Goal: Task Accomplishment & Management: Use online tool/utility

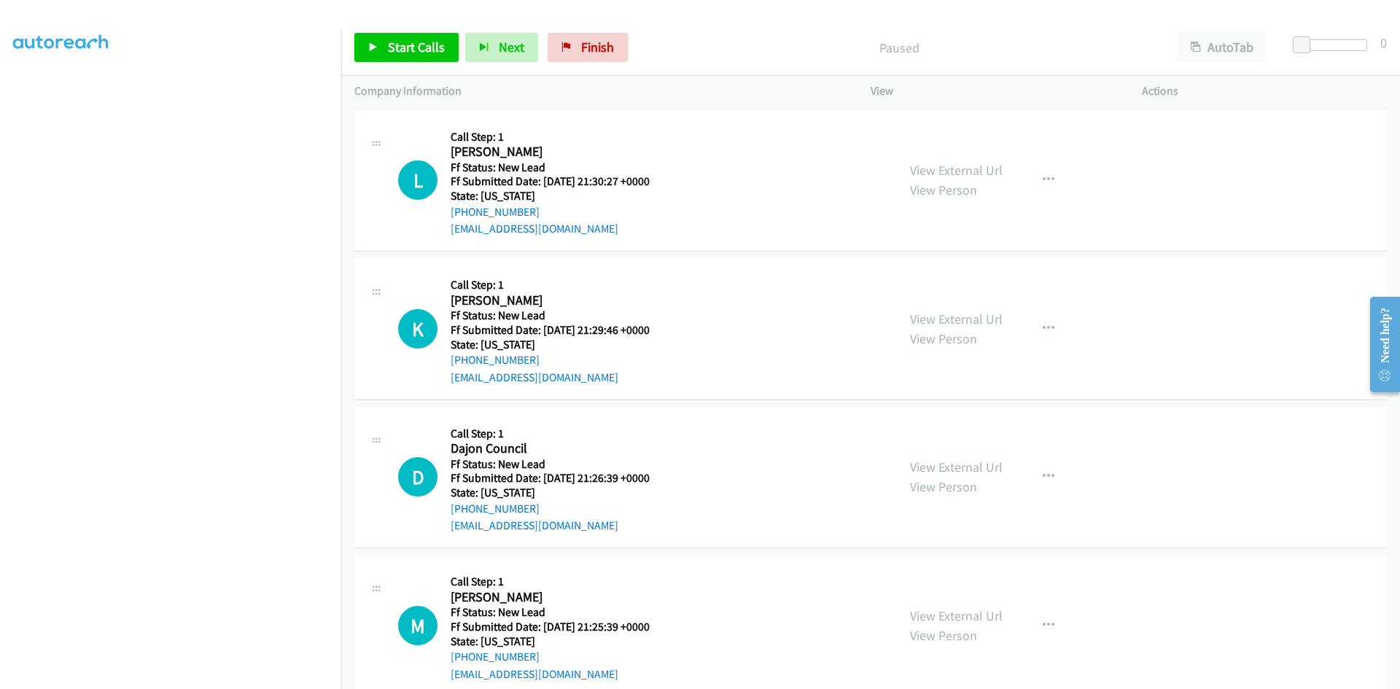
scroll to position [128, 0]
click at [457, 46] on link "Start Calls" at bounding box center [406, 47] width 104 height 29
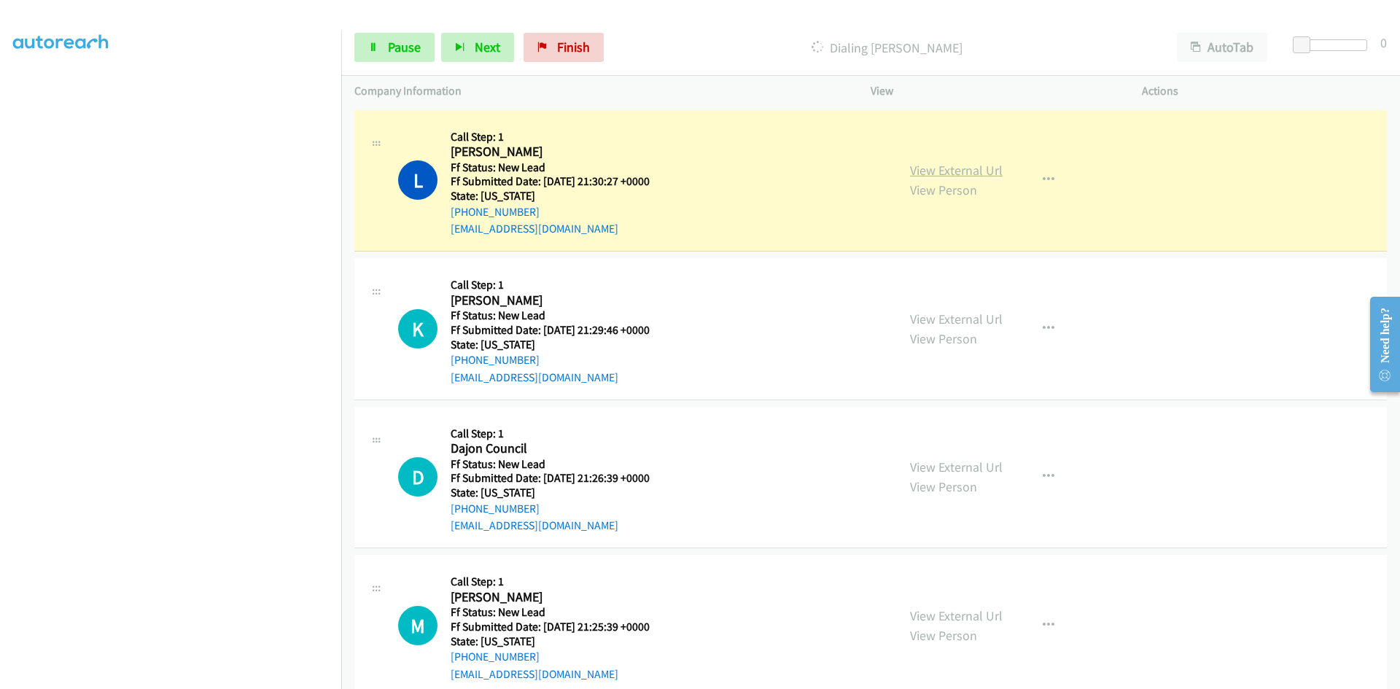
click at [988, 170] on link "View External Url" at bounding box center [956, 170] width 93 height 17
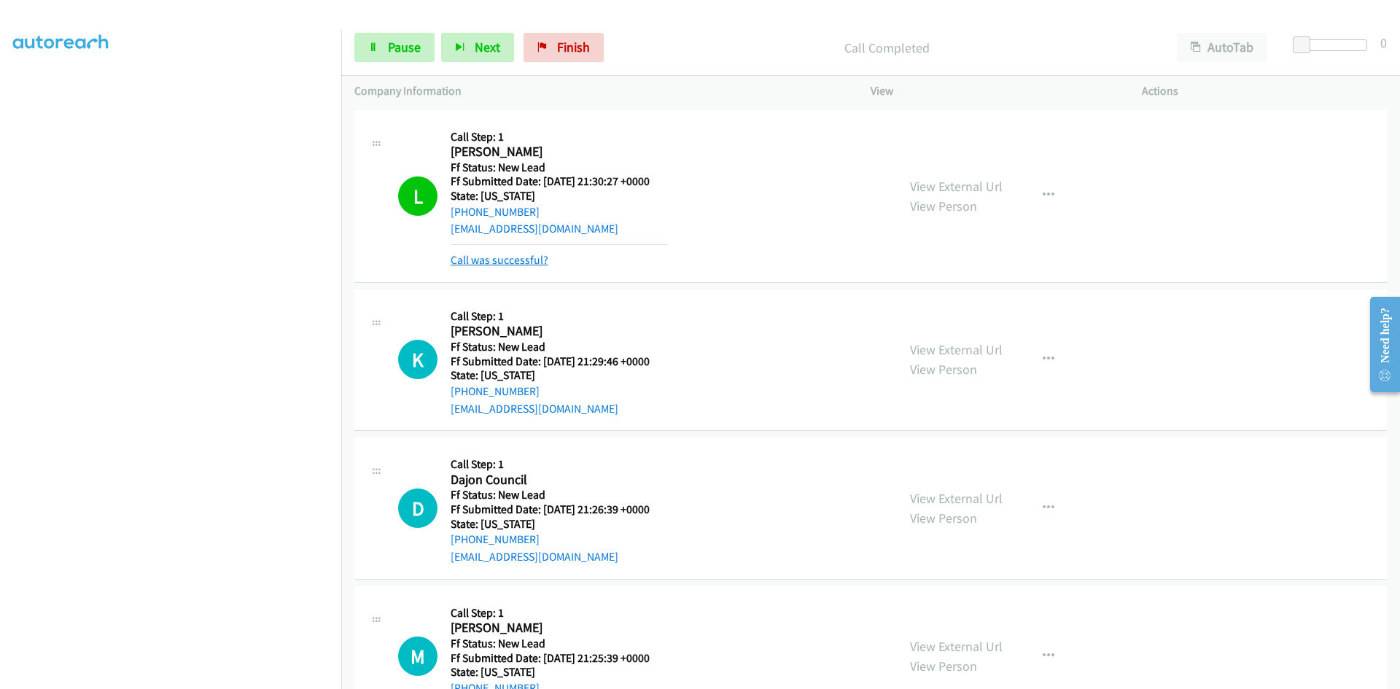
click at [516, 262] on link "Call was successful?" at bounding box center [500, 260] width 98 height 14
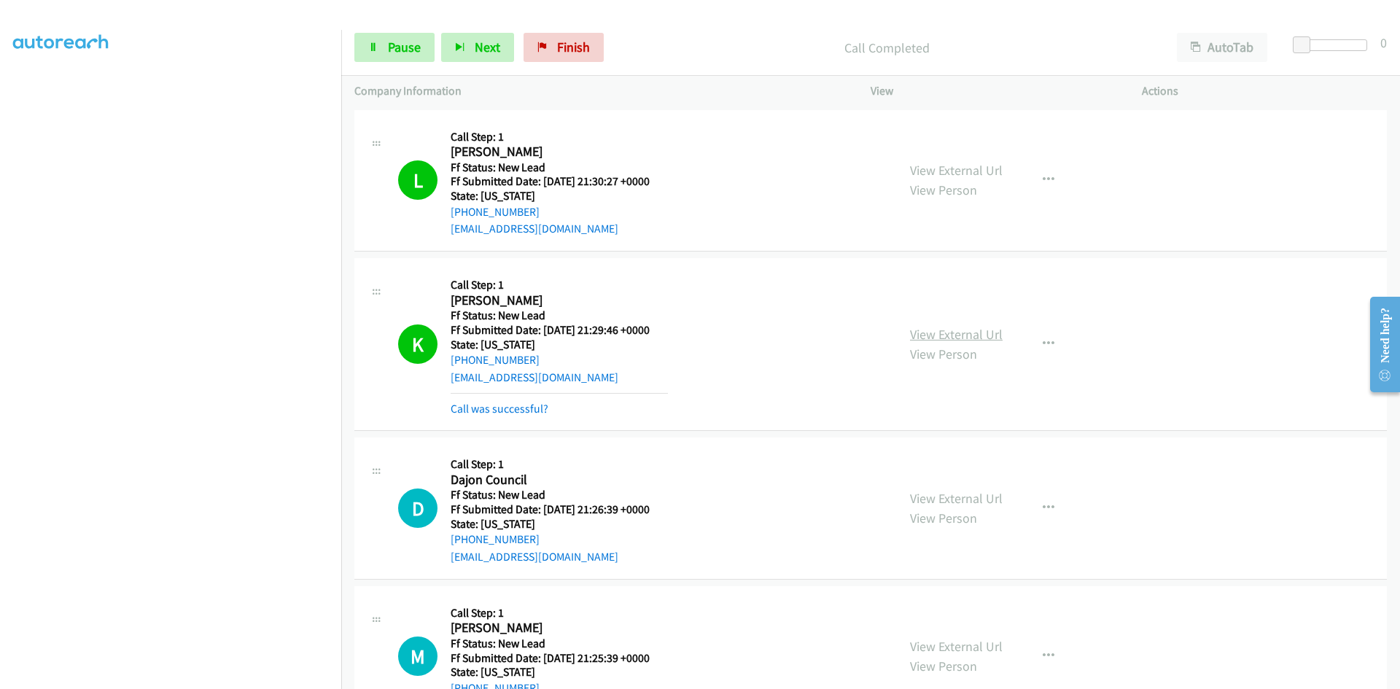
click at [949, 336] on link "View External Url" at bounding box center [956, 334] width 93 height 17
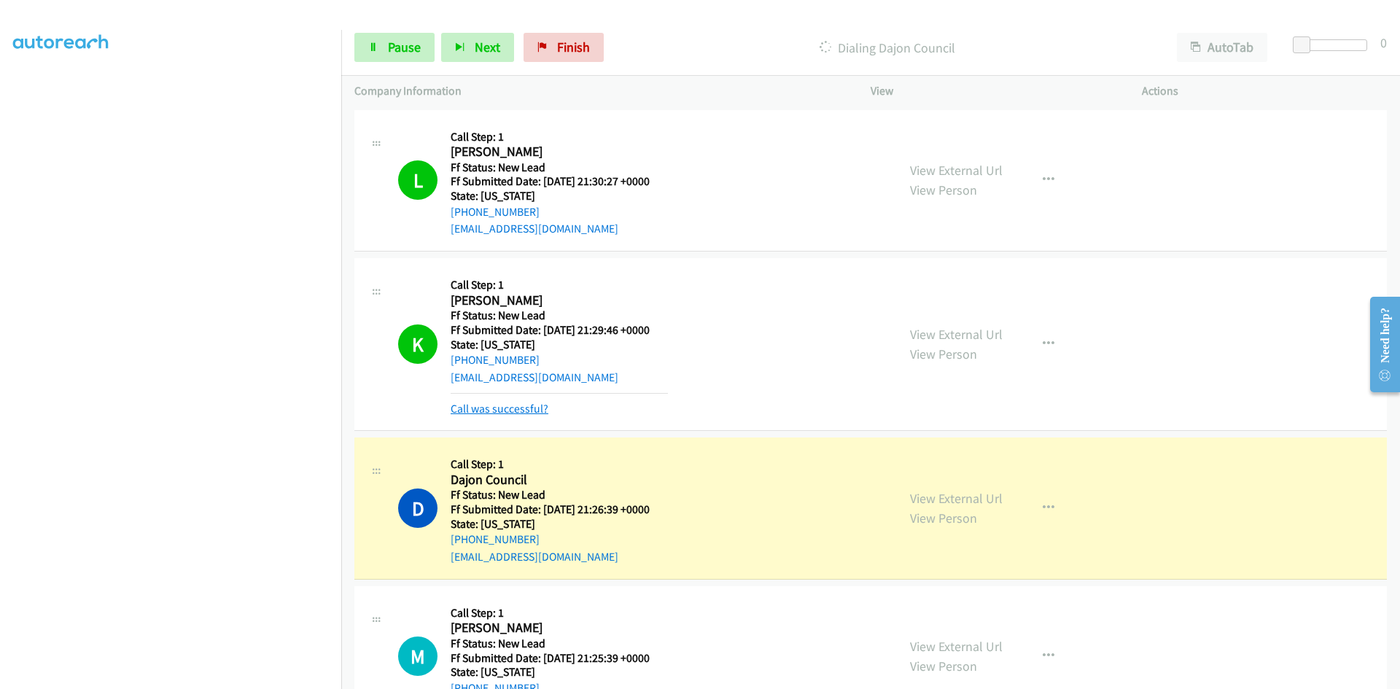
click at [472, 403] on link "Call was successful?" at bounding box center [500, 409] width 98 height 14
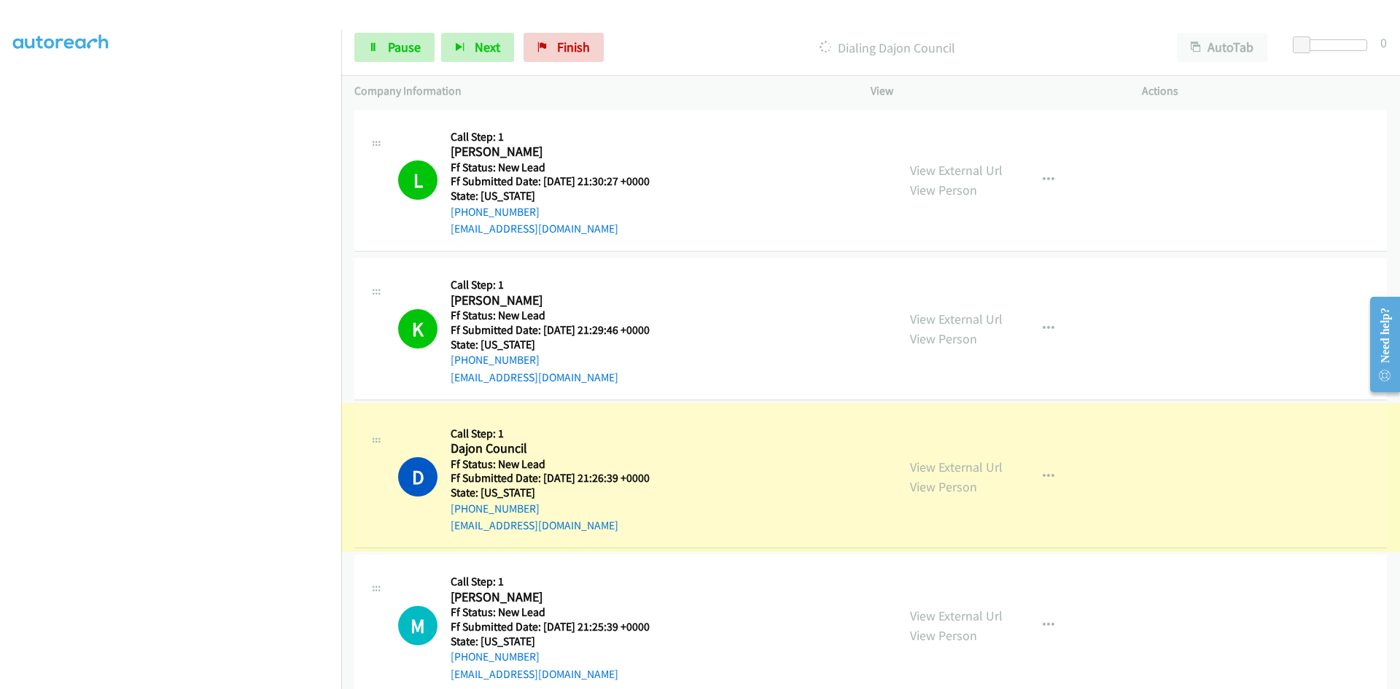
click at [964, 463] on link "View External Url" at bounding box center [956, 467] width 93 height 17
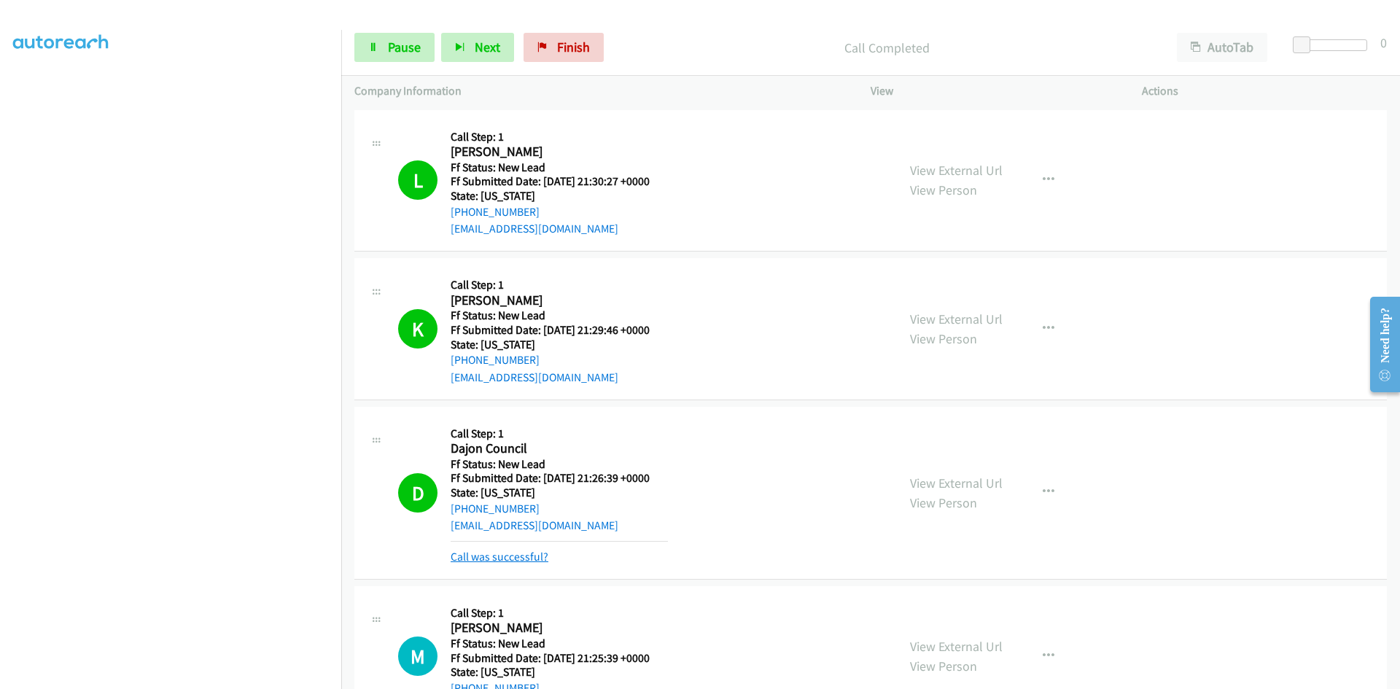
click at [520, 559] on link "Call was successful?" at bounding box center [500, 557] width 98 height 14
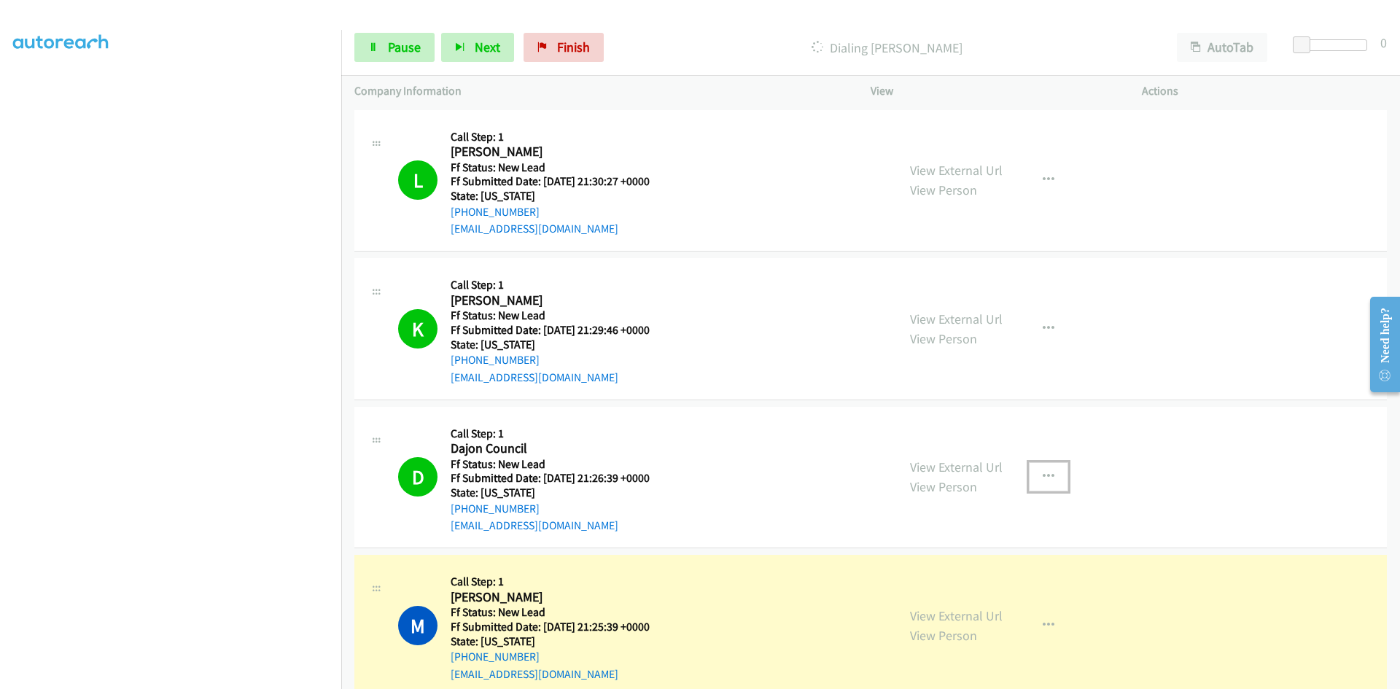
click at [1043, 478] on icon "button" at bounding box center [1049, 477] width 12 height 12
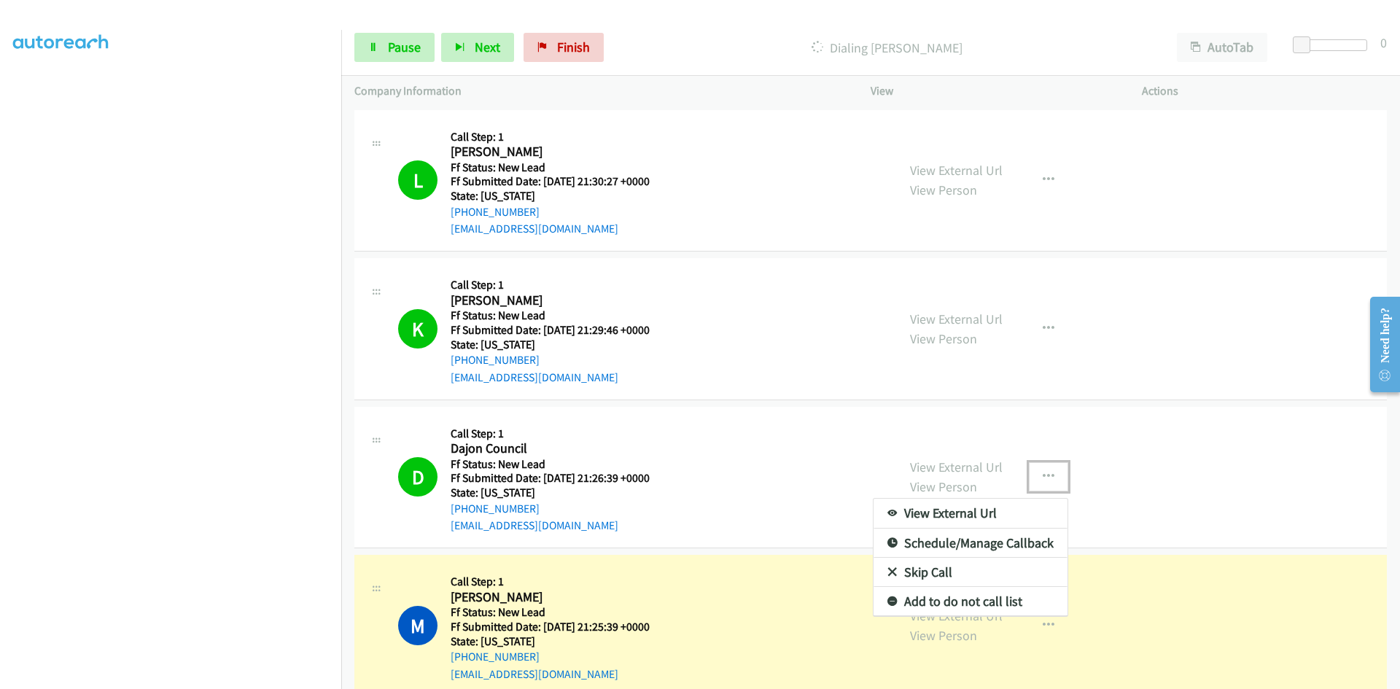
click at [921, 595] on link "Add to do not call list" at bounding box center [971, 601] width 194 height 29
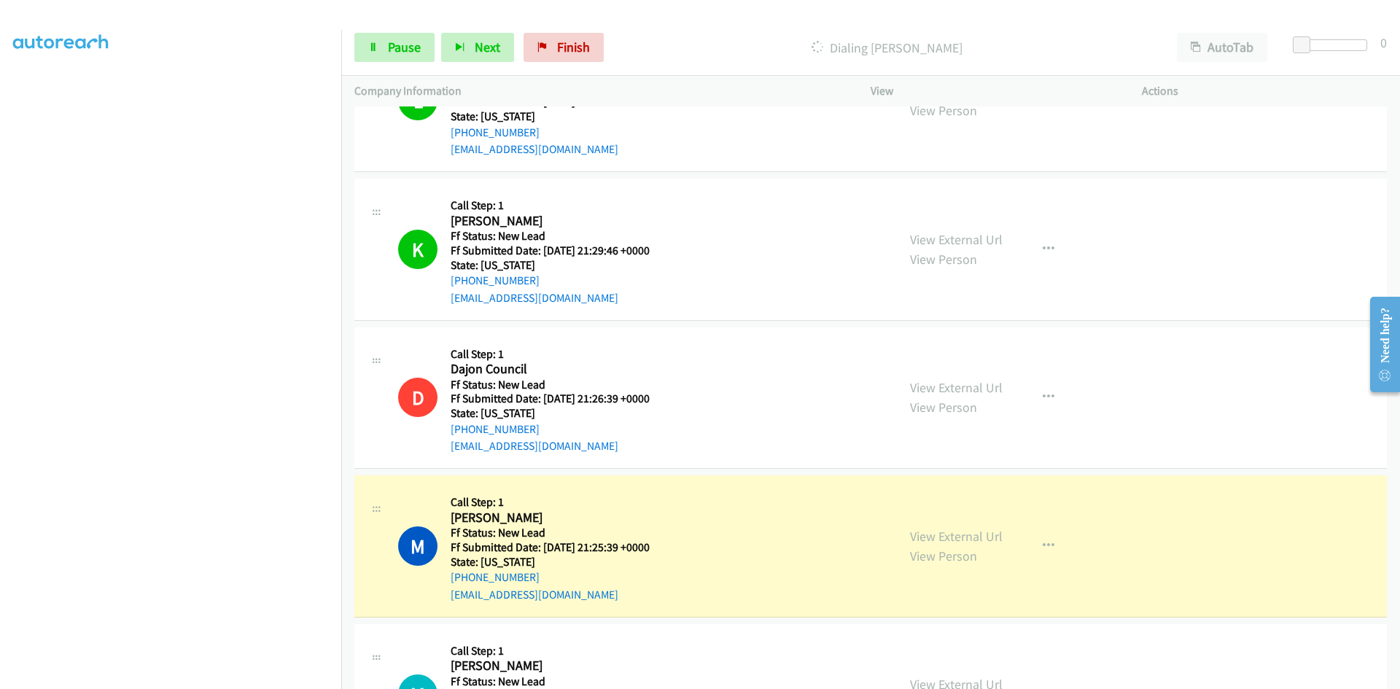
scroll to position [219, 0]
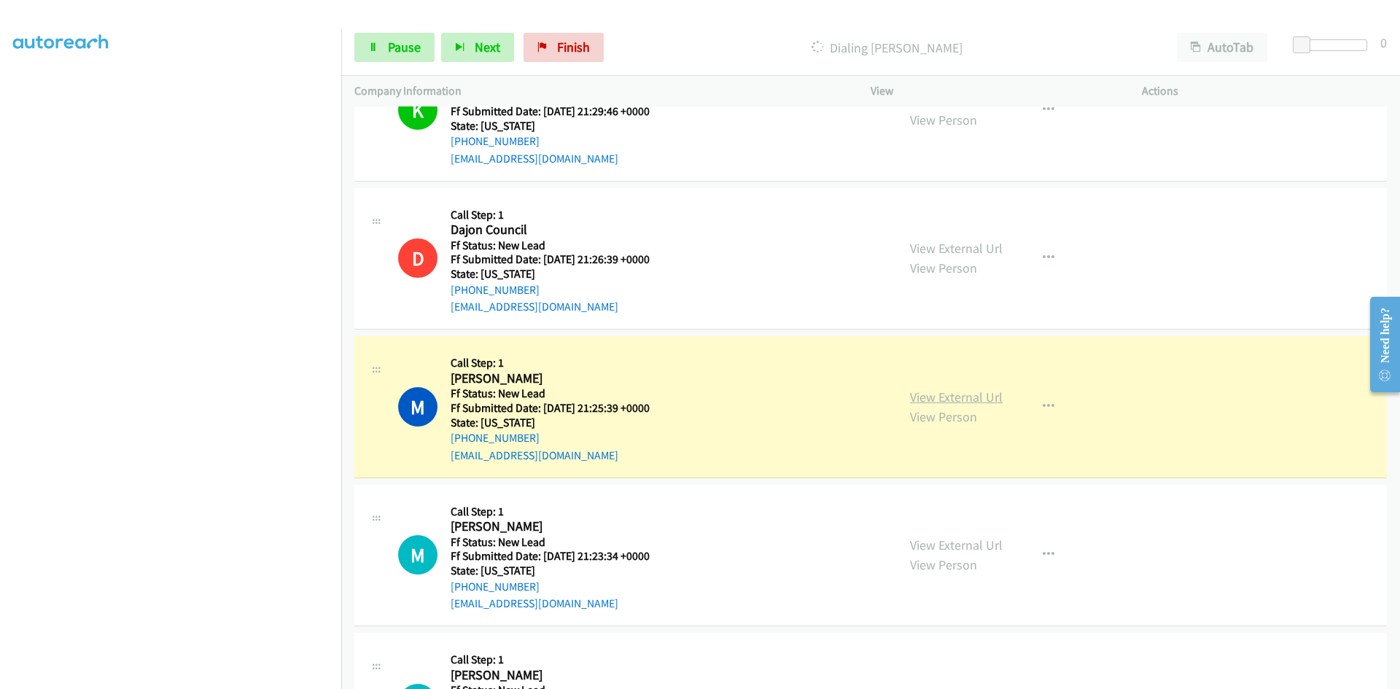
click at [970, 402] on link "View External Url" at bounding box center [956, 397] width 93 height 17
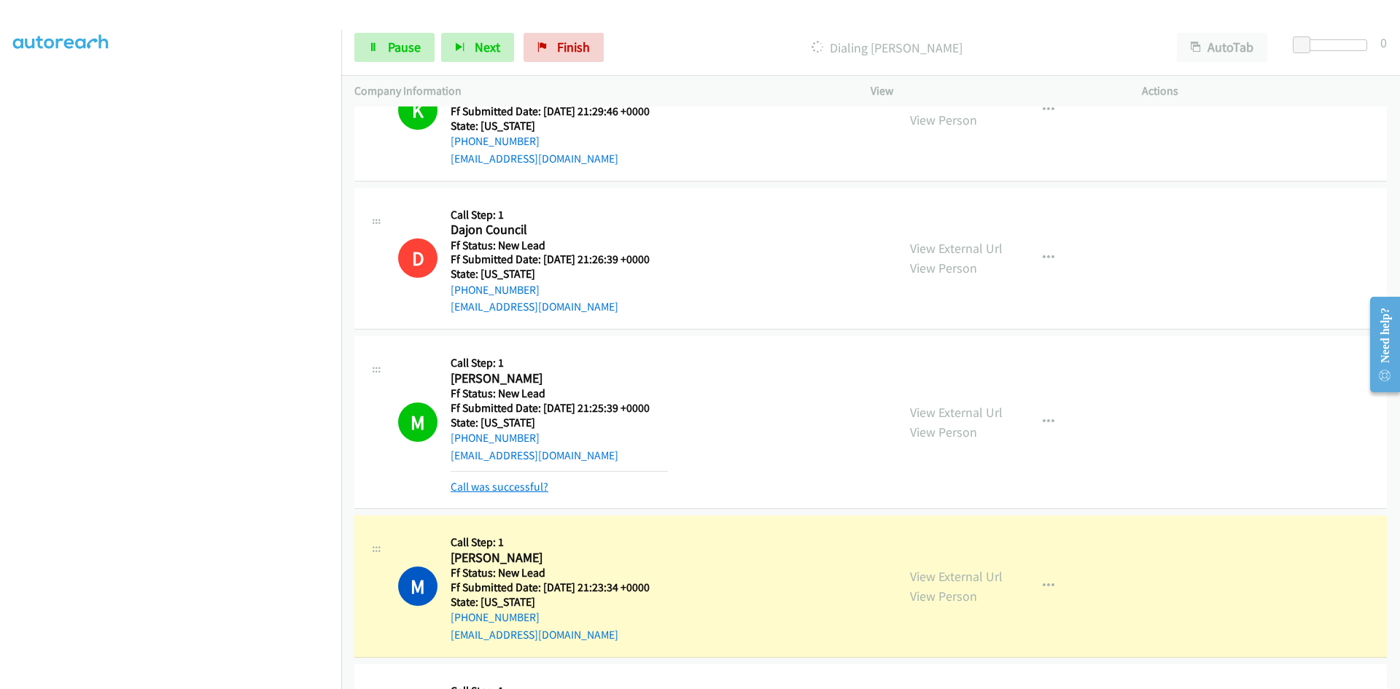
click at [505, 484] on link "Call was successful?" at bounding box center [500, 487] width 98 height 14
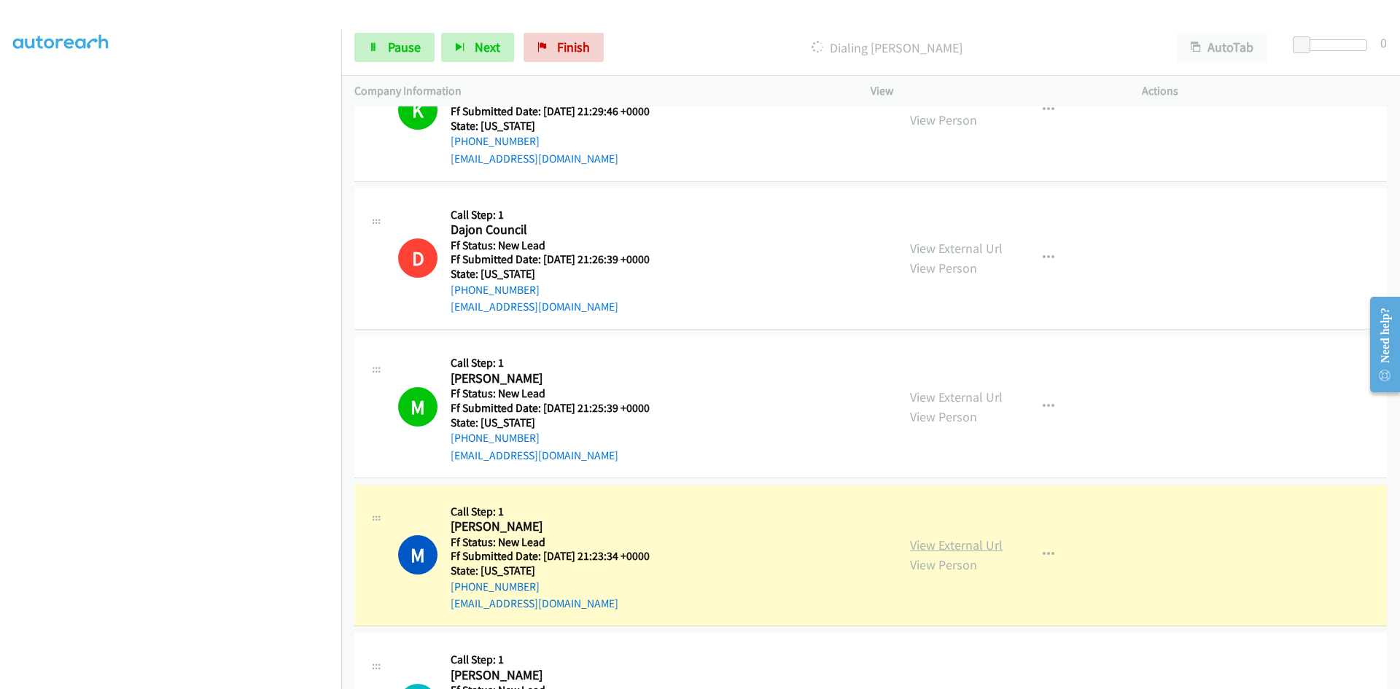
click at [928, 543] on link "View External Url" at bounding box center [956, 545] width 93 height 17
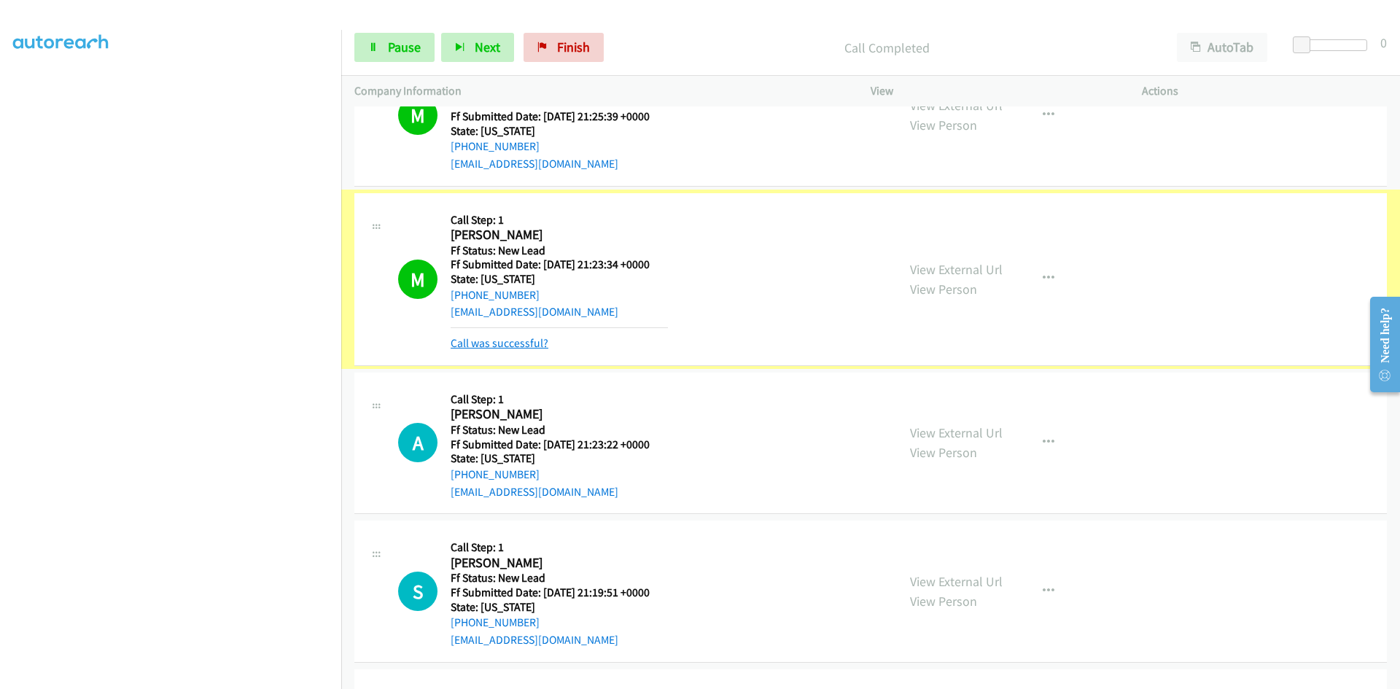
scroll to position [511, 0]
click at [473, 340] on link "Call was successful?" at bounding box center [500, 343] width 98 height 14
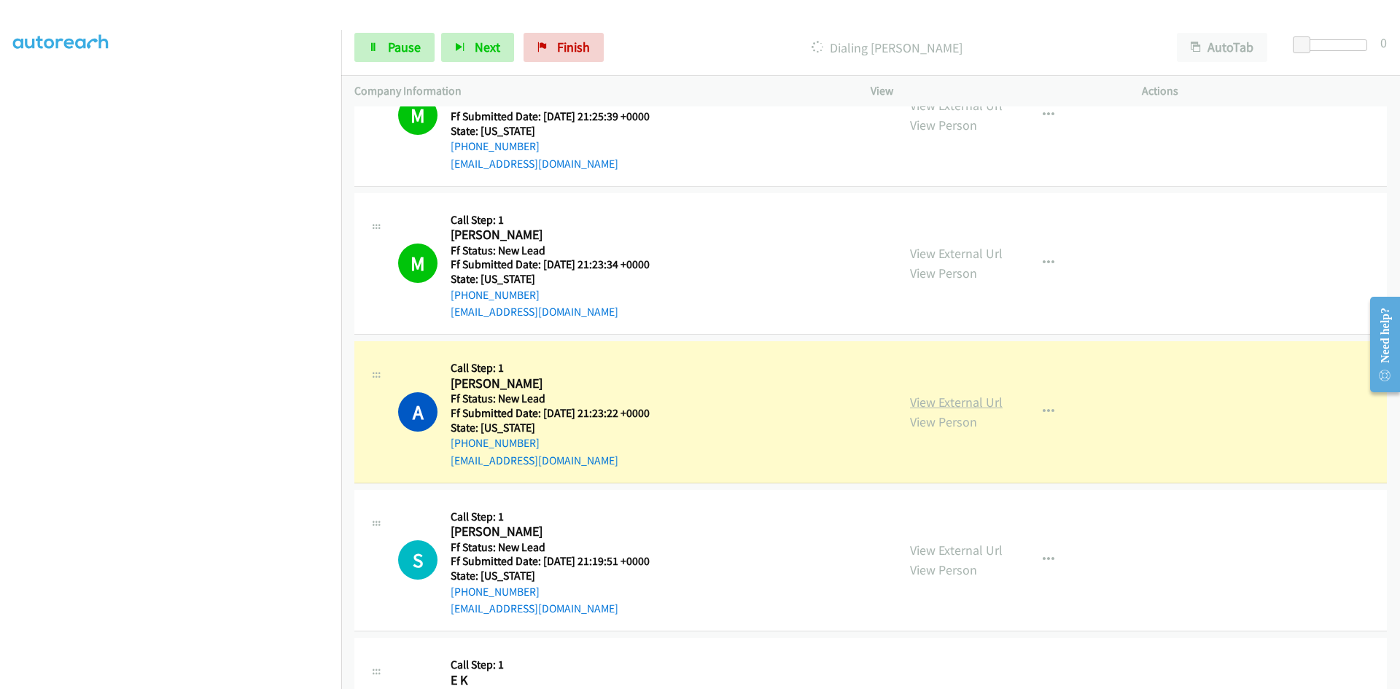
click at [964, 406] on link "View External Url" at bounding box center [956, 402] width 93 height 17
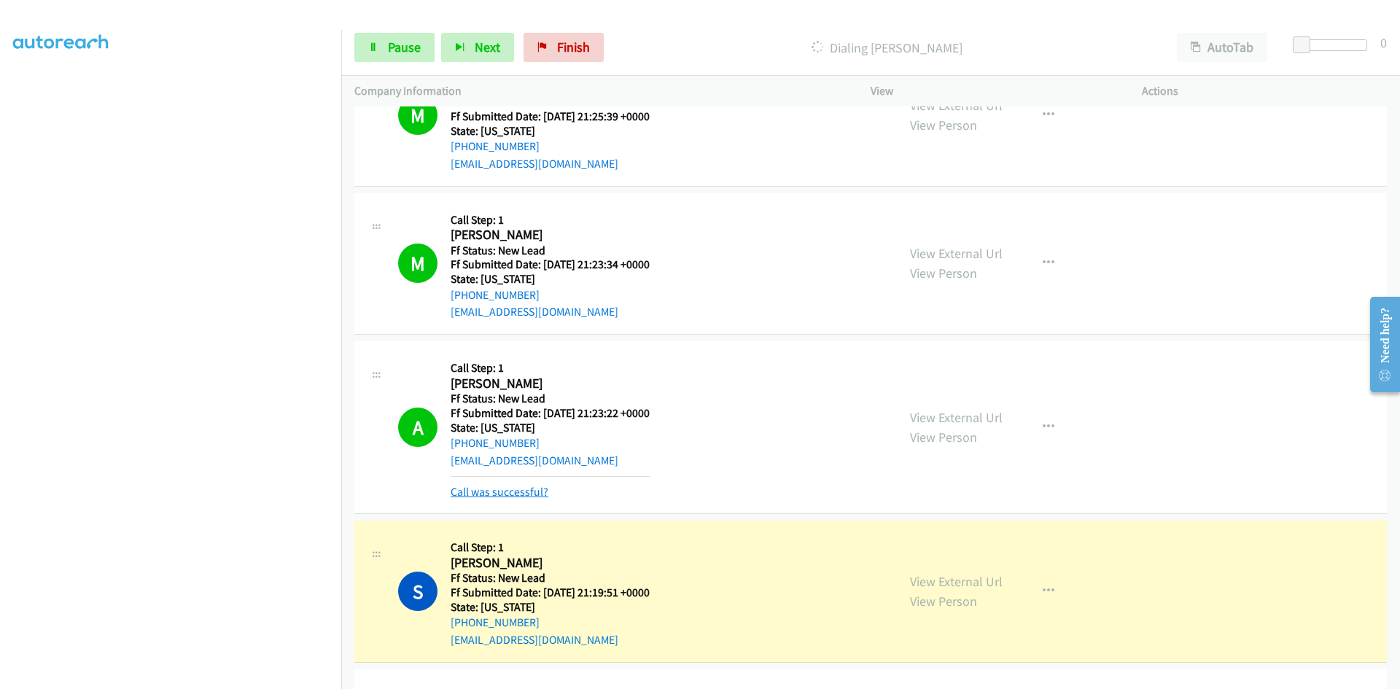
click at [523, 493] on link "Call was successful?" at bounding box center [500, 492] width 98 height 14
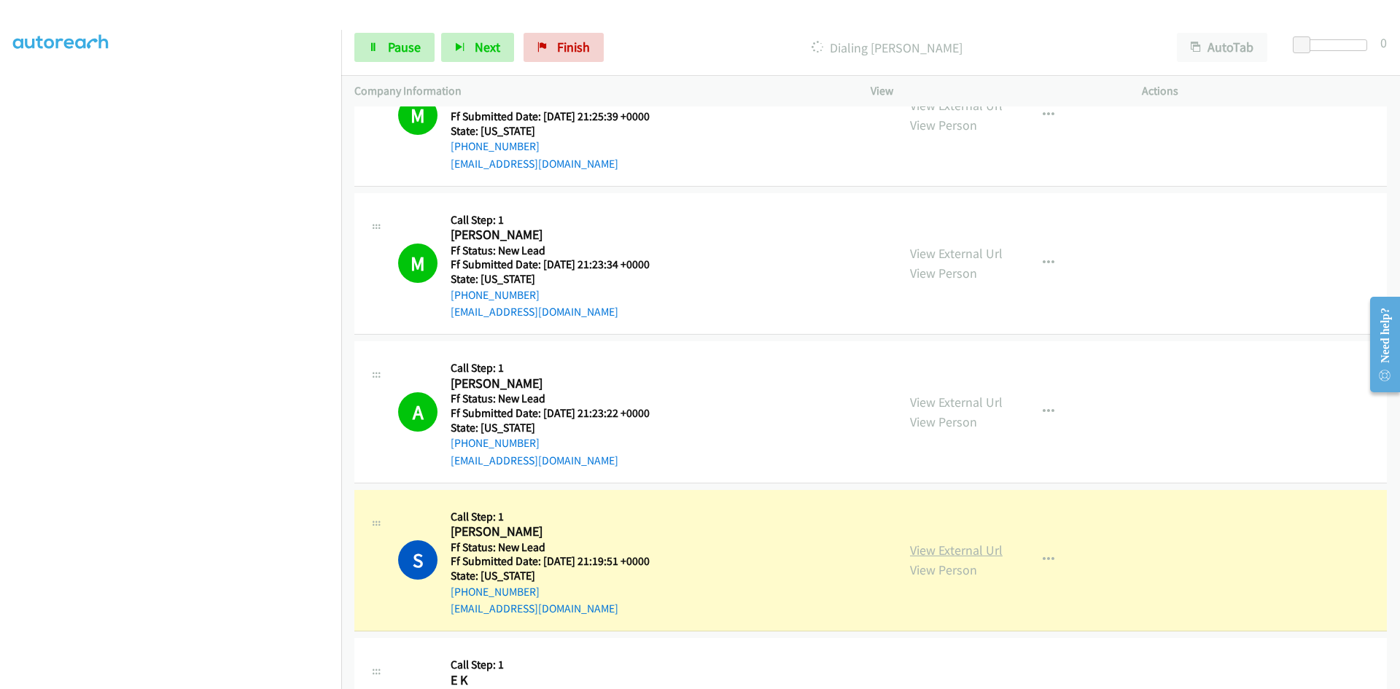
click at [915, 554] on link "View External Url" at bounding box center [956, 550] width 93 height 17
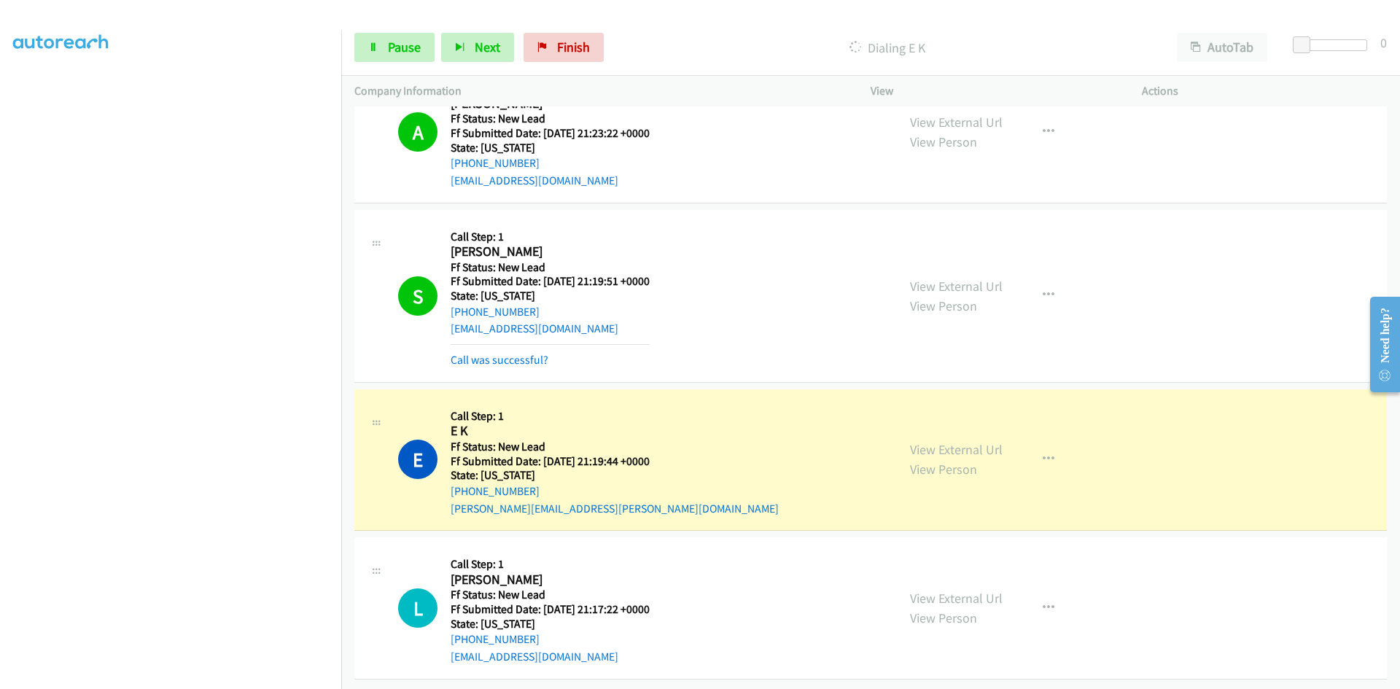
scroll to position [802, 0]
click at [520, 352] on link "Call was successful?" at bounding box center [500, 359] width 98 height 14
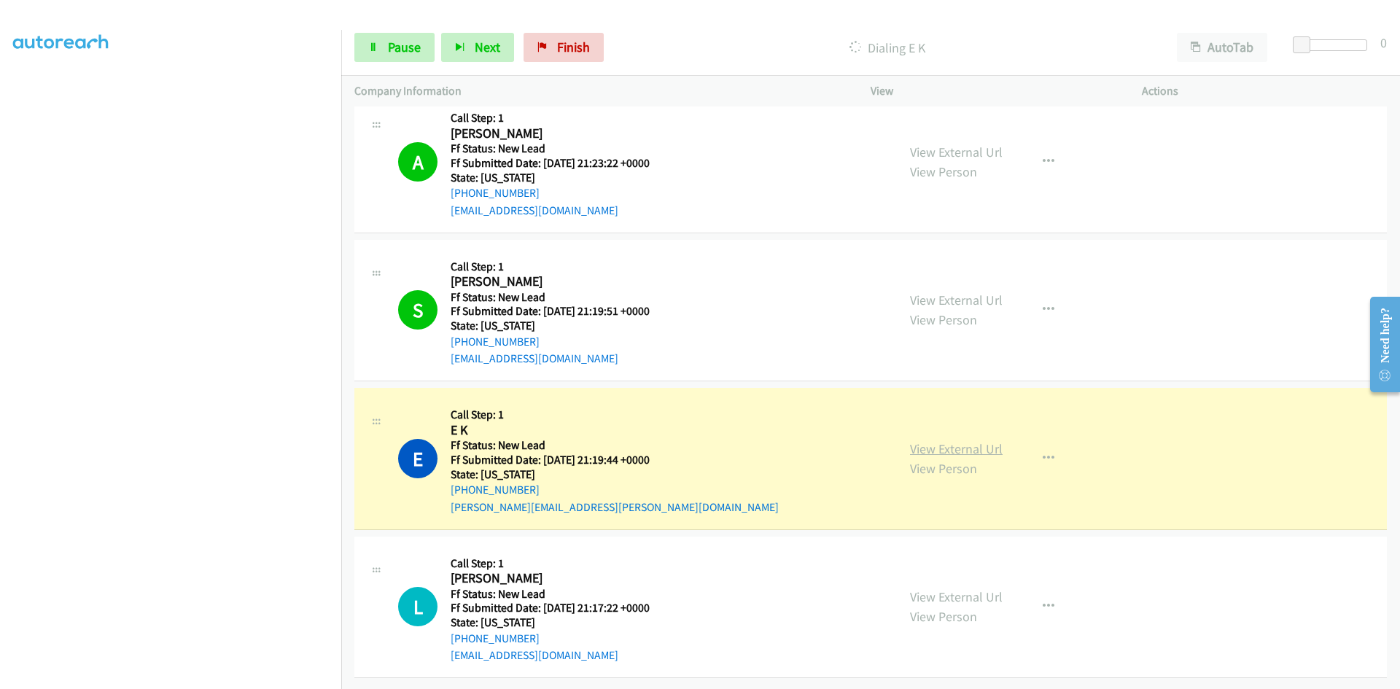
scroll to position [772, 0]
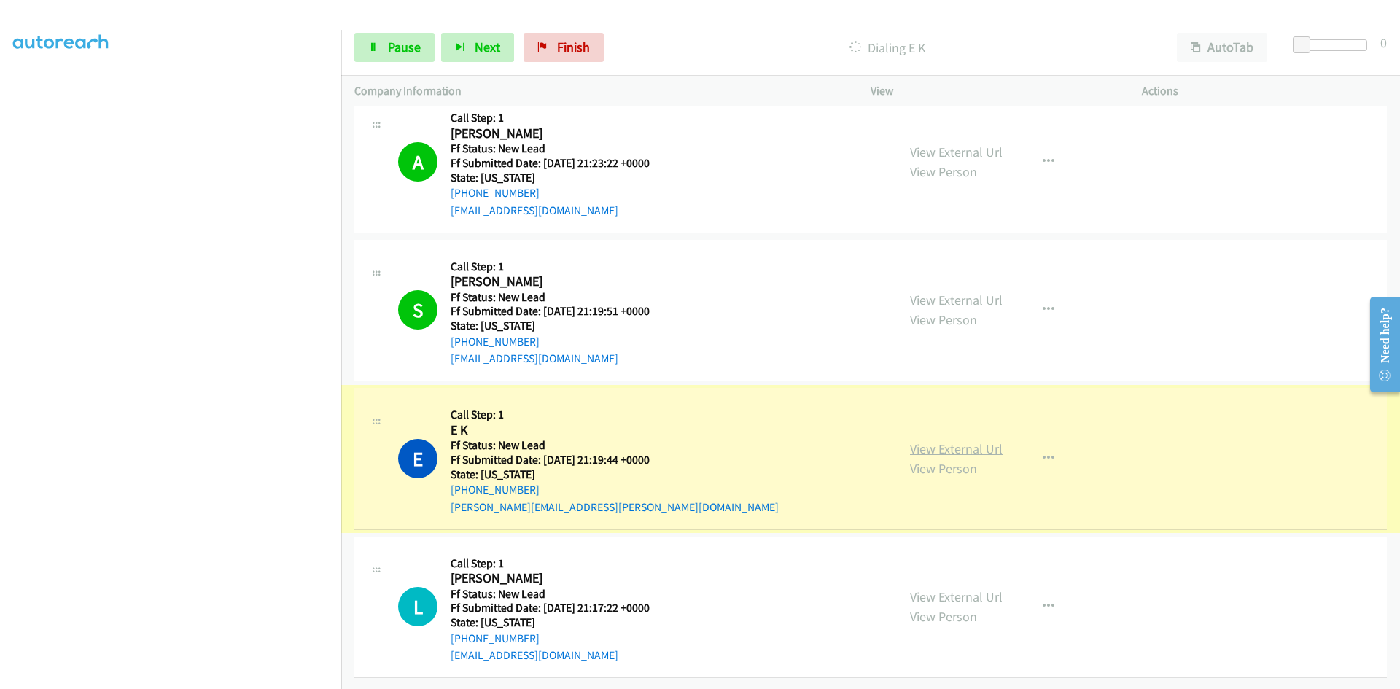
click at [954, 441] on link "View External Url" at bounding box center [956, 449] width 93 height 17
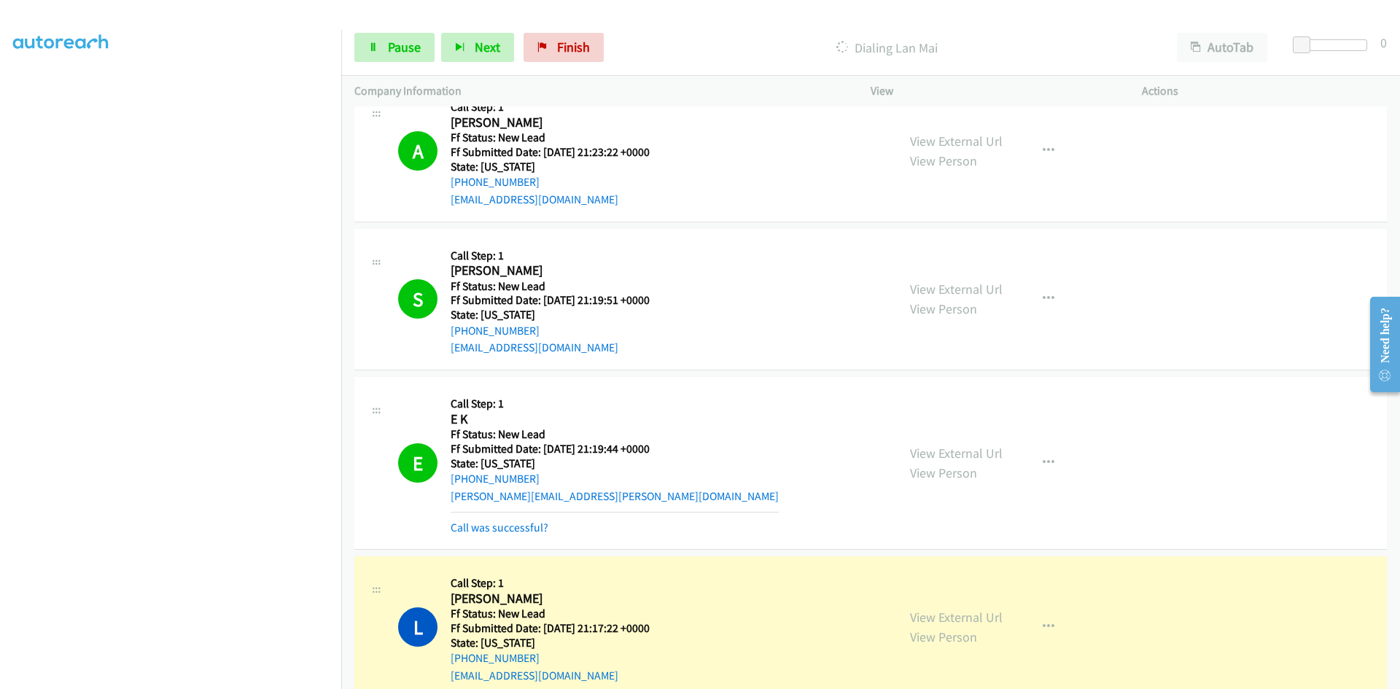
scroll to position [802, 0]
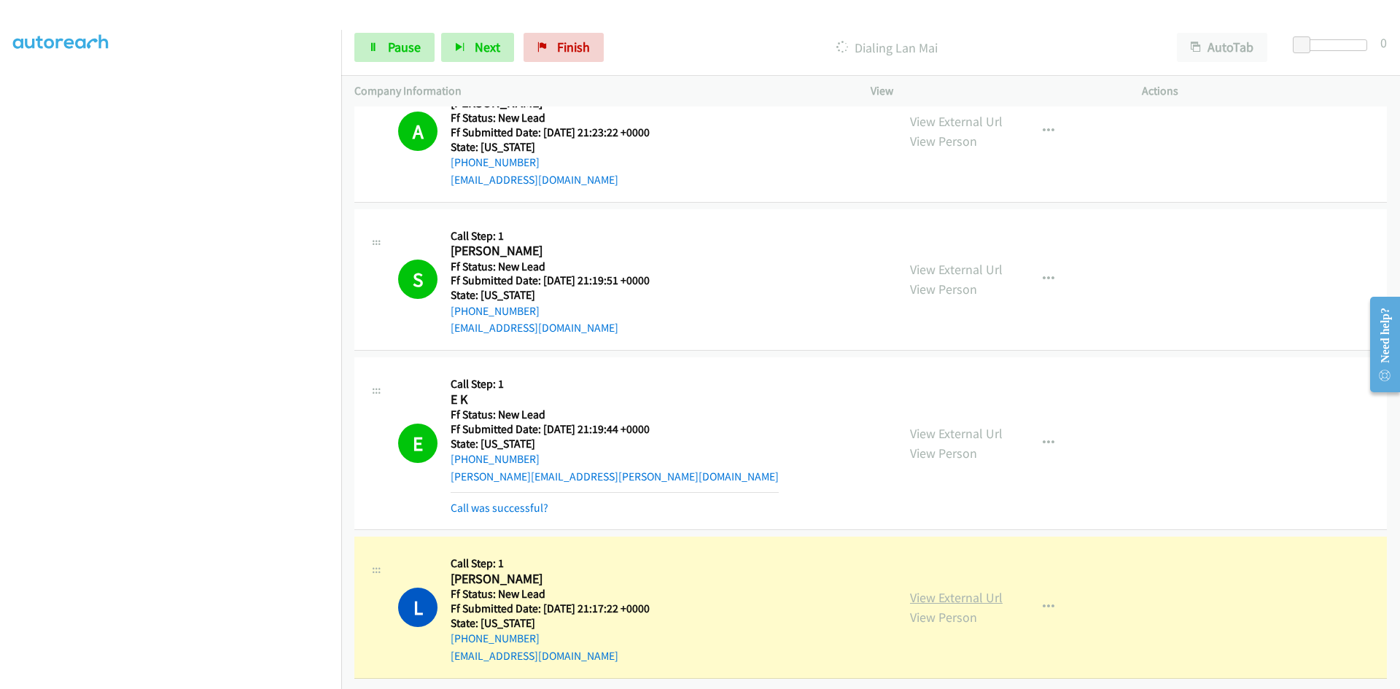
click at [988, 591] on link "View External Url" at bounding box center [956, 597] width 93 height 17
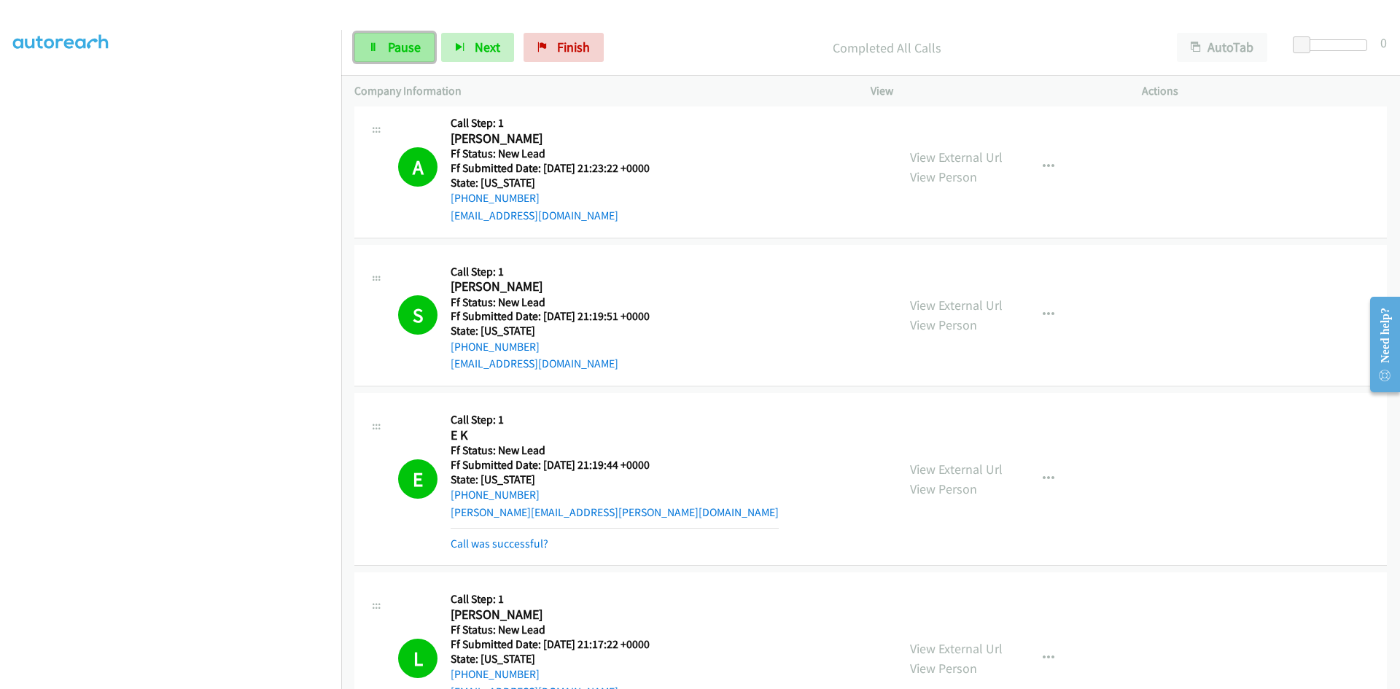
click at [383, 43] on link "Pause" at bounding box center [394, 47] width 80 height 29
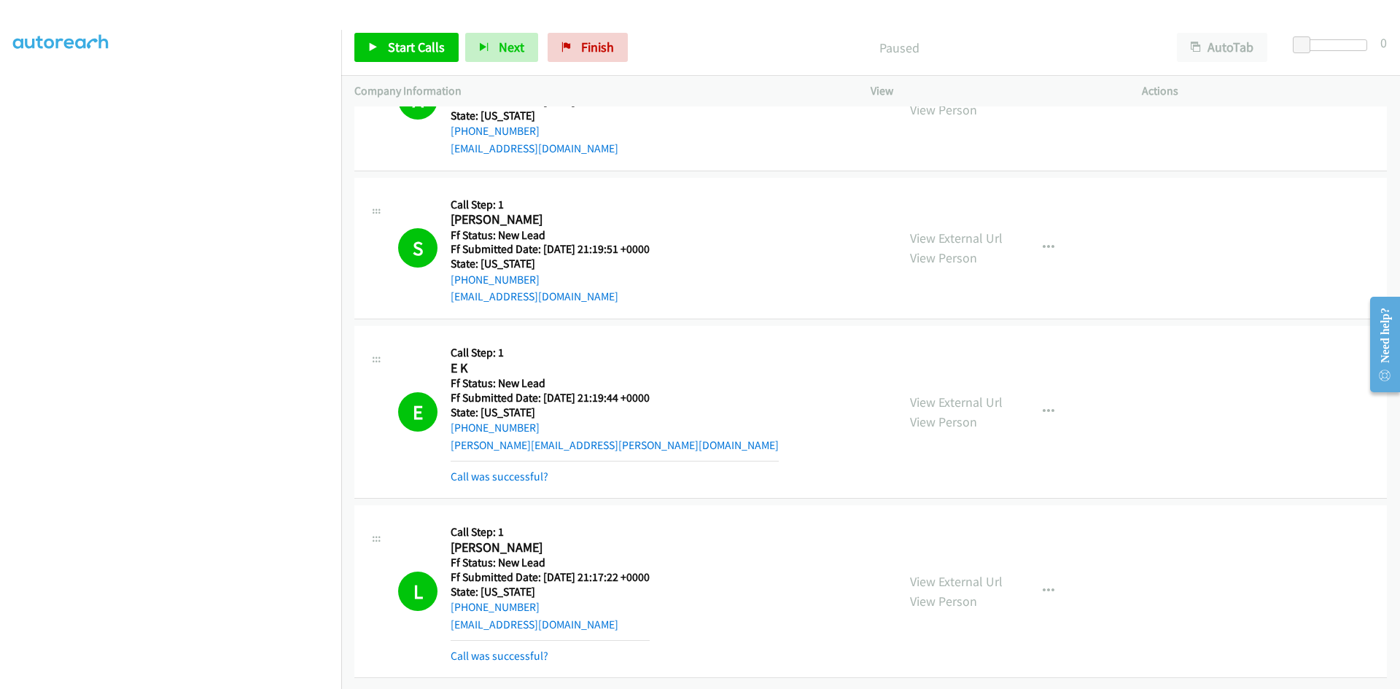
scroll to position [880, 0]
click at [536, 649] on link "Call was successful?" at bounding box center [500, 656] width 98 height 14
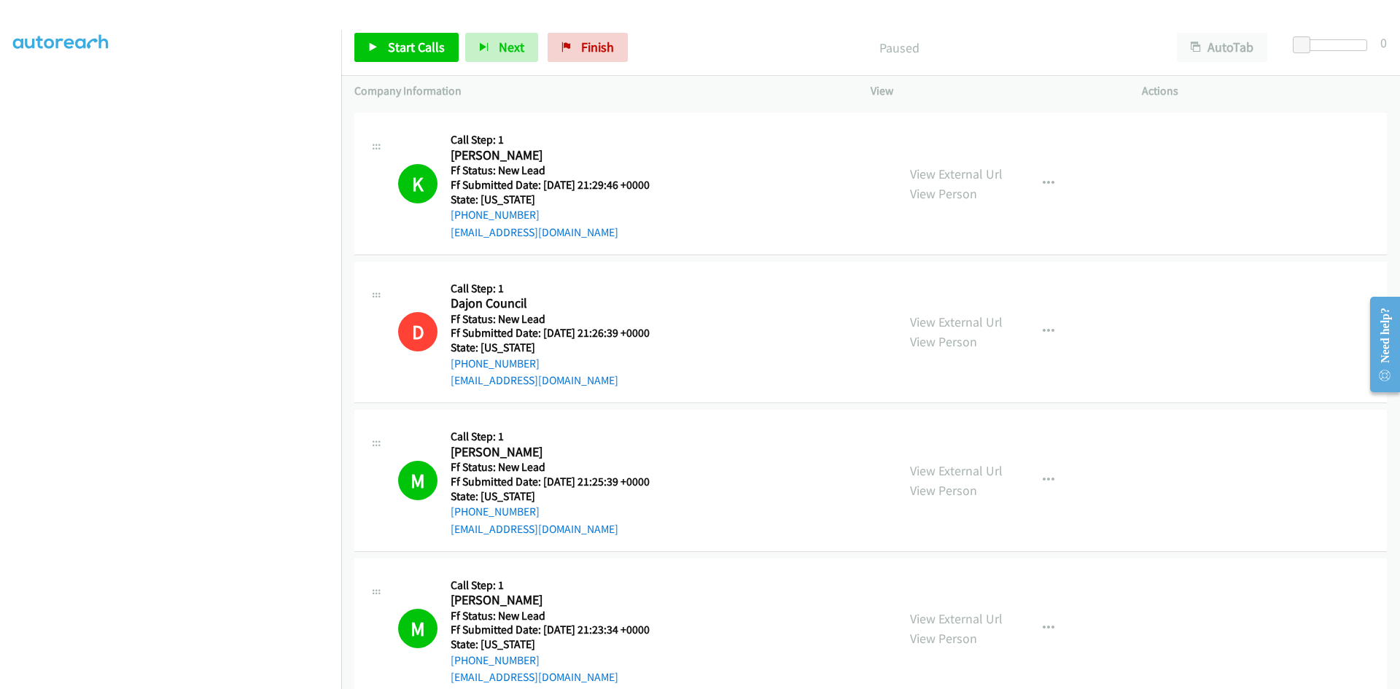
scroll to position [0, 0]
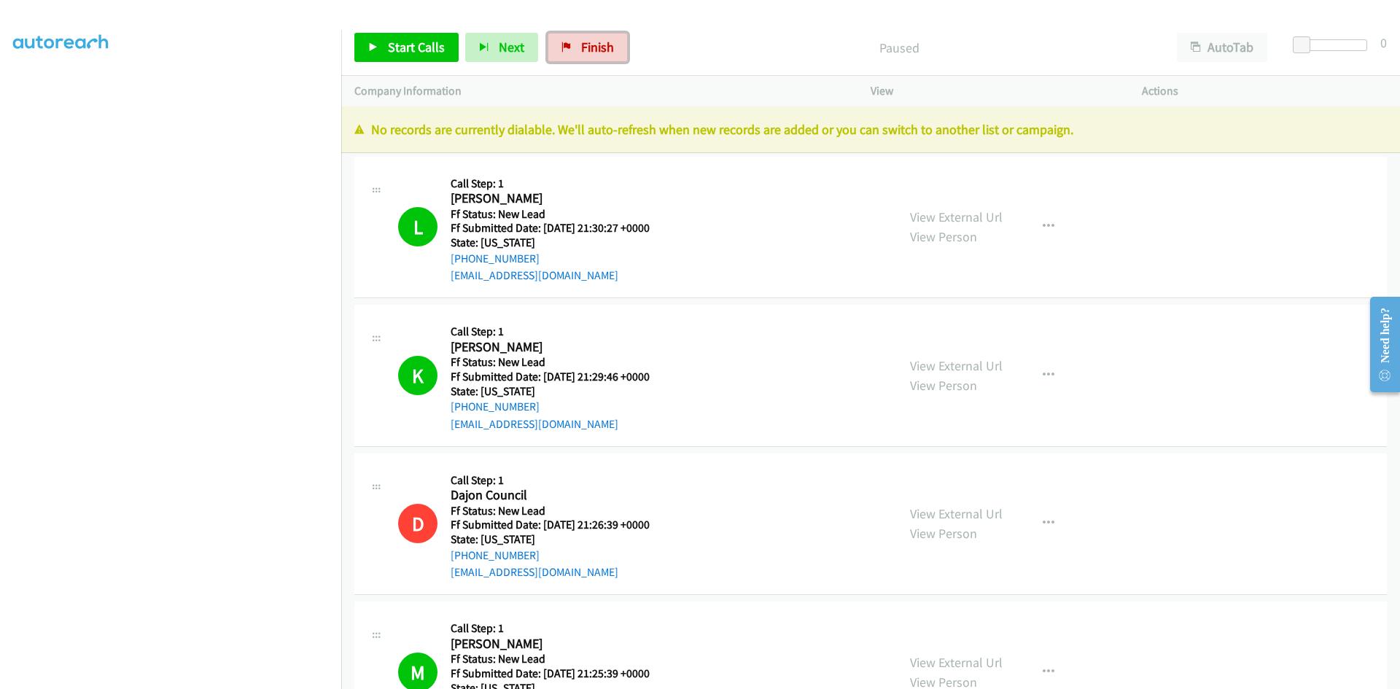
drag, startPoint x: 591, startPoint y: 47, endPoint x: 758, endPoint y: 77, distance: 169.8
click at [591, 47] on span "Finish" at bounding box center [597, 47] width 33 height 17
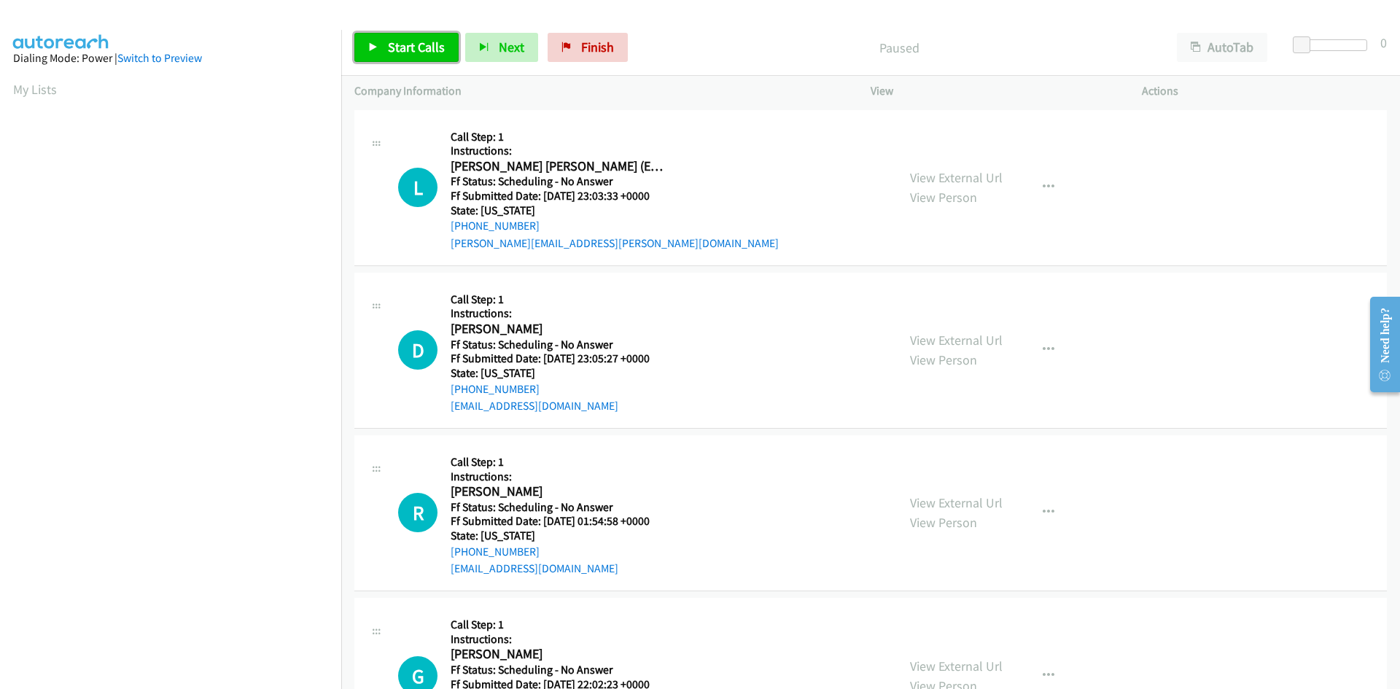
click at [396, 44] on span "Start Calls" at bounding box center [416, 47] width 57 height 17
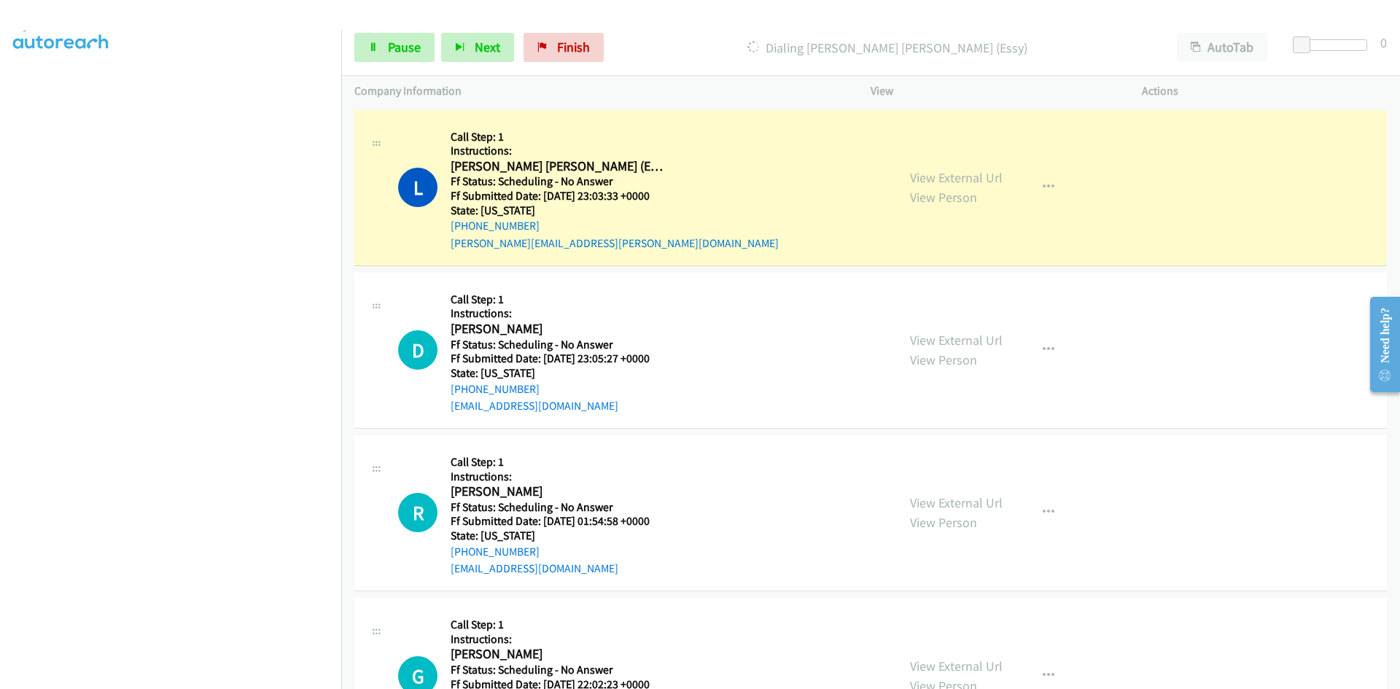
scroll to position [128, 0]
click at [927, 178] on link "View External Url" at bounding box center [956, 177] width 93 height 17
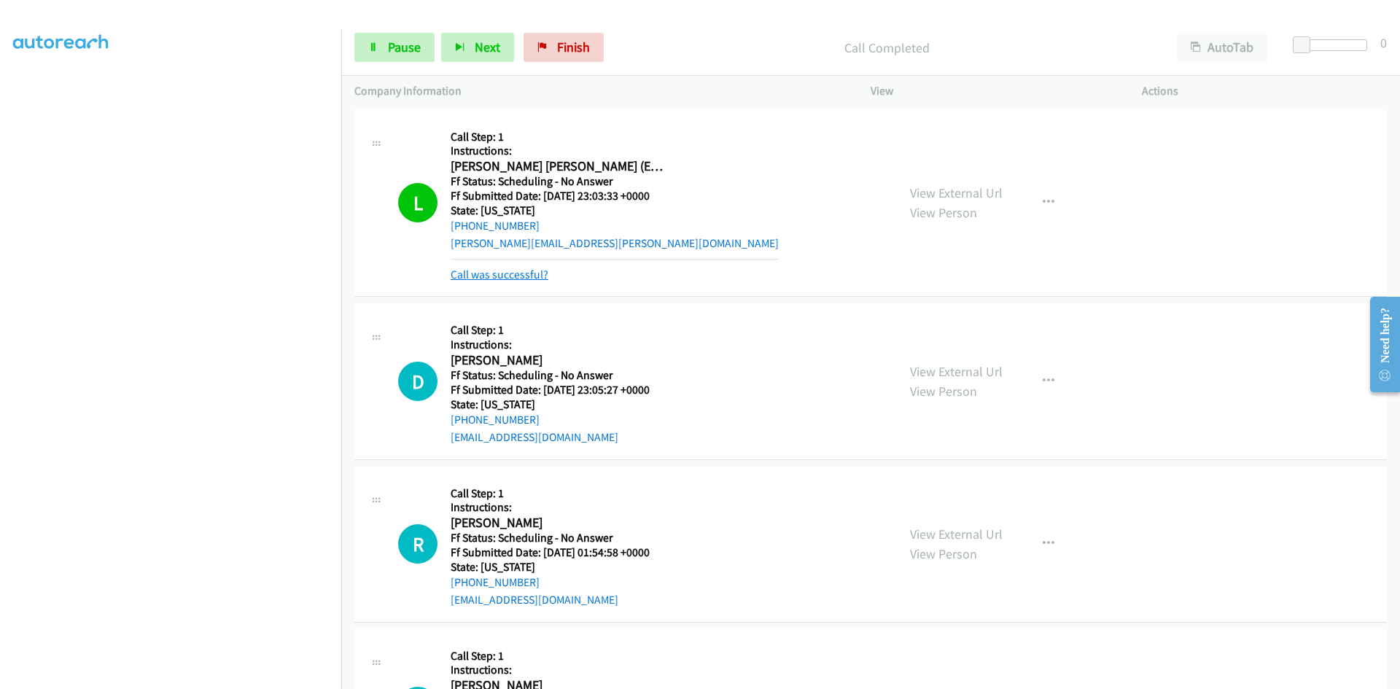
click at [513, 276] on link "Call was successful?" at bounding box center [500, 275] width 98 height 14
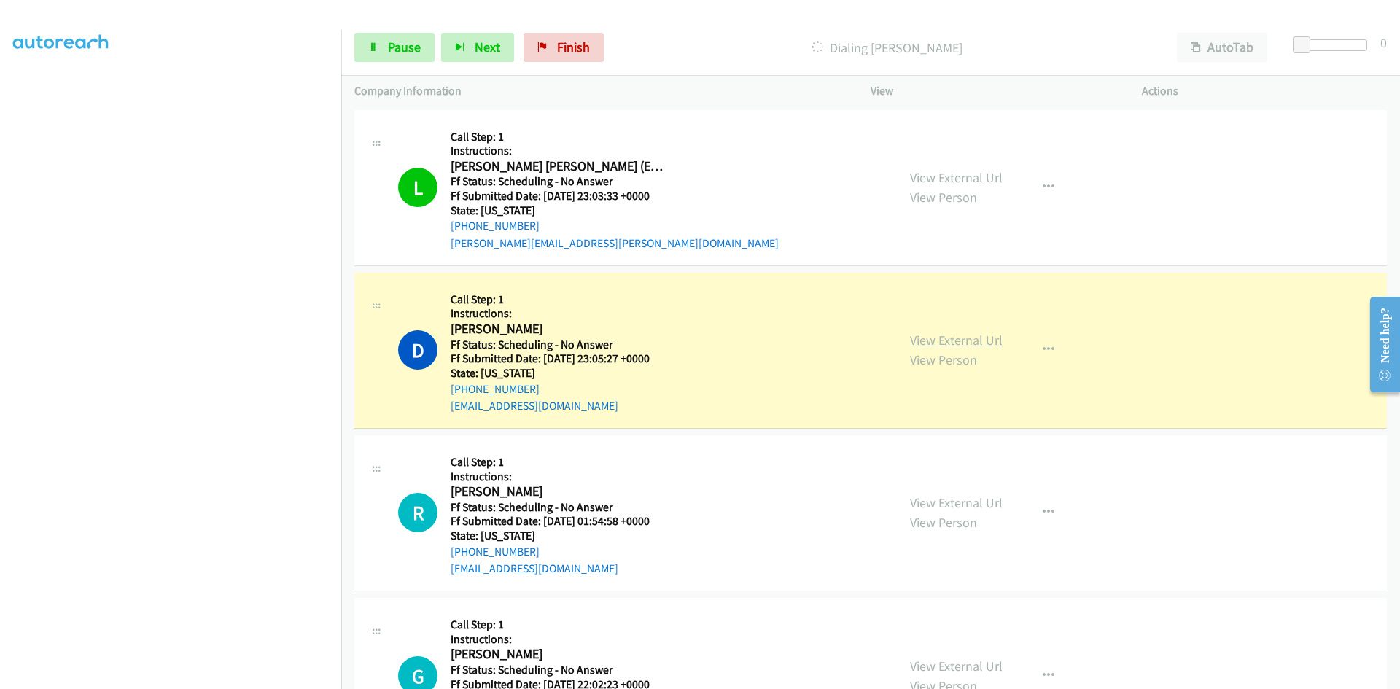
click at [924, 342] on link "View External Url" at bounding box center [956, 340] width 93 height 17
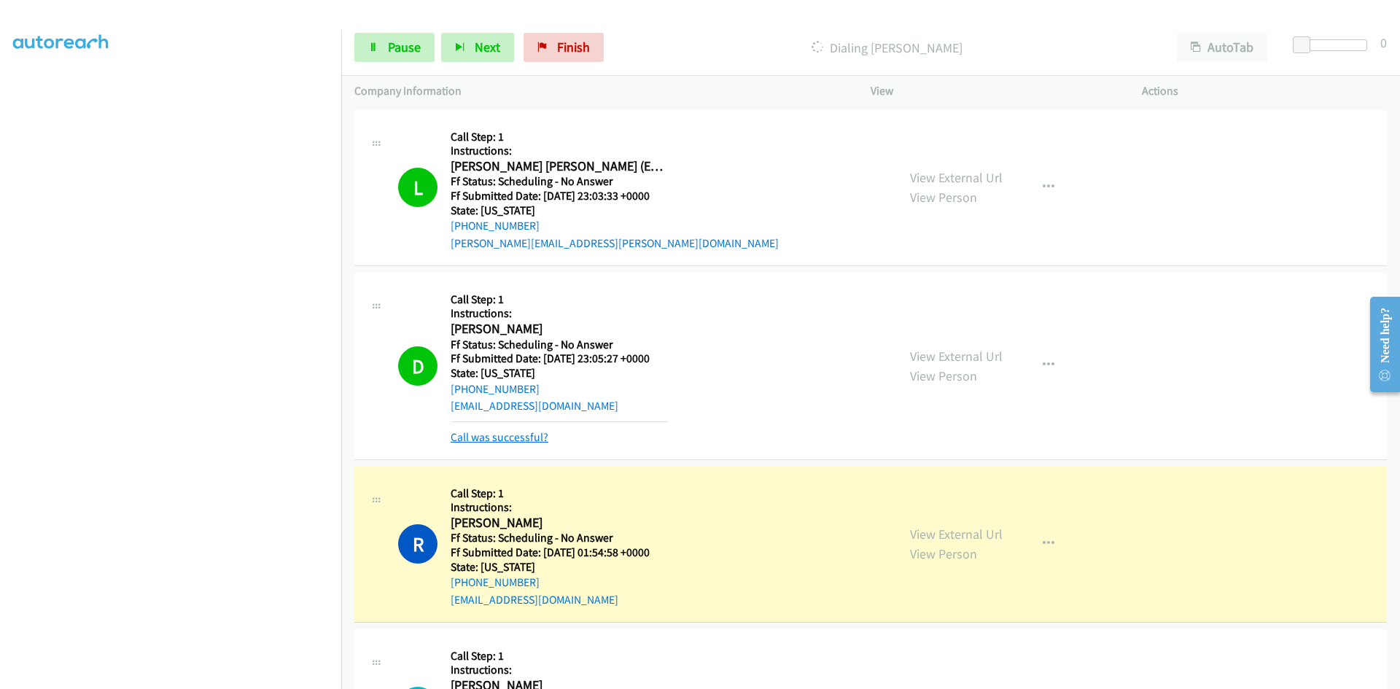
click at [522, 435] on link "Call was successful?" at bounding box center [500, 437] width 98 height 14
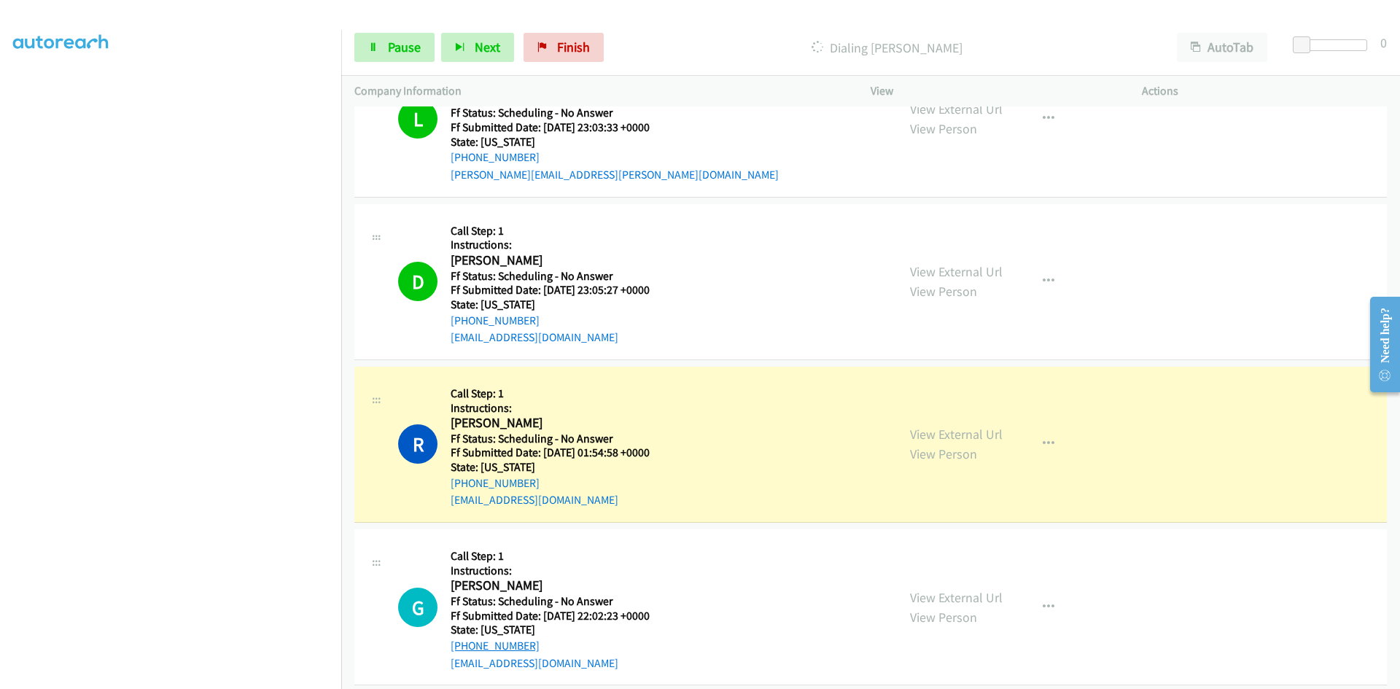
scroll to position [292, 0]
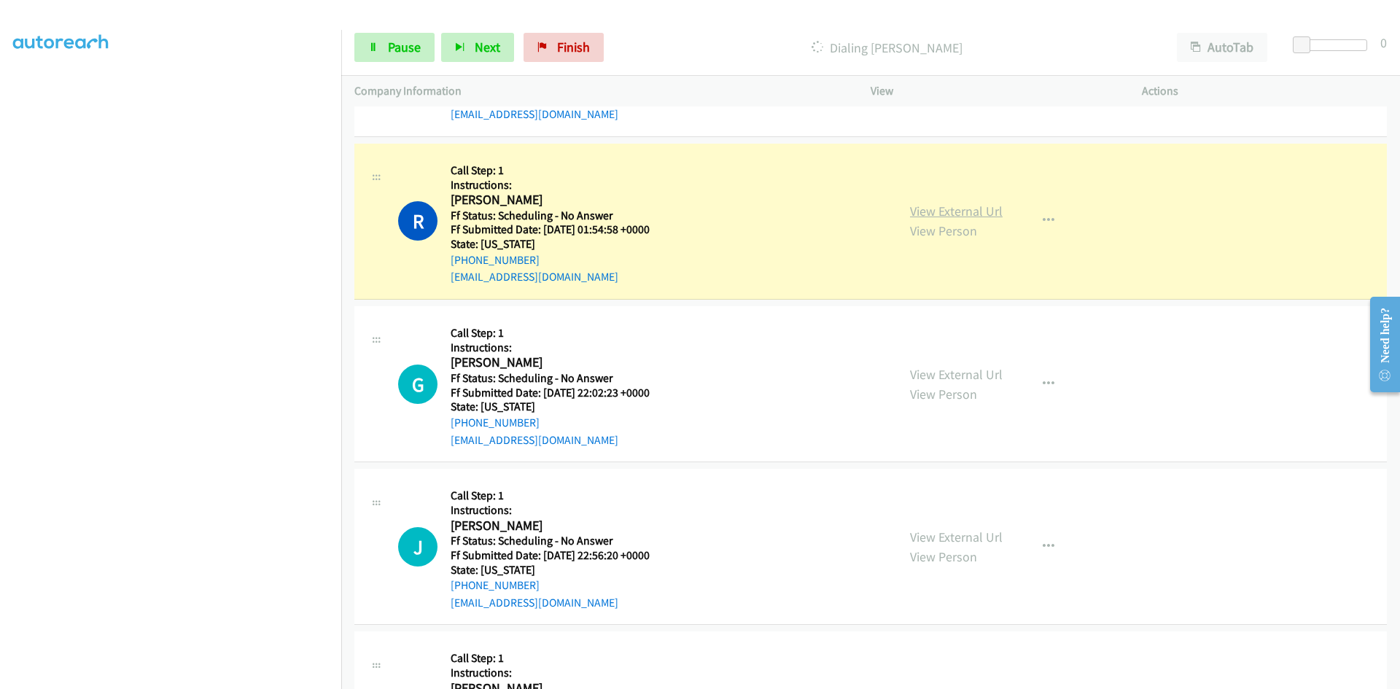
click at [987, 209] on link "View External Url" at bounding box center [956, 211] width 93 height 17
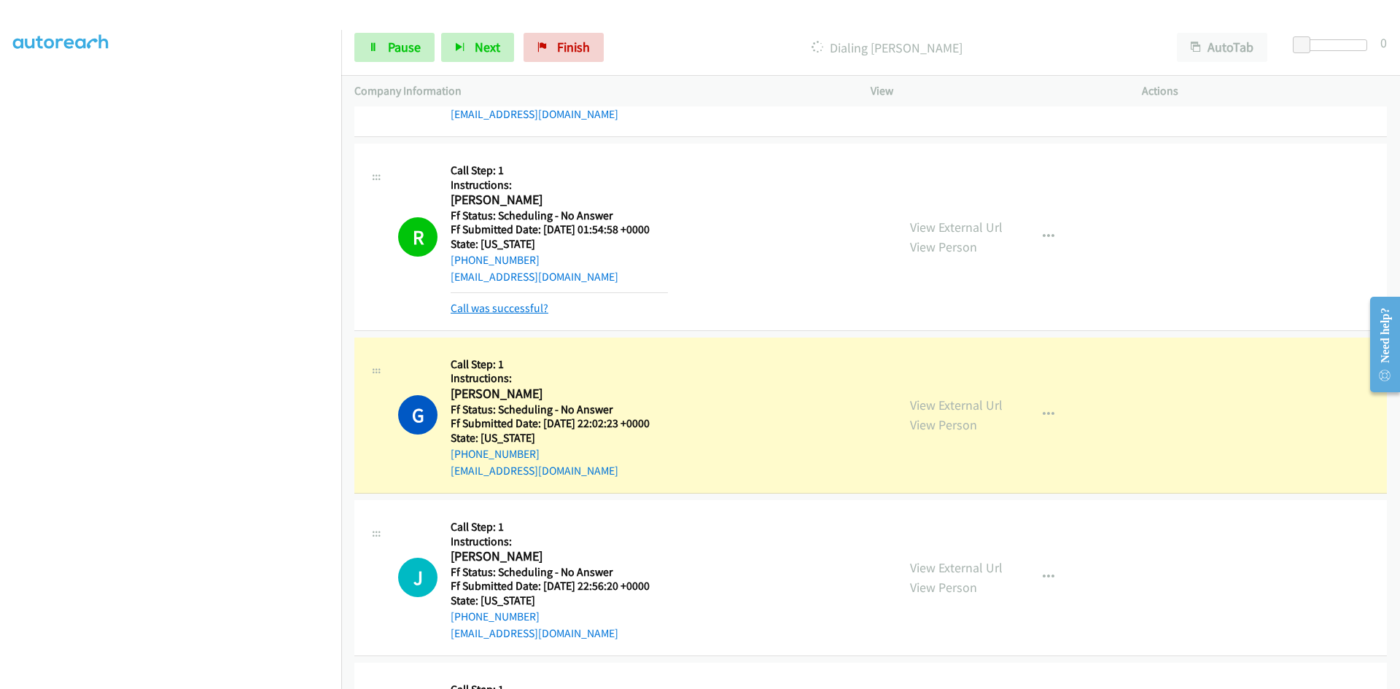
click at [543, 307] on link "Call was successful?" at bounding box center [500, 308] width 98 height 14
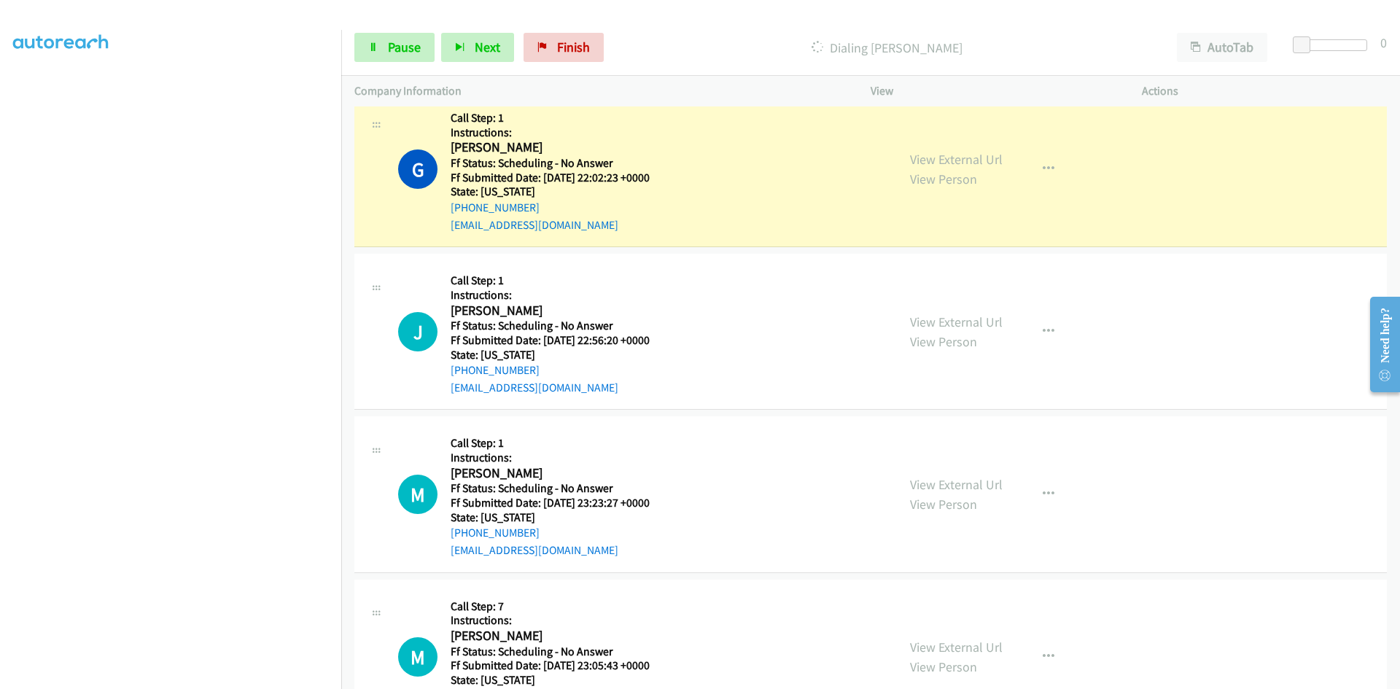
scroll to position [511, 0]
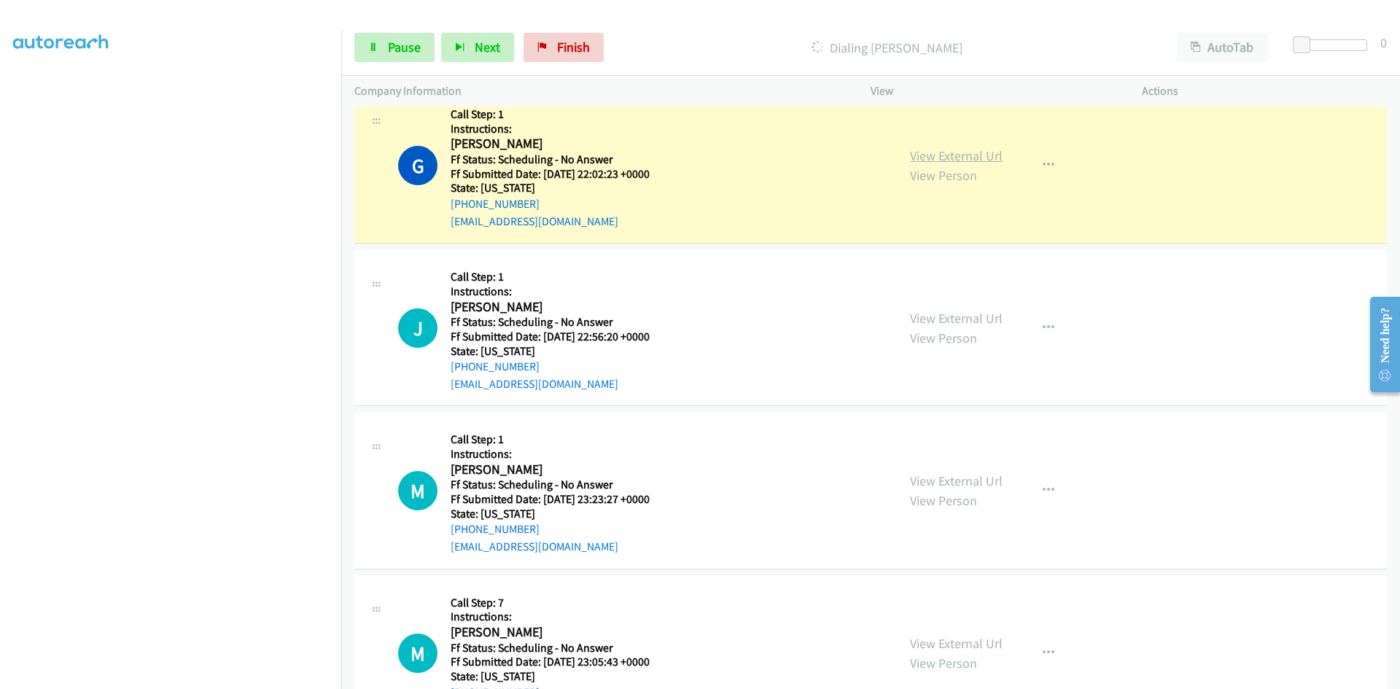
click at [985, 158] on link "View External Url" at bounding box center [956, 155] width 93 height 17
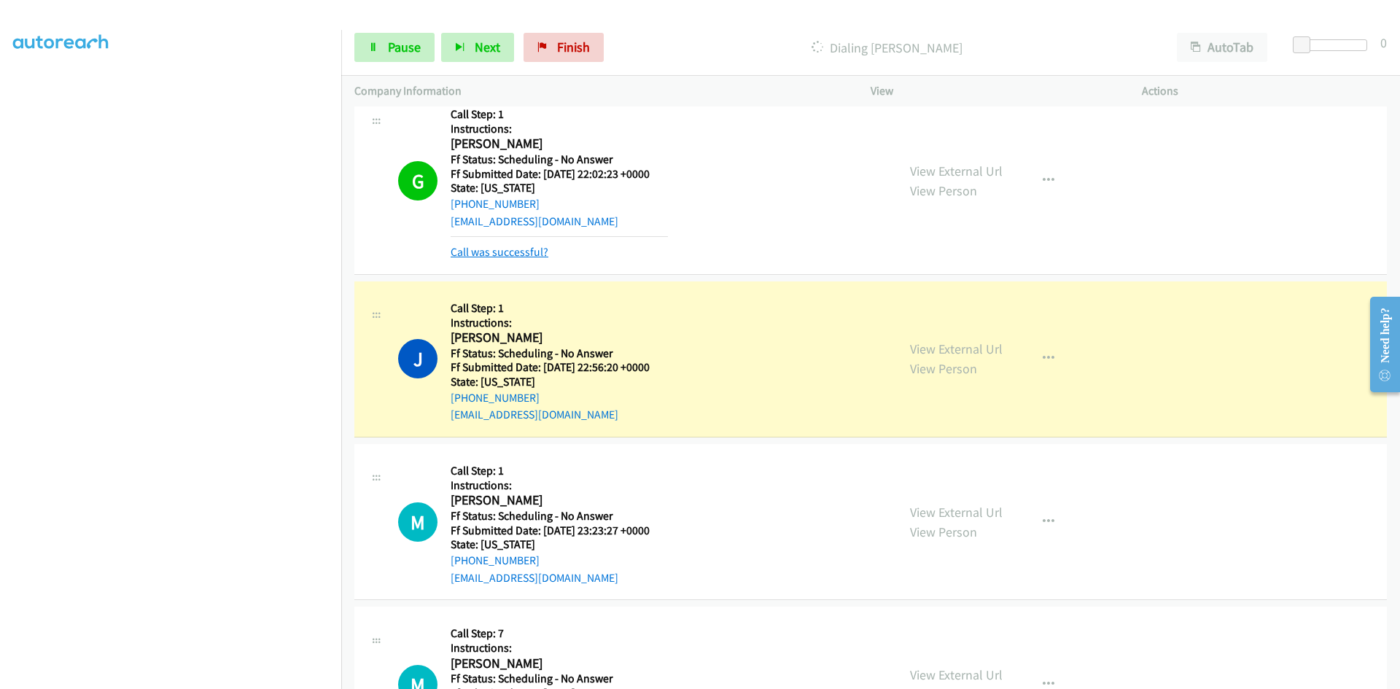
click at [528, 257] on link "Call was successful?" at bounding box center [500, 252] width 98 height 14
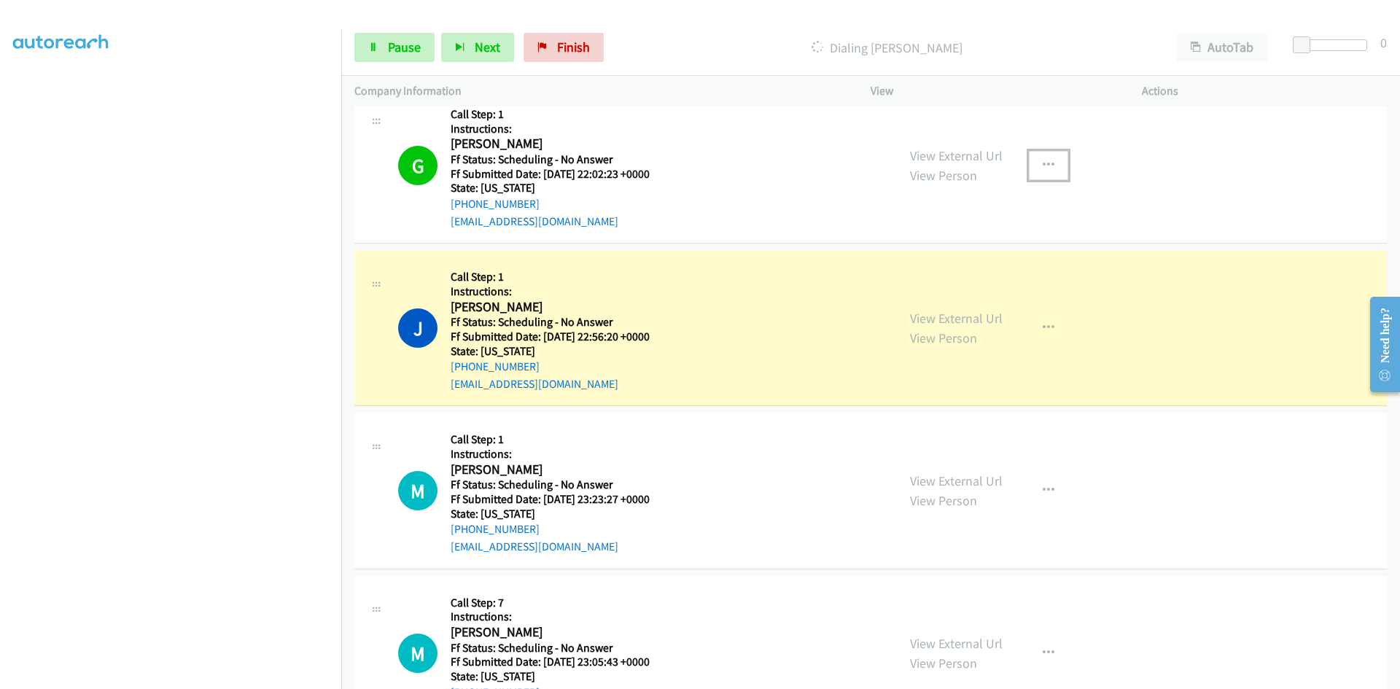
click at [1036, 160] on button "button" at bounding box center [1048, 165] width 39 height 29
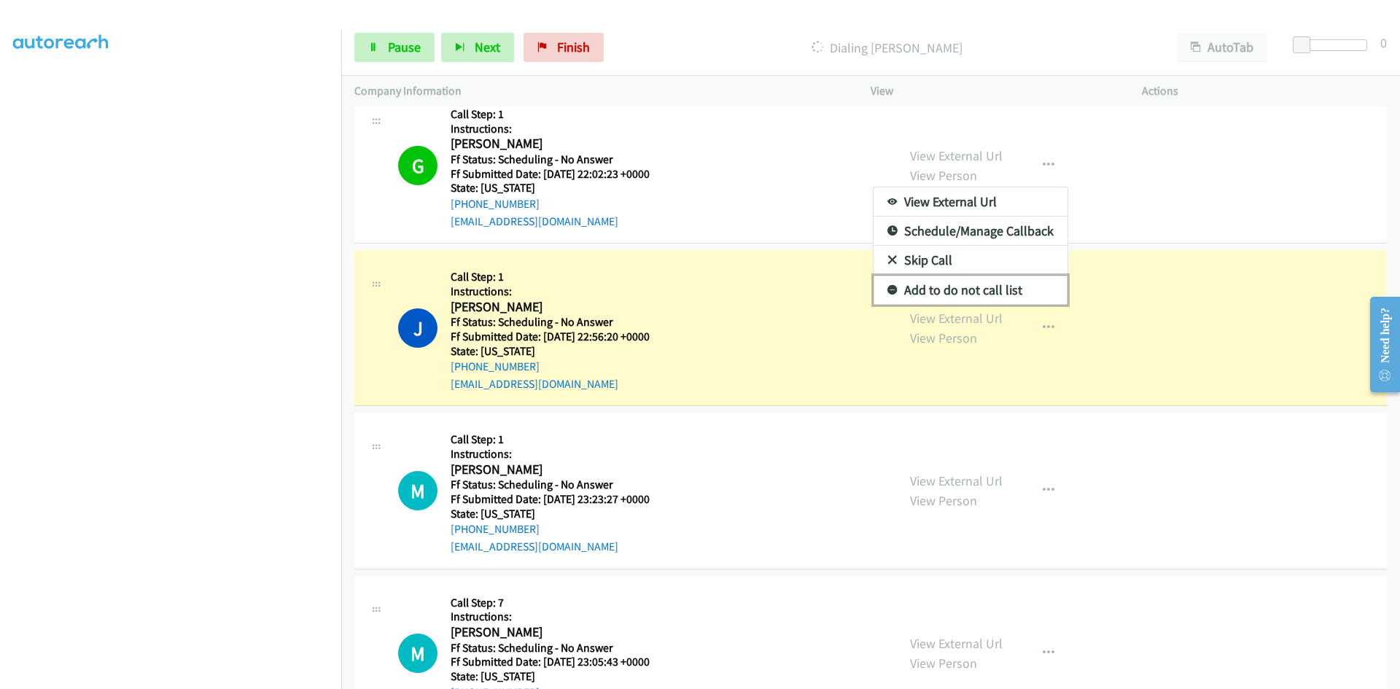
click at [926, 288] on link "Add to do not call list" at bounding box center [971, 290] width 194 height 29
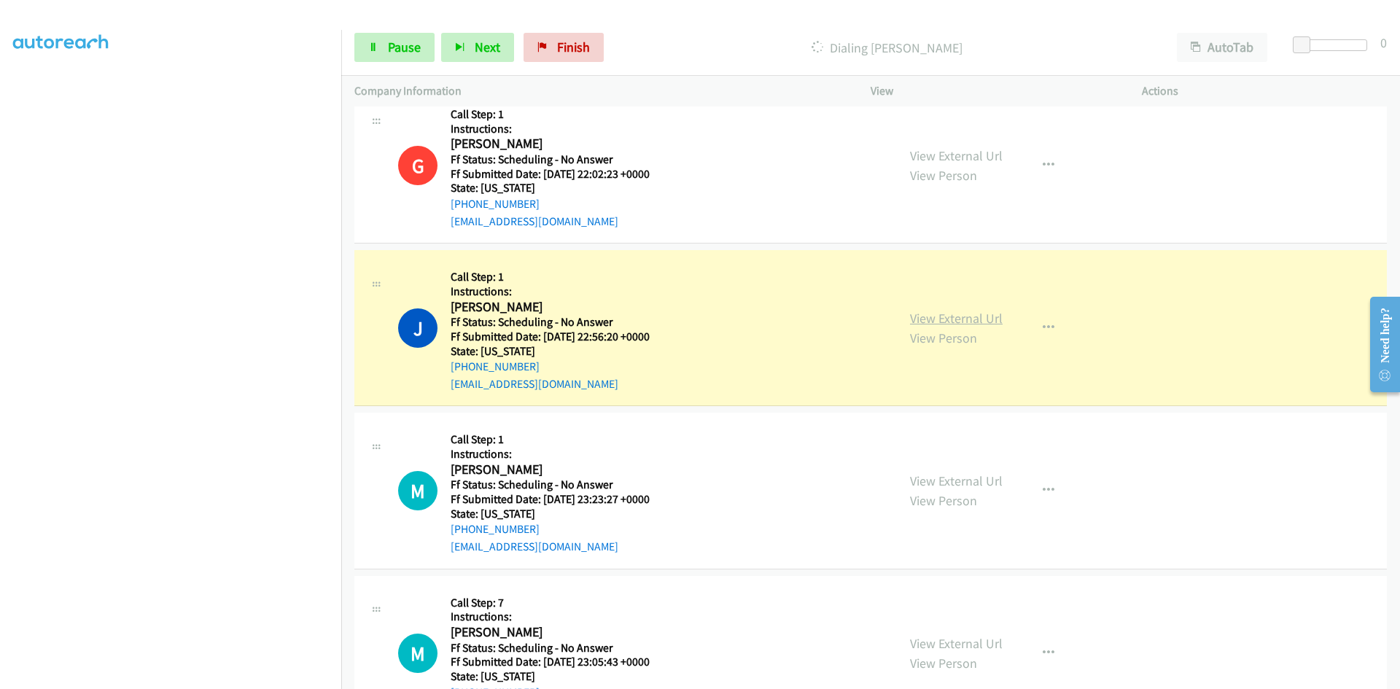
click at [977, 319] on link "View External Url" at bounding box center [956, 318] width 93 height 17
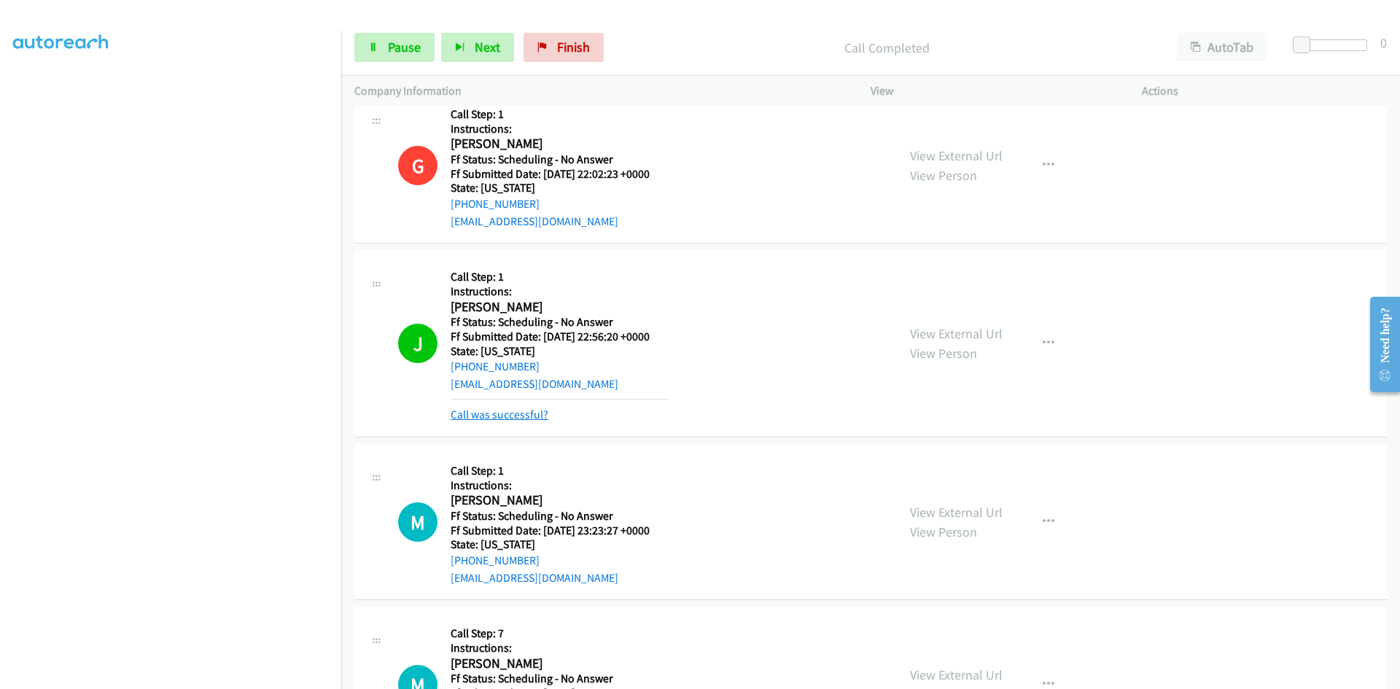
click at [535, 416] on link "Call was successful?" at bounding box center [500, 415] width 98 height 14
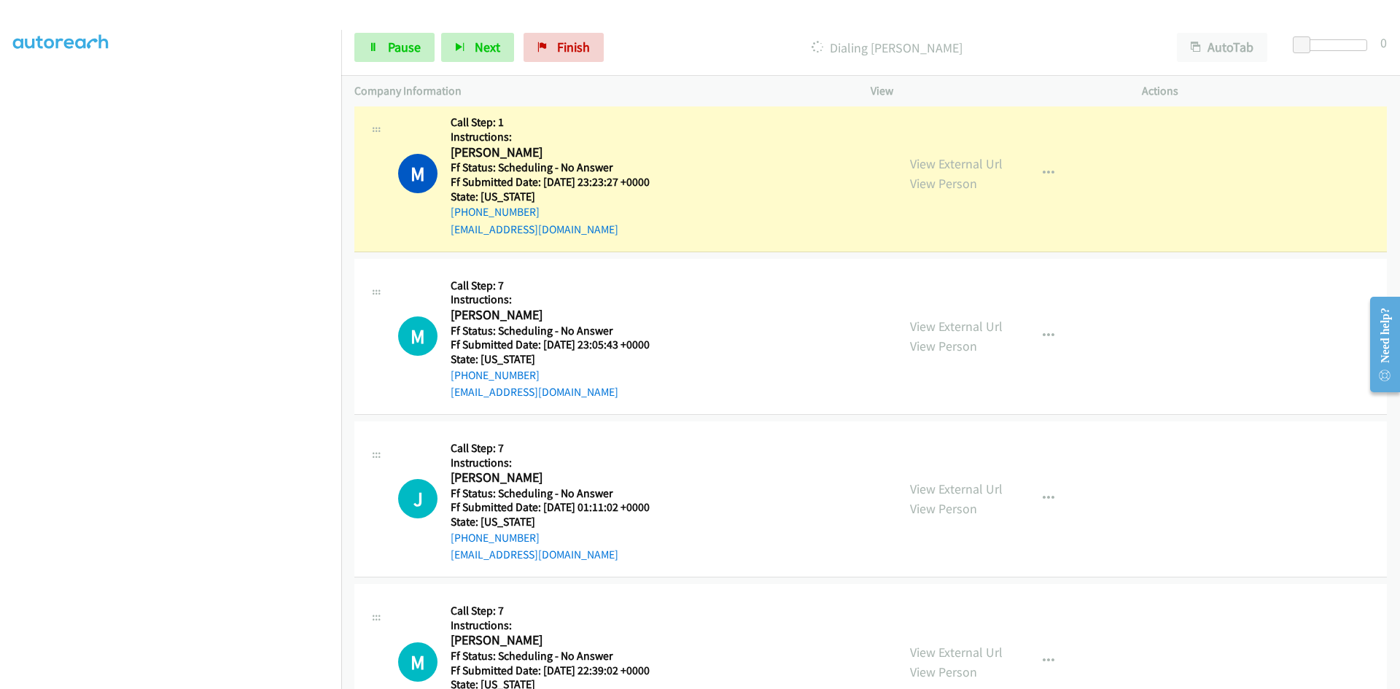
scroll to position [802, 0]
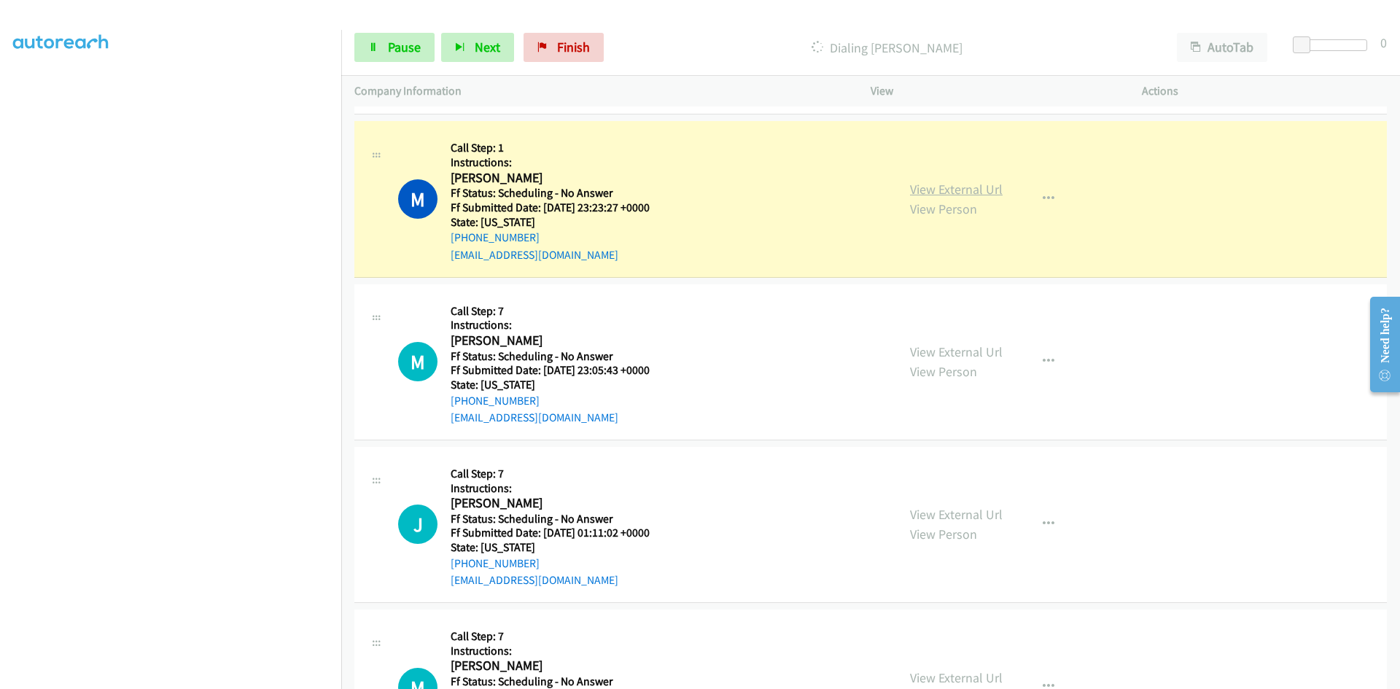
click at [915, 188] on link "View External Url" at bounding box center [956, 189] width 93 height 17
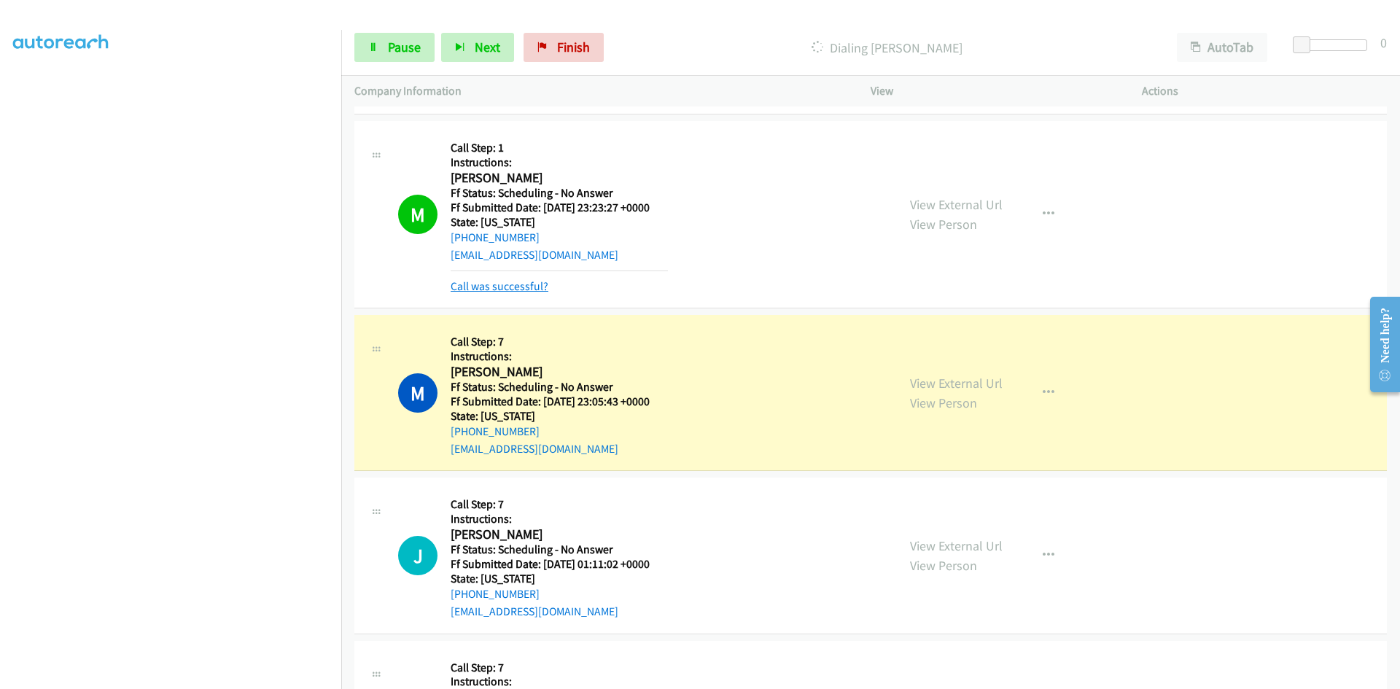
click at [481, 287] on link "Call was successful?" at bounding box center [500, 286] width 98 height 14
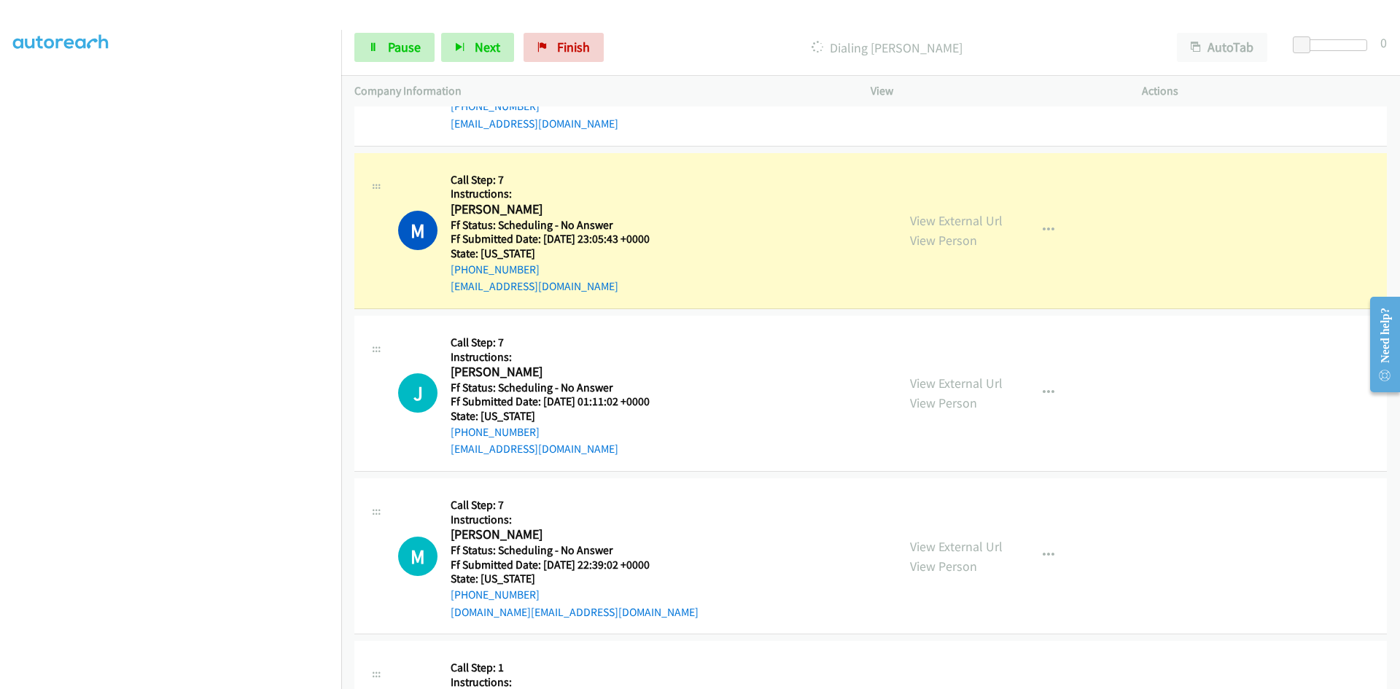
scroll to position [948, 0]
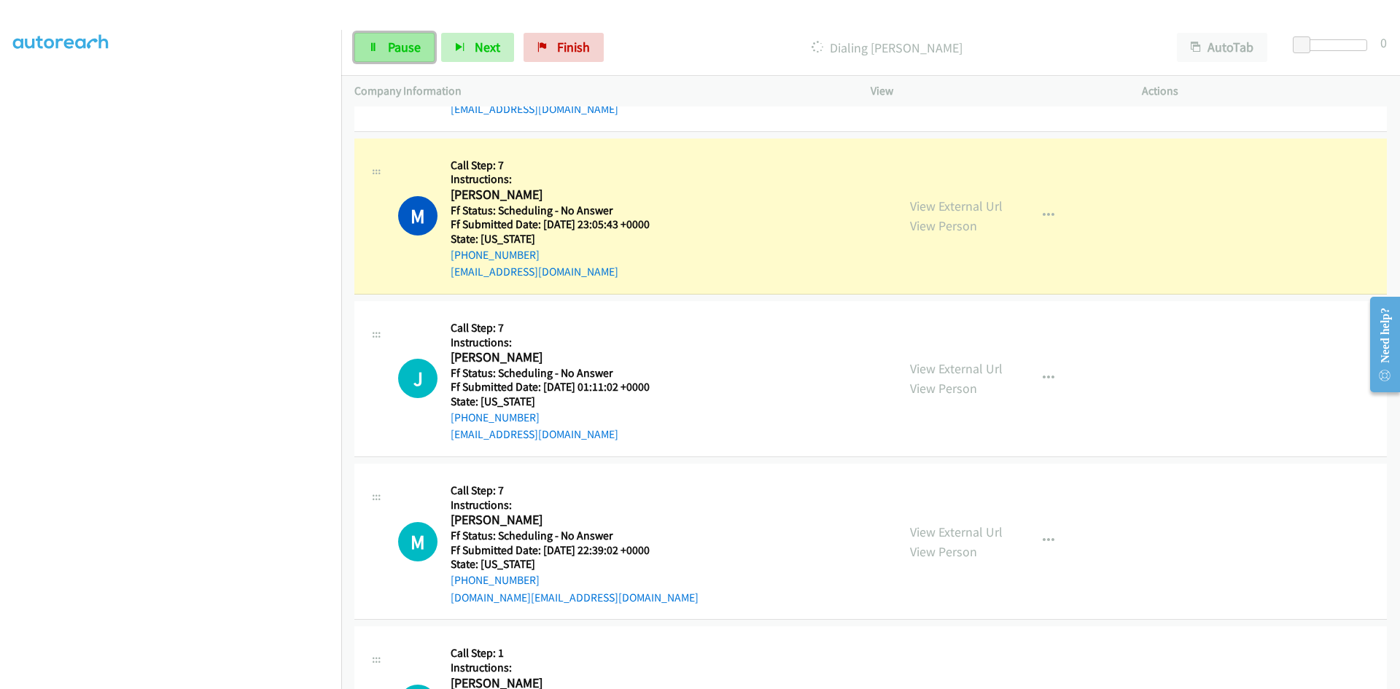
click at [404, 47] on span "Pause" at bounding box center [404, 47] width 33 height 17
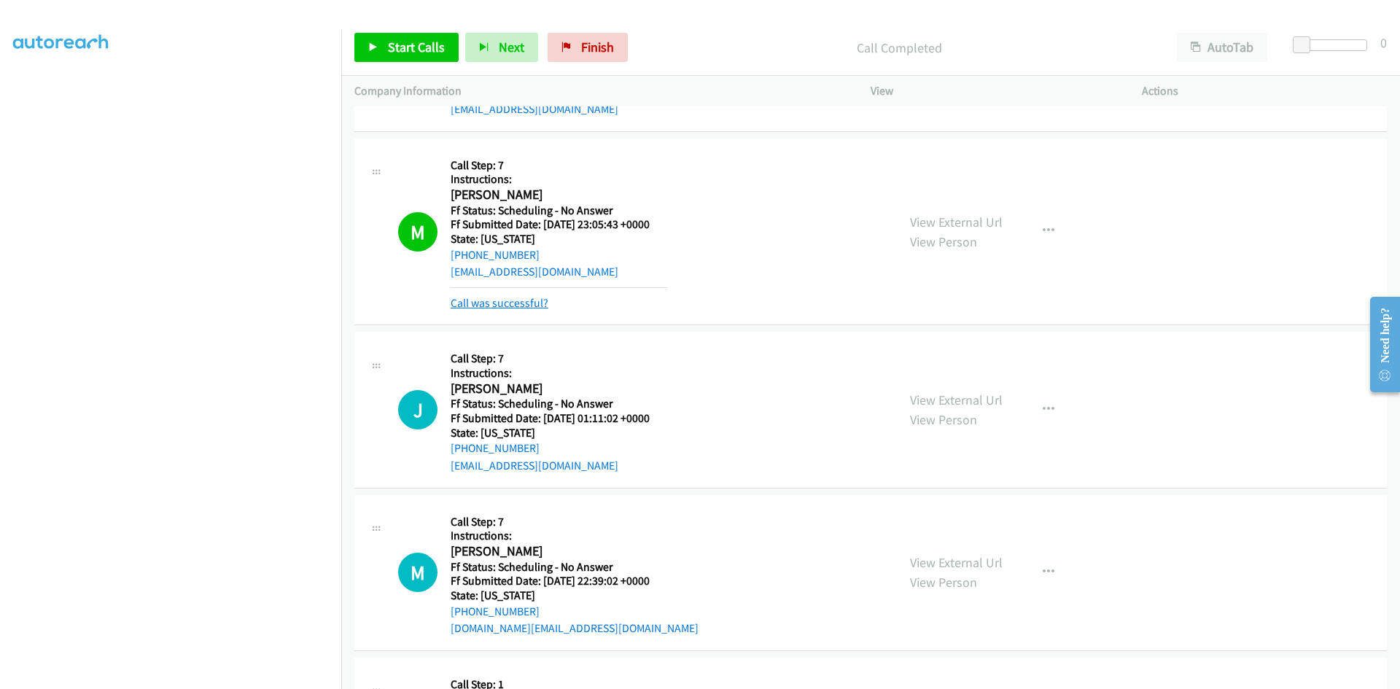
click at [491, 302] on link "Call was successful?" at bounding box center [500, 303] width 98 height 14
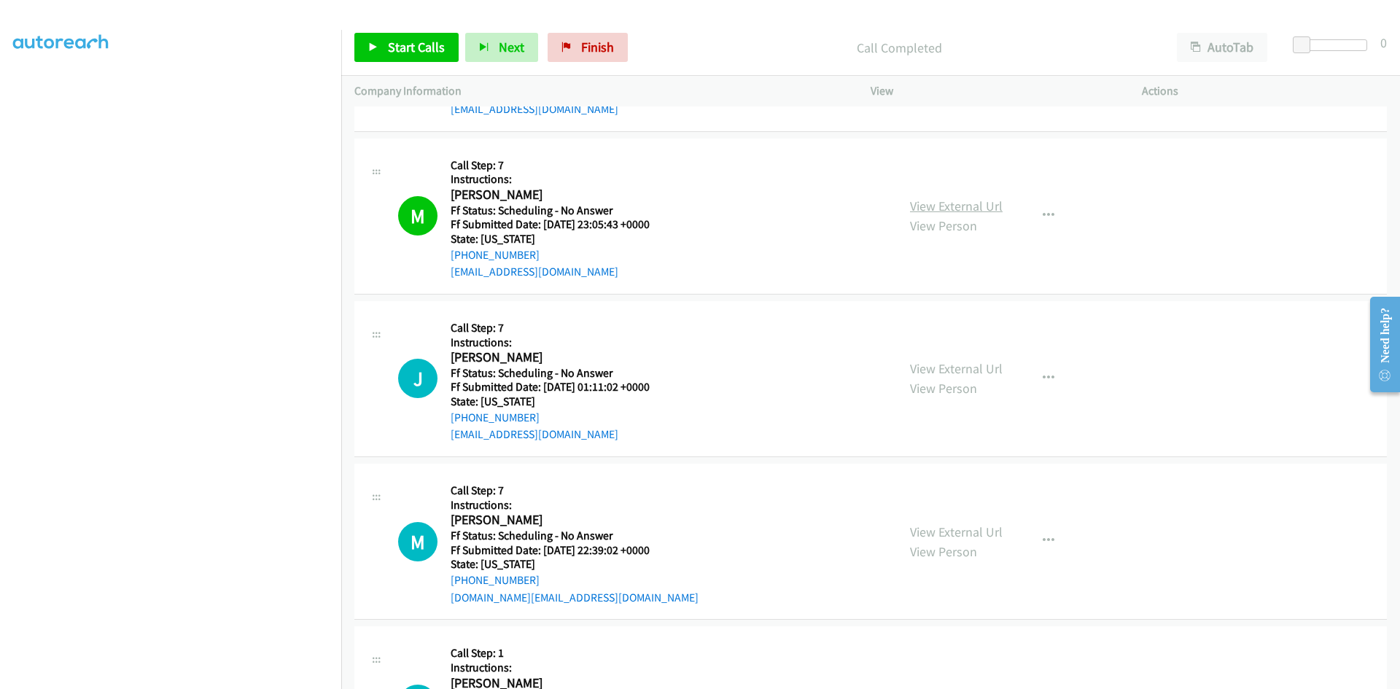
click at [975, 207] on link "View External Url" at bounding box center [956, 206] width 93 height 17
click at [446, 55] on link "Start Calls" at bounding box center [406, 47] width 104 height 29
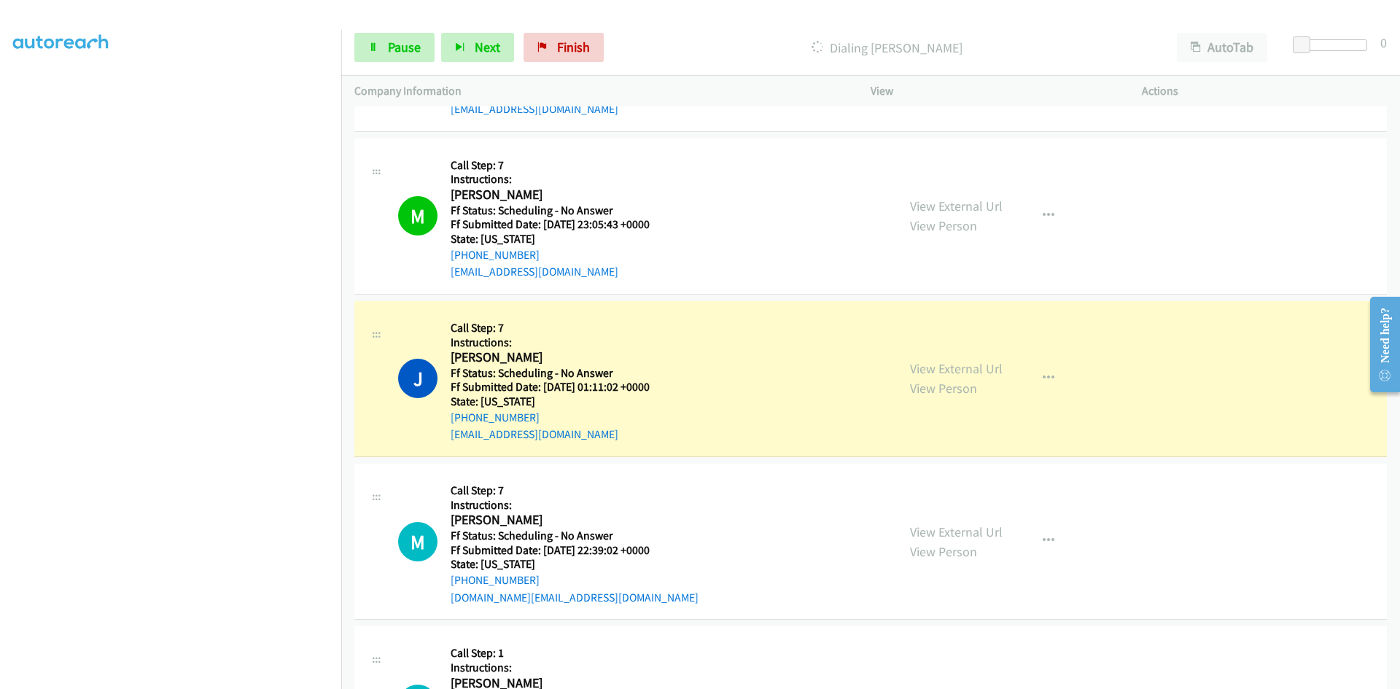
click at [999, 368] on div "View External Url View Person View External Url Email Schedule/Manage Callback …" at bounding box center [1039, 378] width 284 height 129
click at [991, 371] on link "View External Url" at bounding box center [956, 368] width 93 height 17
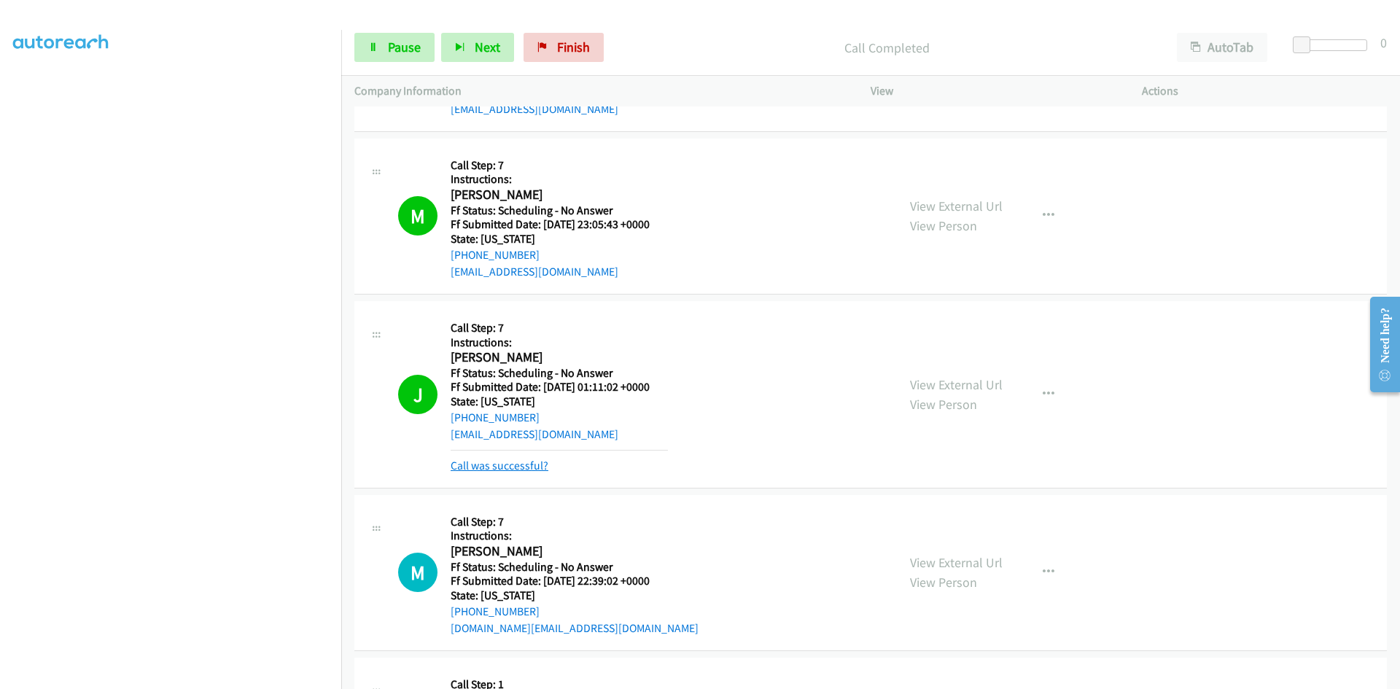
click at [498, 467] on link "Call was successful?" at bounding box center [500, 466] width 98 height 14
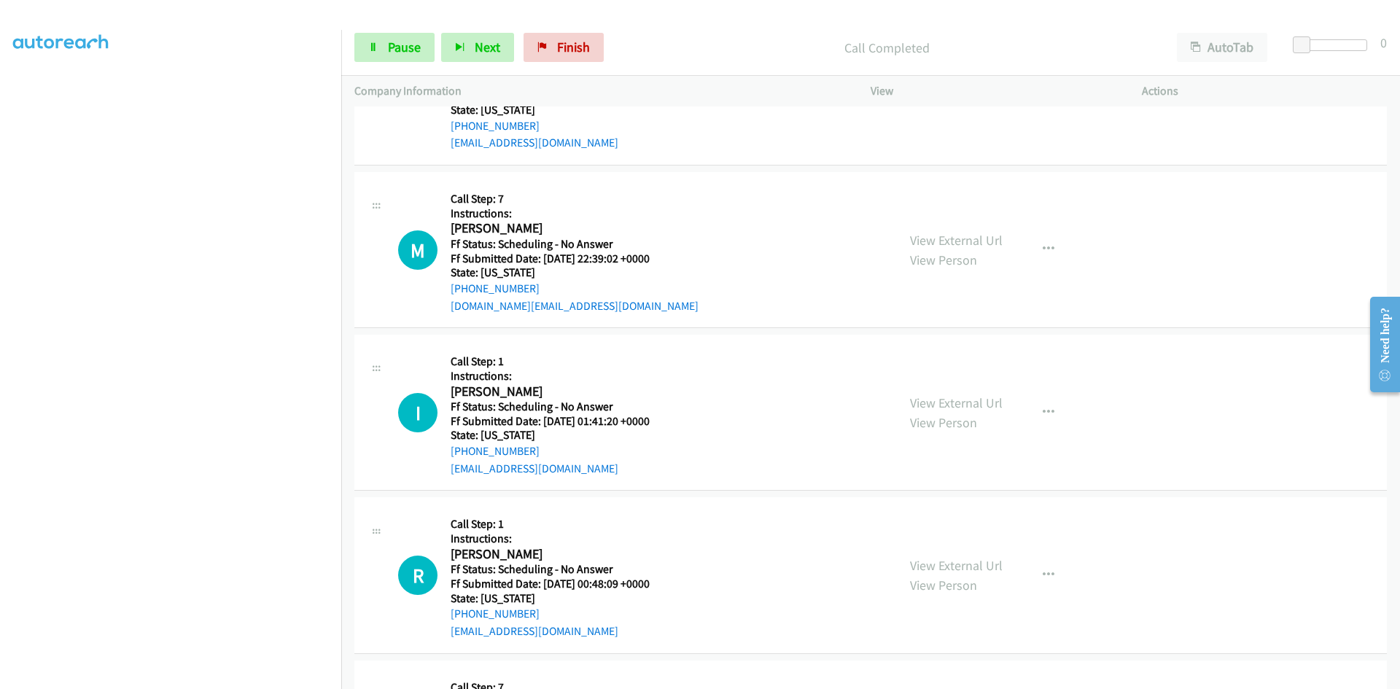
scroll to position [1313, 0]
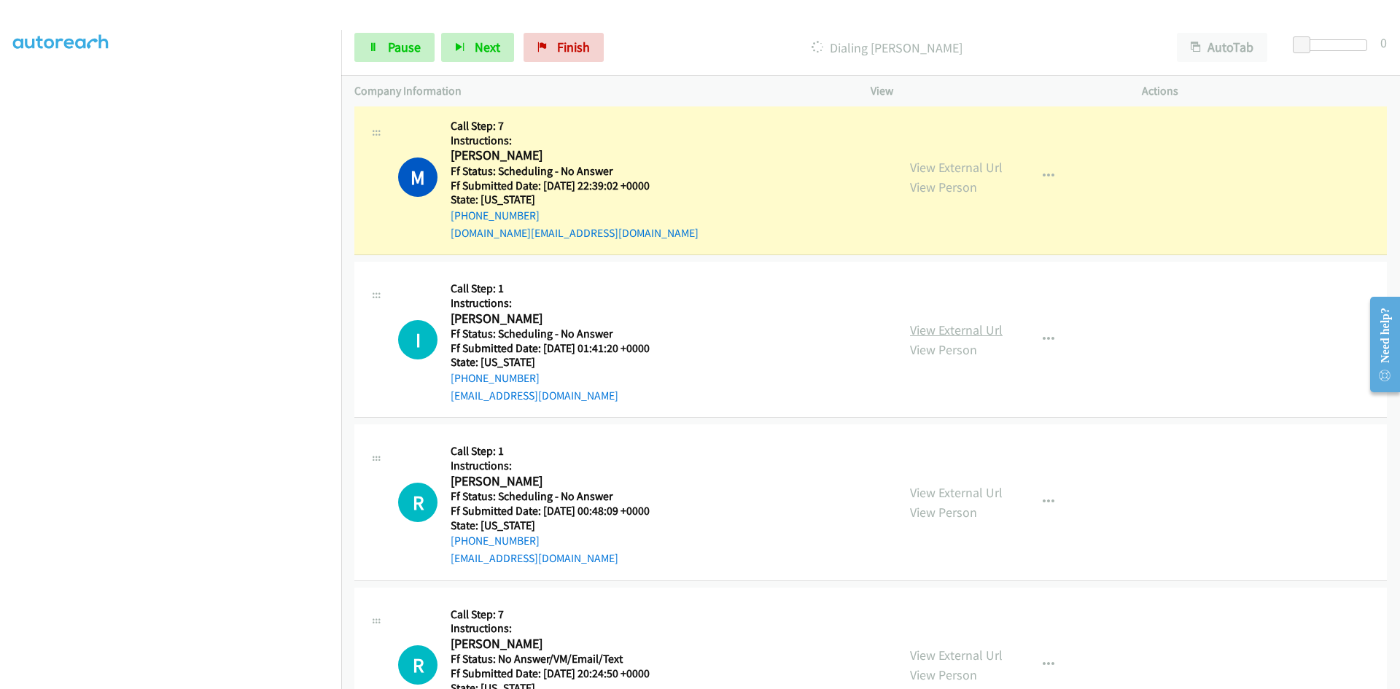
click at [967, 332] on link "View External Url" at bounding box center [956, 330] width 93 height 17
click at [403, 46] on span "Pause" at bounding box center [404, 47] width 33 height 17
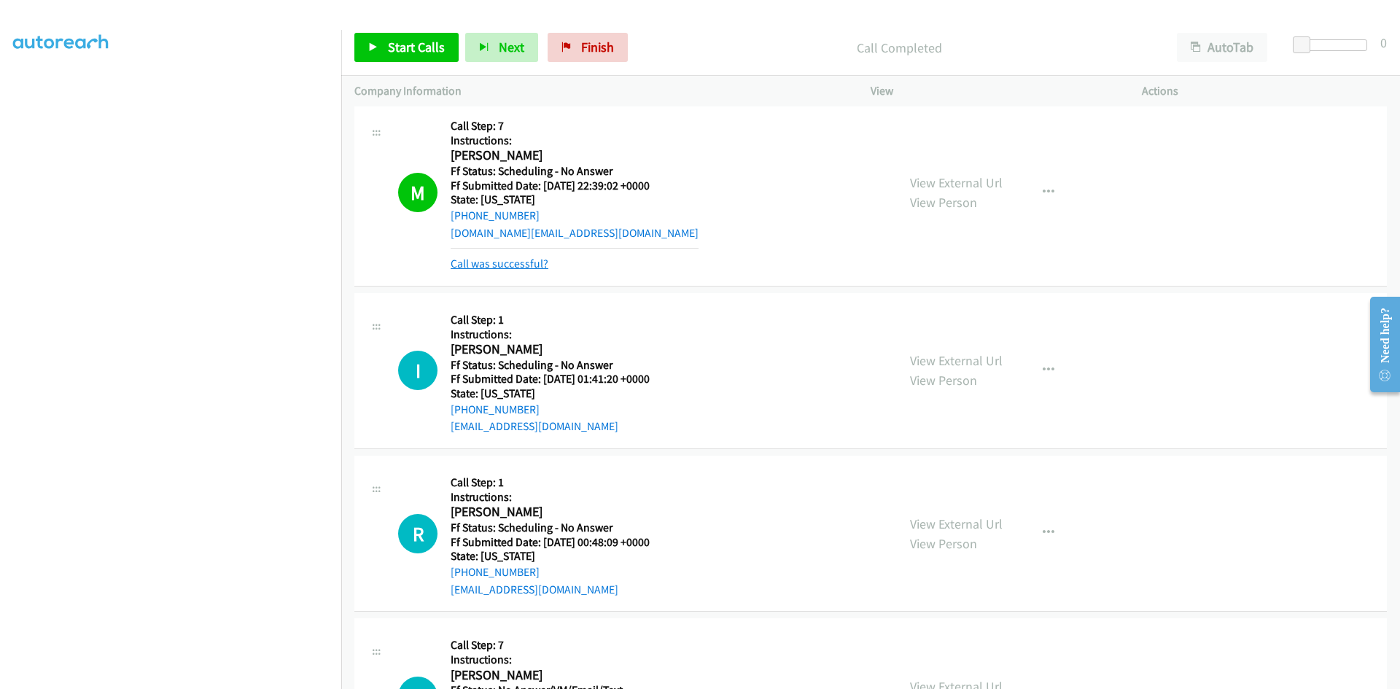
click at [499, 262] on link "Call was successful?" at bounding box center [500, 264] width 98 height 14
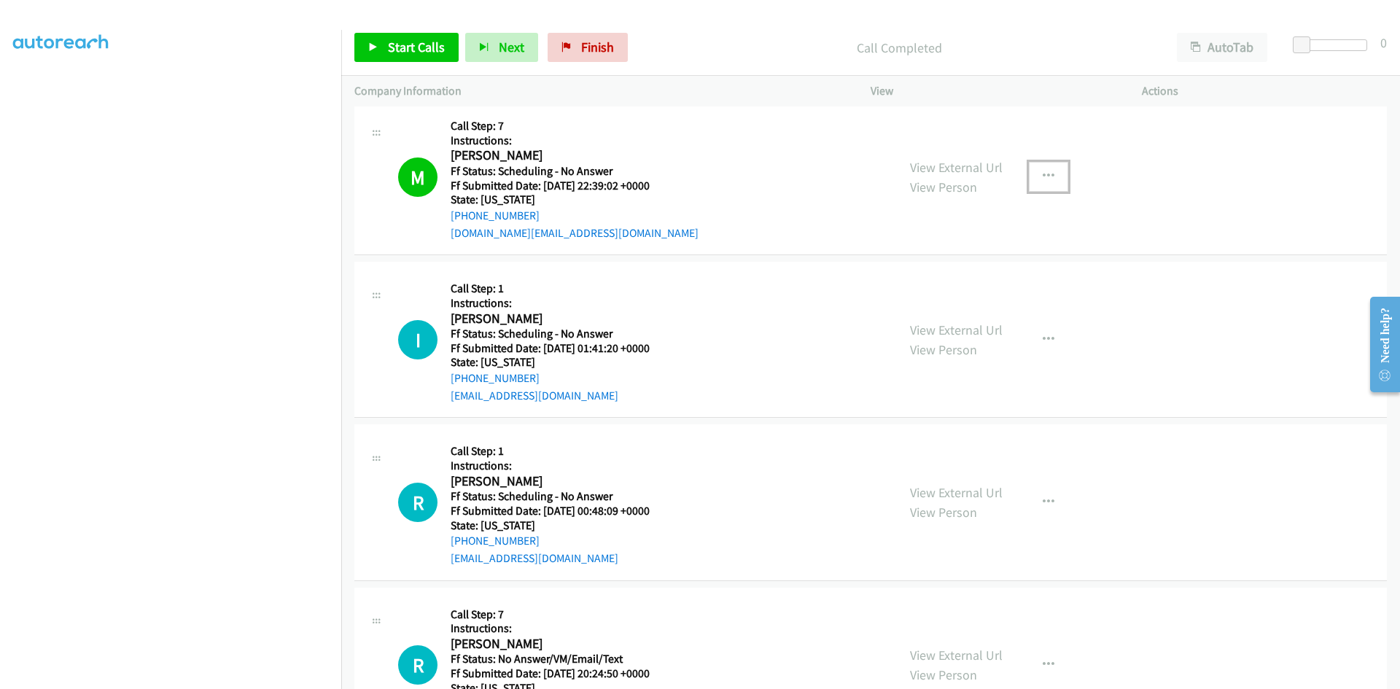
click at [1043, 174] on icon "button" at bounding box center [1049, 177] width 12 height 12
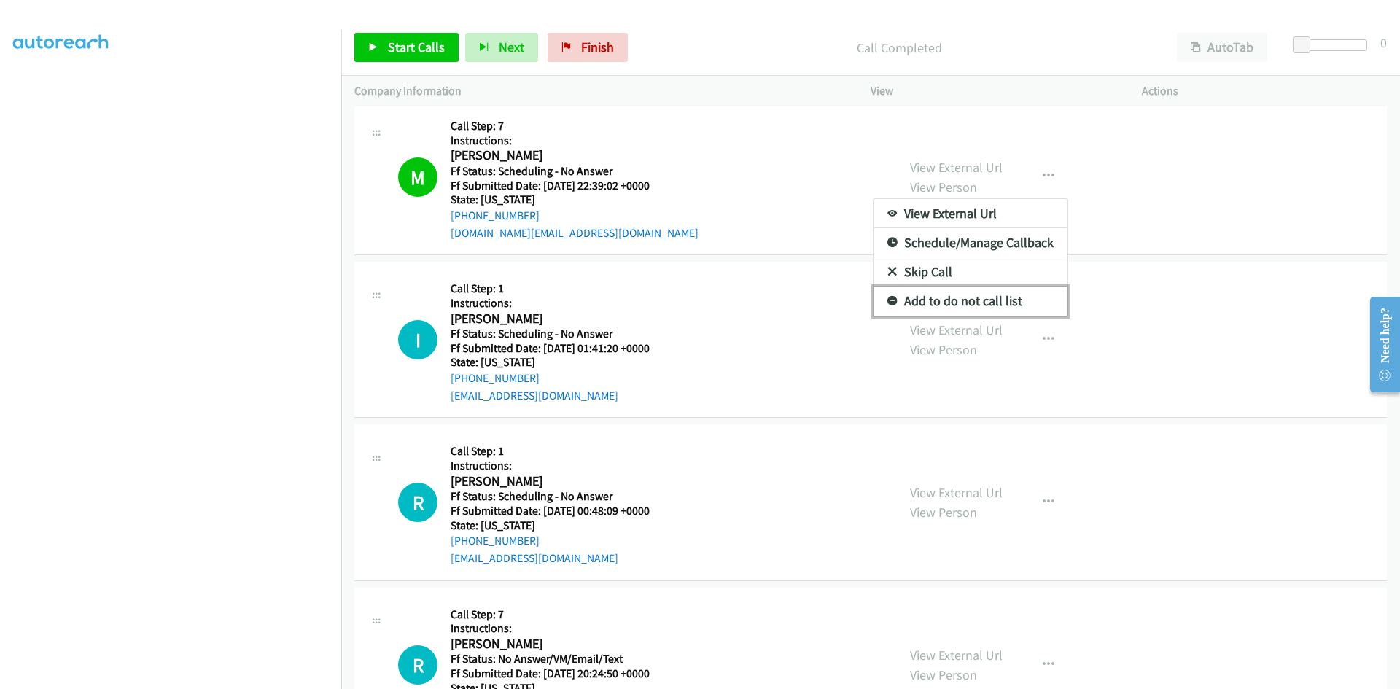
click at [945, 300] on link "Add to do not call list" at bounding box center [971, 301] width 194 height 29
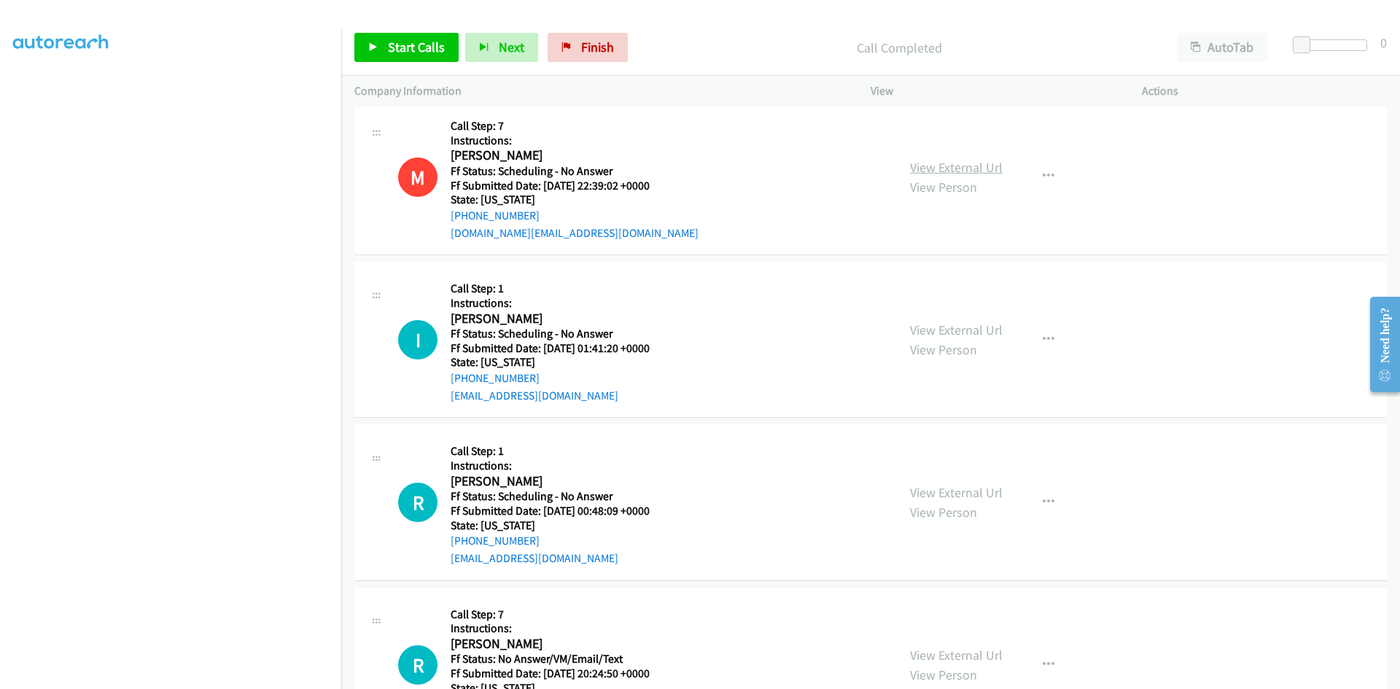
click at [959, 168] on link "View External Url" at bounding box center [956, 167] width 93 height 17
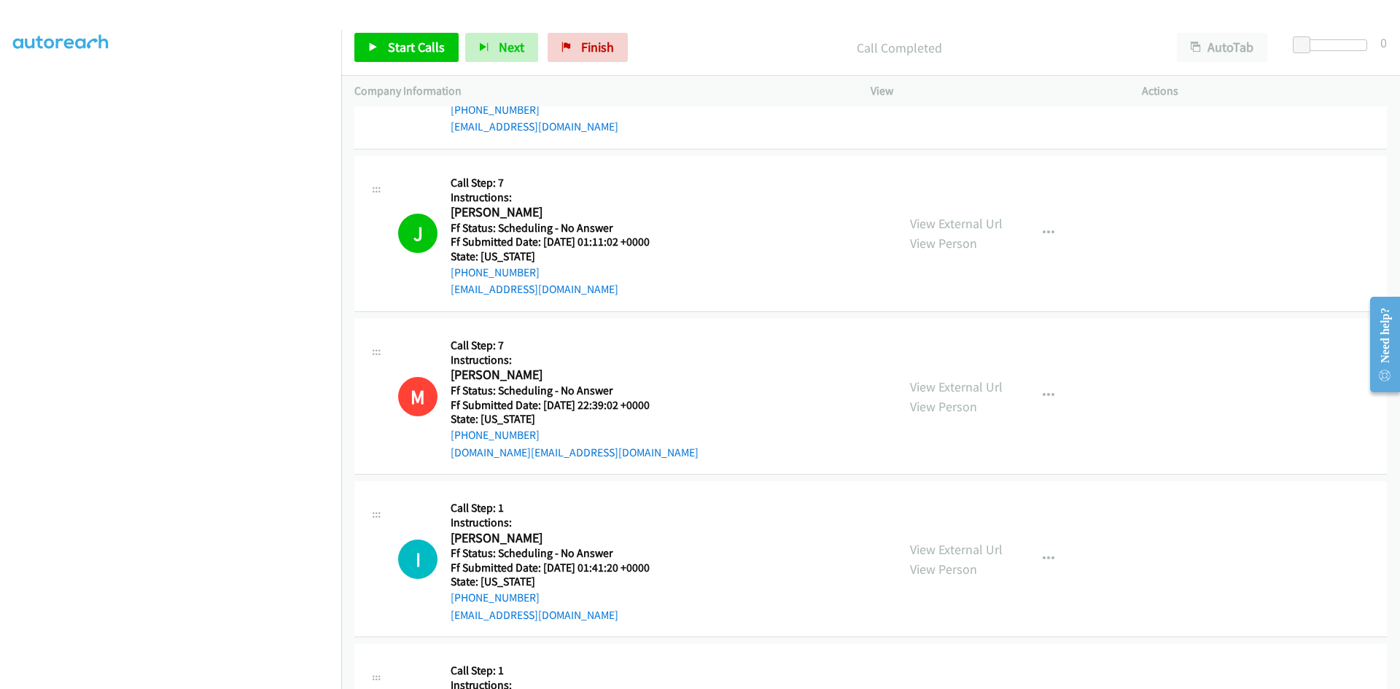
scroll to position [1094, 0]
click at [399, 44] on span "Start Calls" at bounding box center [416, 47] width 57 height 17
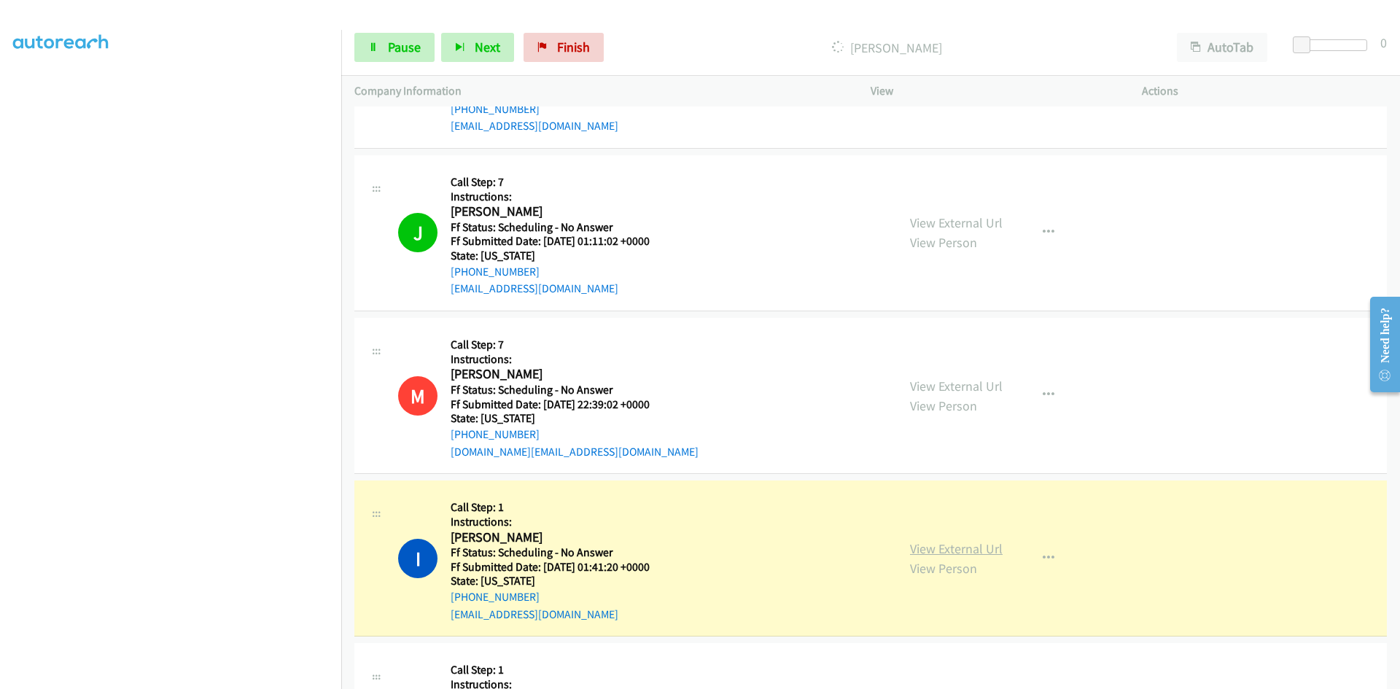
click at [957, 547] on link "View External Url" at bounding box center [956, 548] width 93 height 17
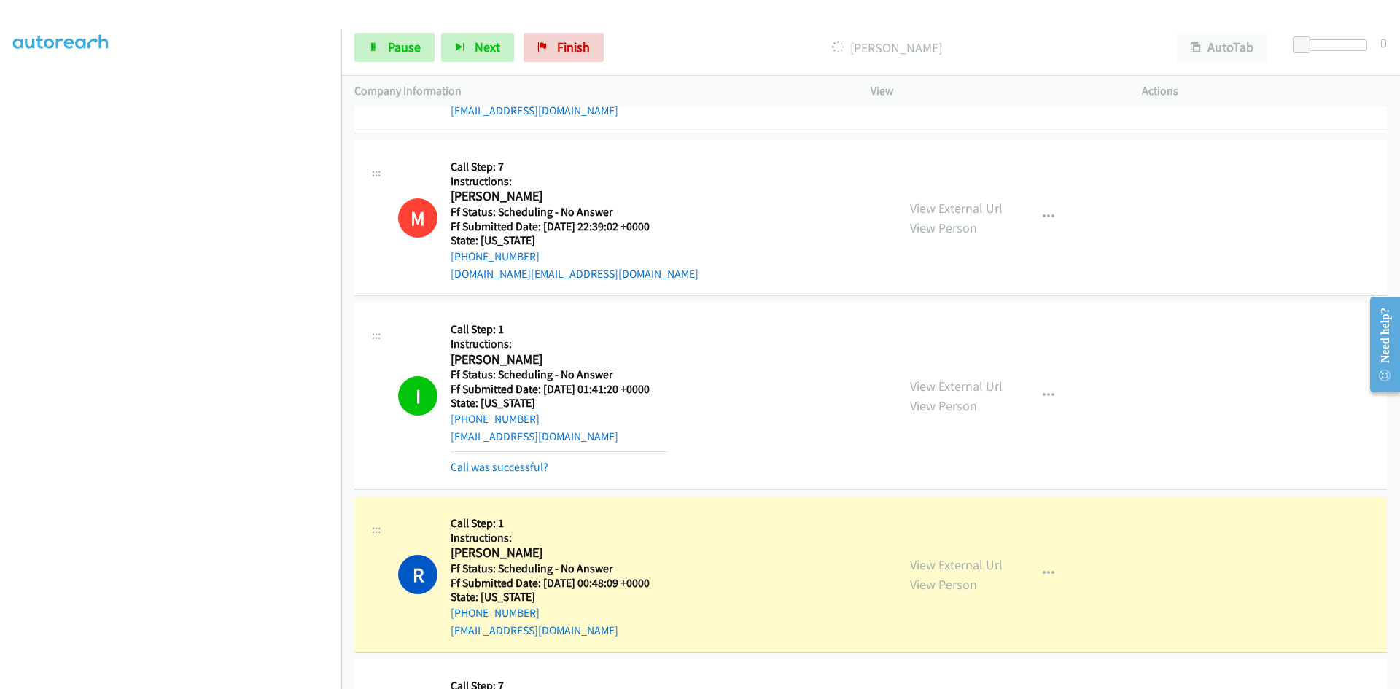
scroll to position [1386, 0]
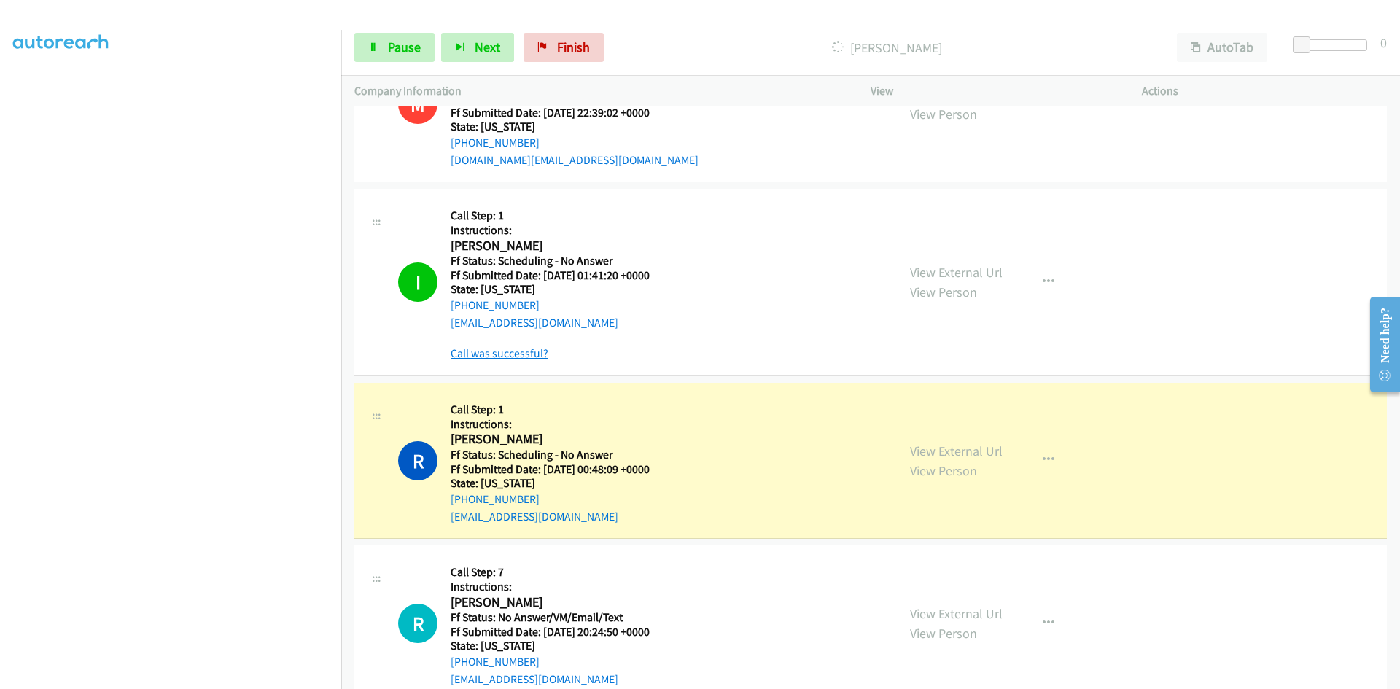
click at [534, 357] on link "Call was successful?" at bounding box center [500, 353] width 98 height 14
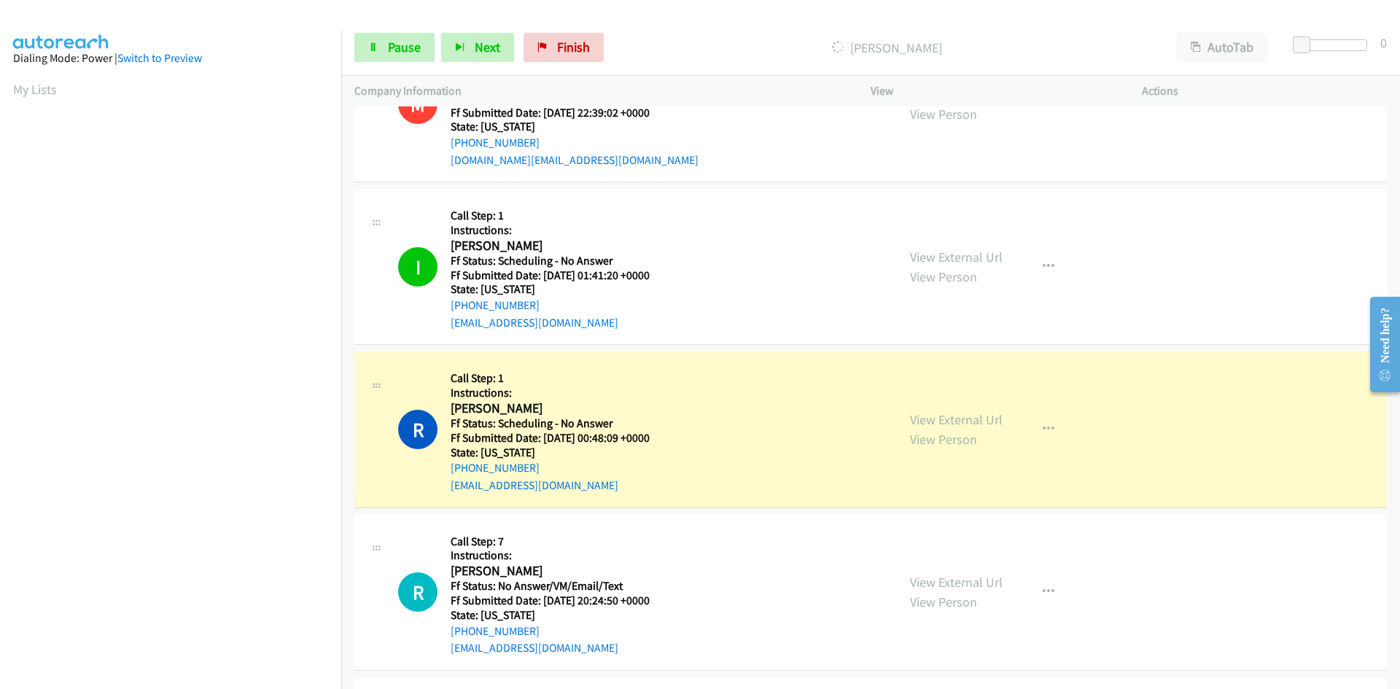
scroll to position [128, 0]
click at [938, 422] on link "View External Url" at bounding box center [956, 419] width 93 height 17
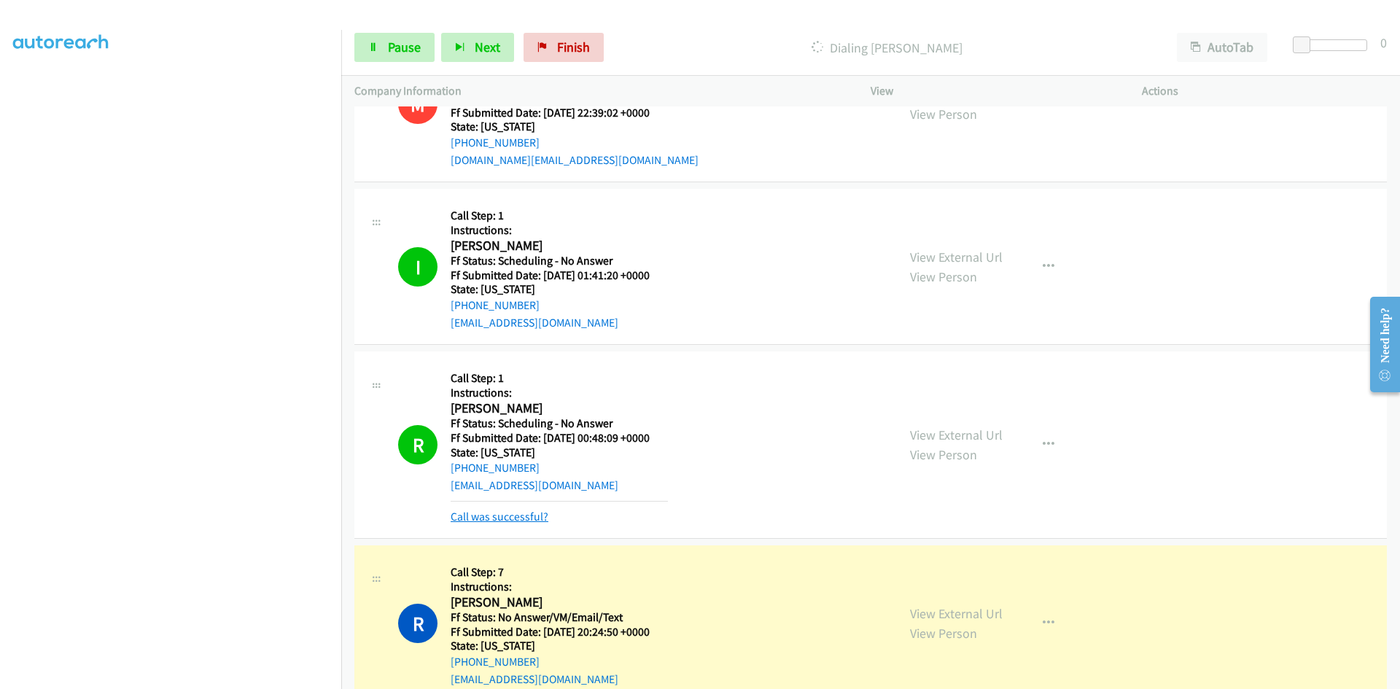
click at [529, 522] on link "Call was successful?" at bounding box center [500, 517] width 98 height 14
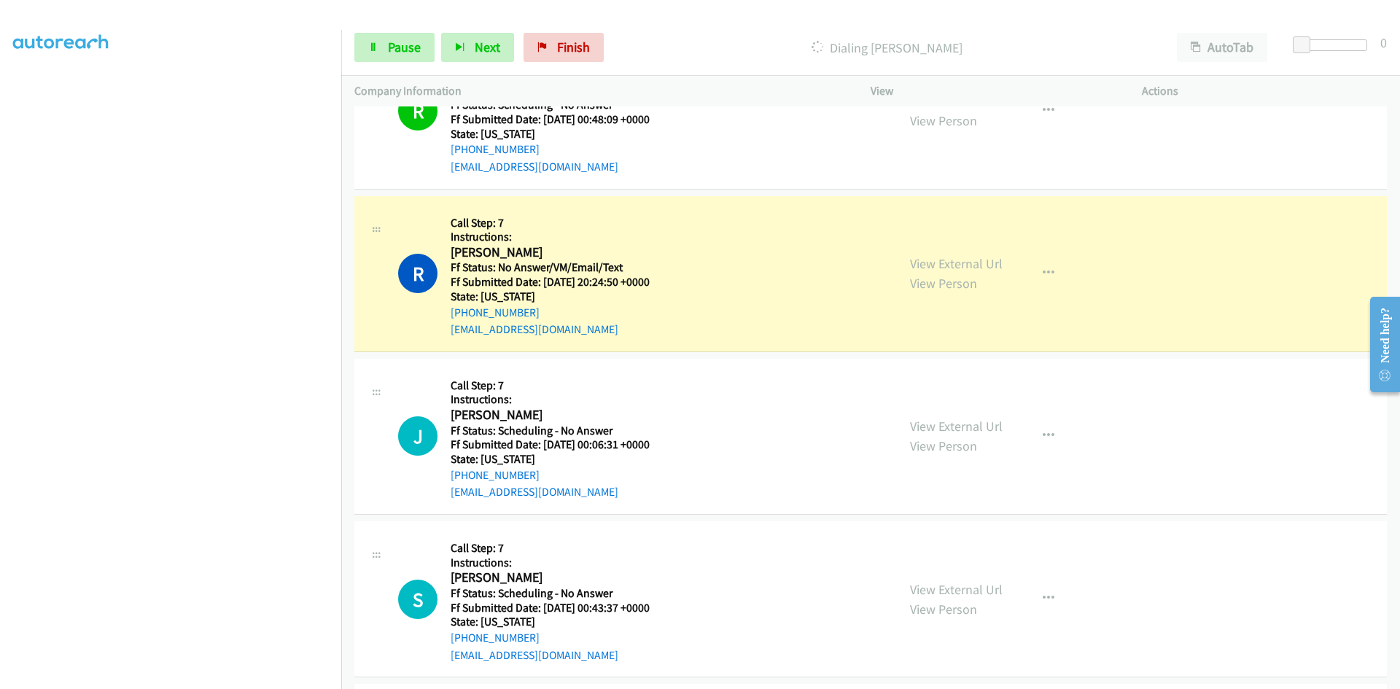
scroll to position [1751, 0]
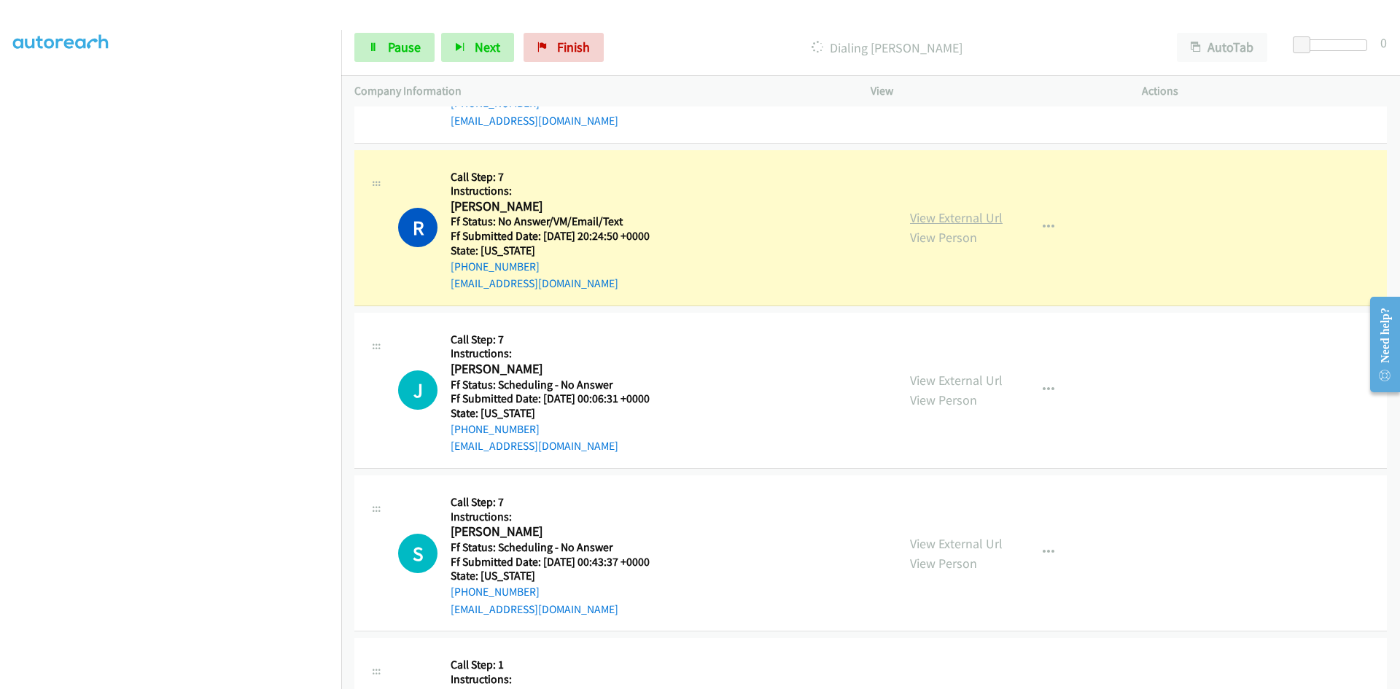
click at [969, 222] on link "View External Url" at bounding box center [956, 217] width 93 height 17
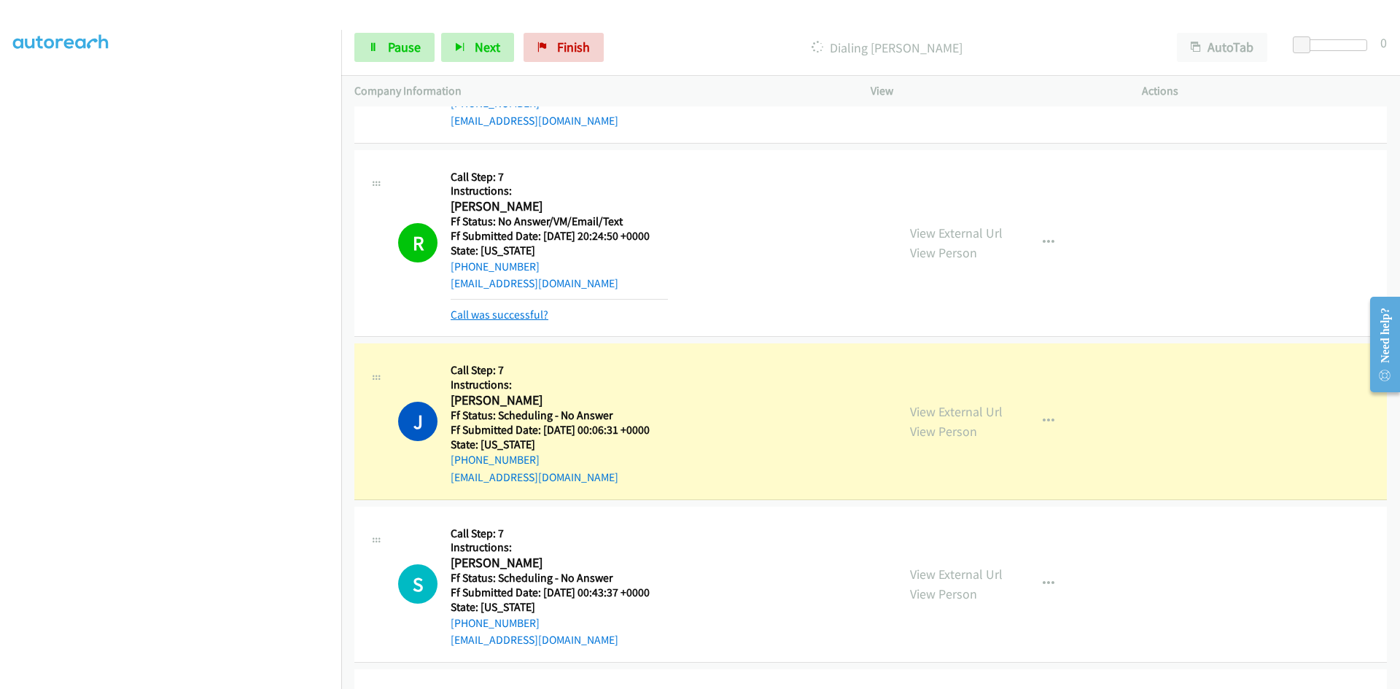
click at [484, 313] on link "Call was successful?" at bounding box center [500, 315] width 98 height 14
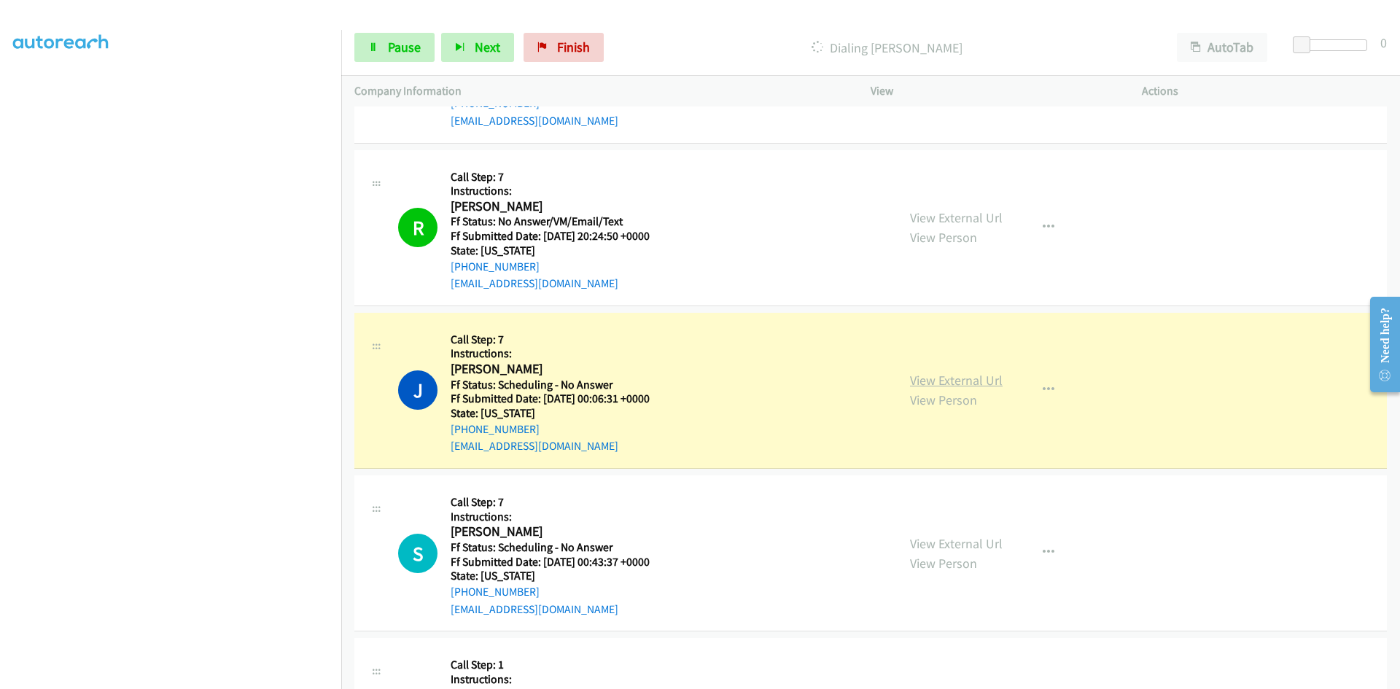
click at [934, 384] on link "View External Url" at bounding box center [956, 380] width 93 height 17
click at [421, 45] on link "Pause" at bounding box center [394, 47] width 80 height 29
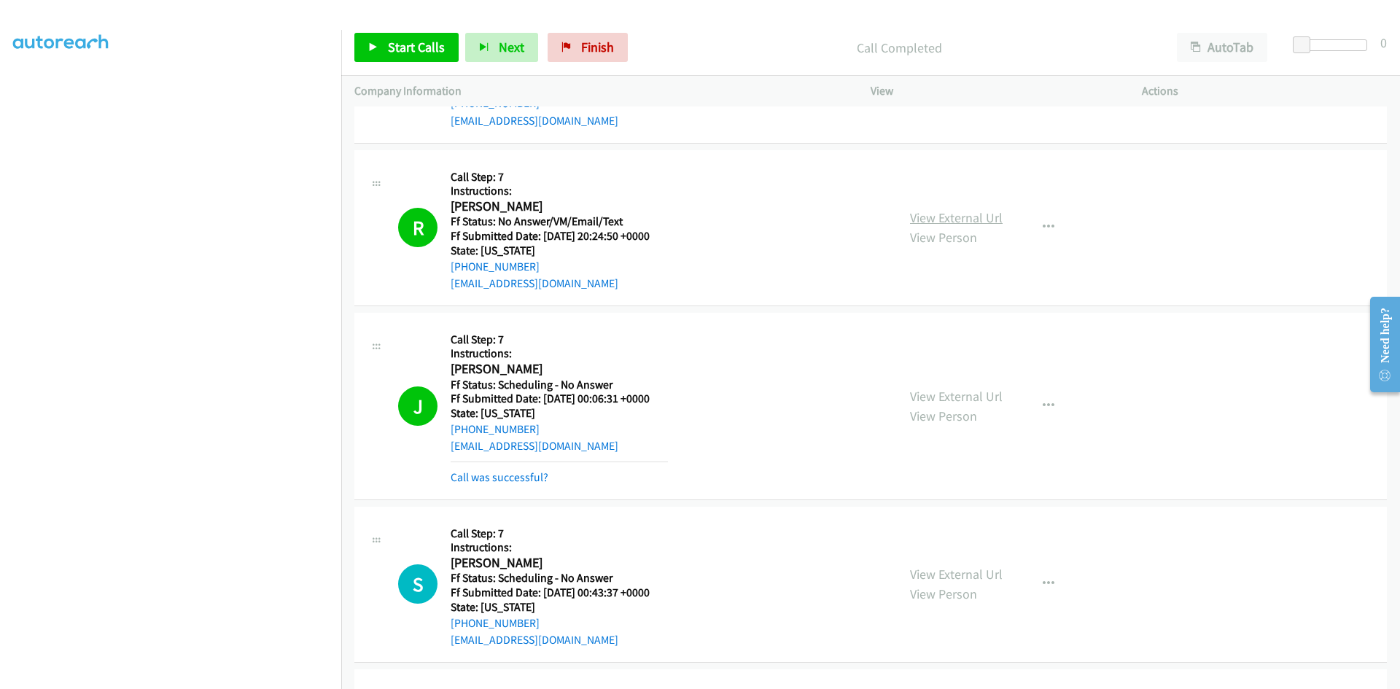
click at [964, 217] on link "View External Url" at bounding box center [956, 217] width 93 height 17
click at [497, 481] on link "Call was successful?" at bounding box center [500, 477] width 98 height 14
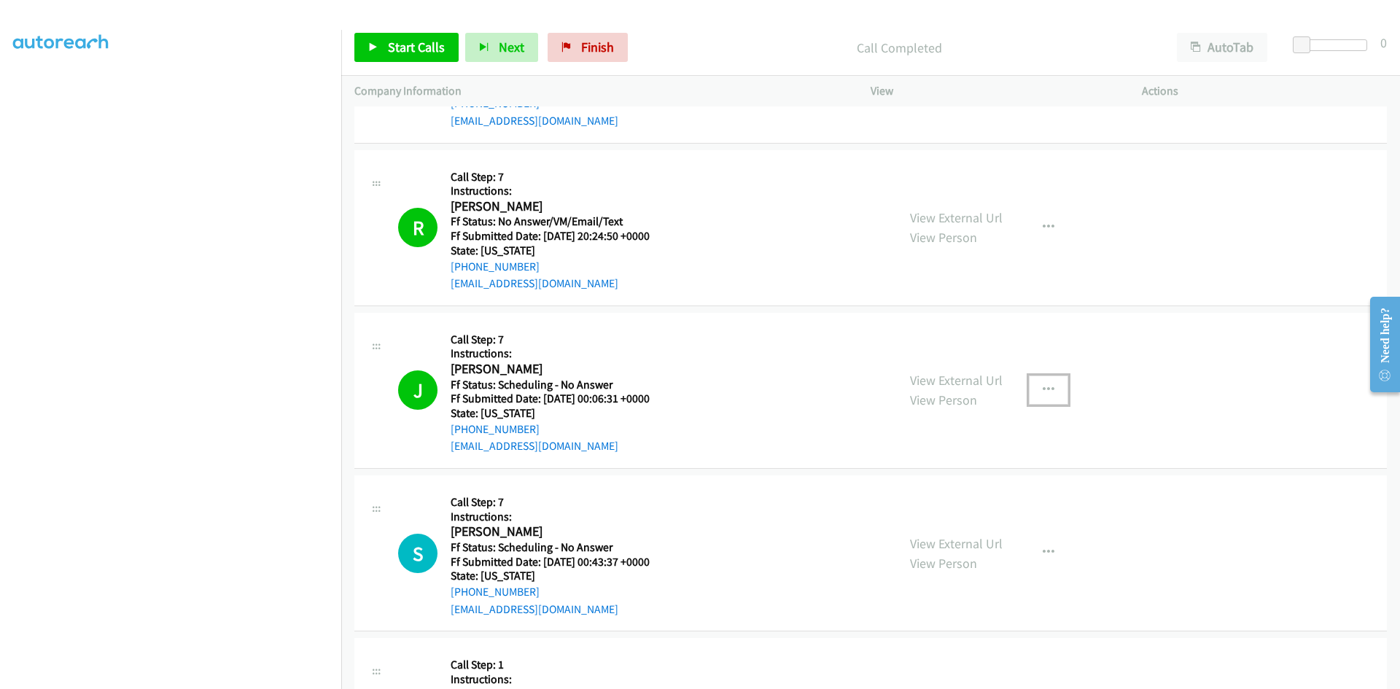
click at [1044, 389] on icon "button" at bounding box center [1049, 390] width 12 height 12
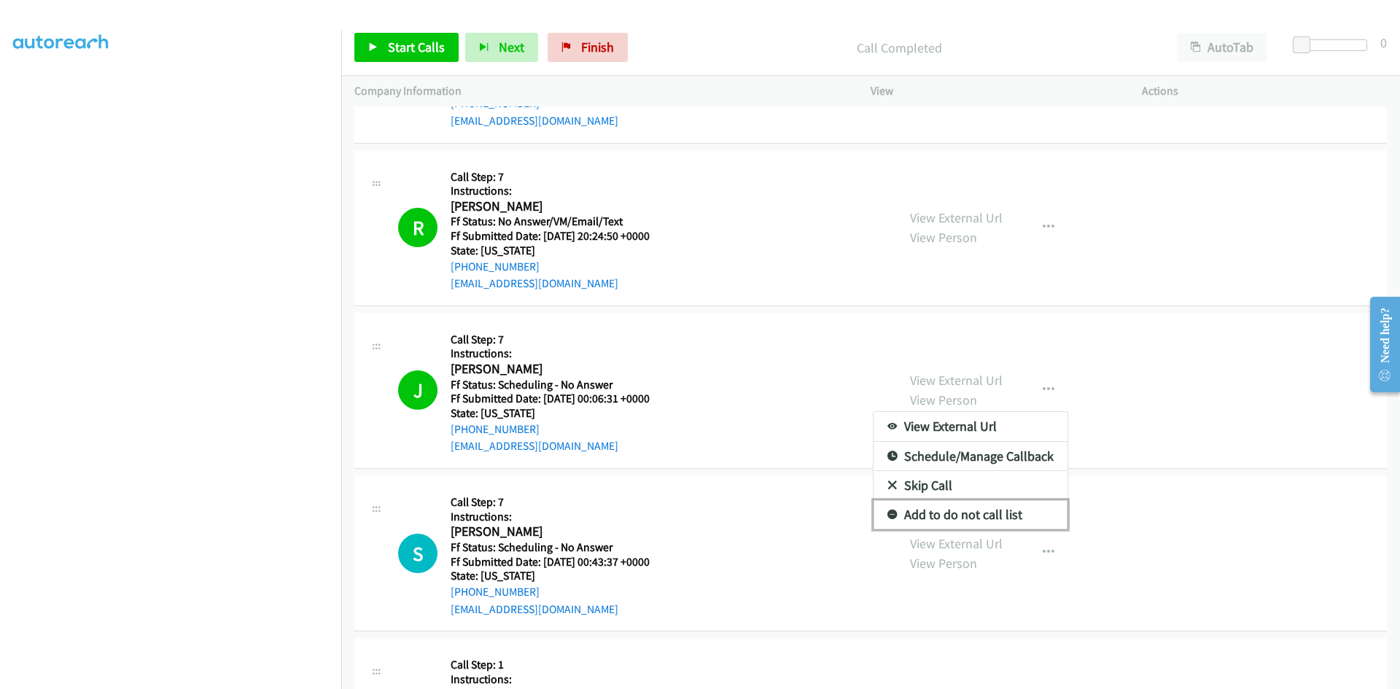
click at [966, 510] on link "Add to do not call list" at bounding box center [971, 514] width 194 height 29
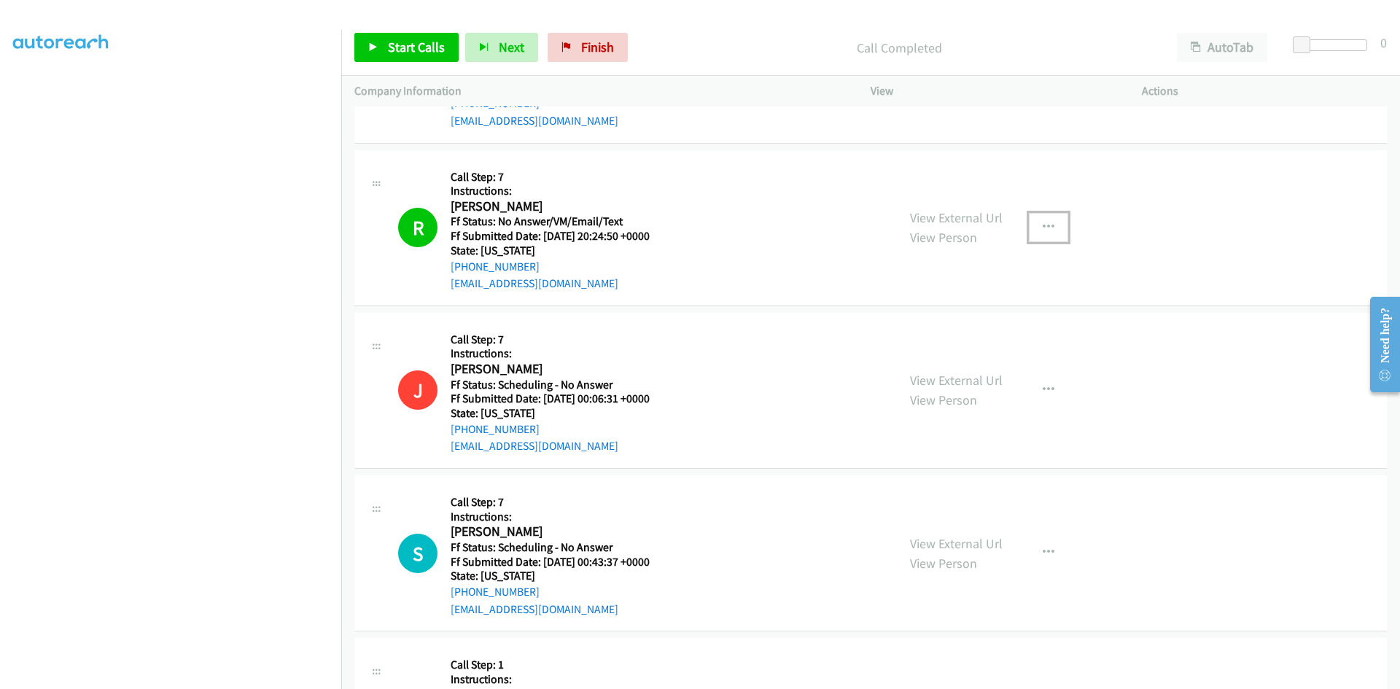
click at [1043, 222] on icon "button" at bounding box center [1049, 228] width 12 height 12
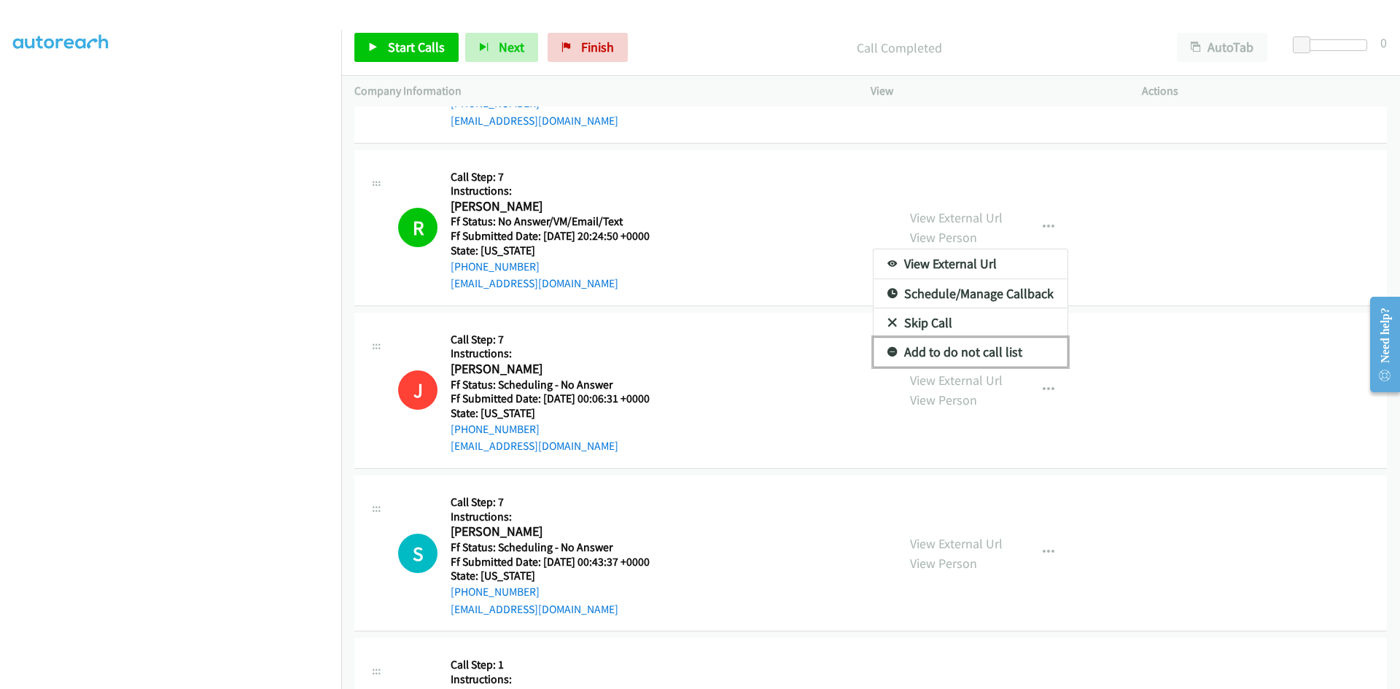
click at [948, 349] on link "Add to do not call list" at bounding box center [971, 352] width 194 height 29
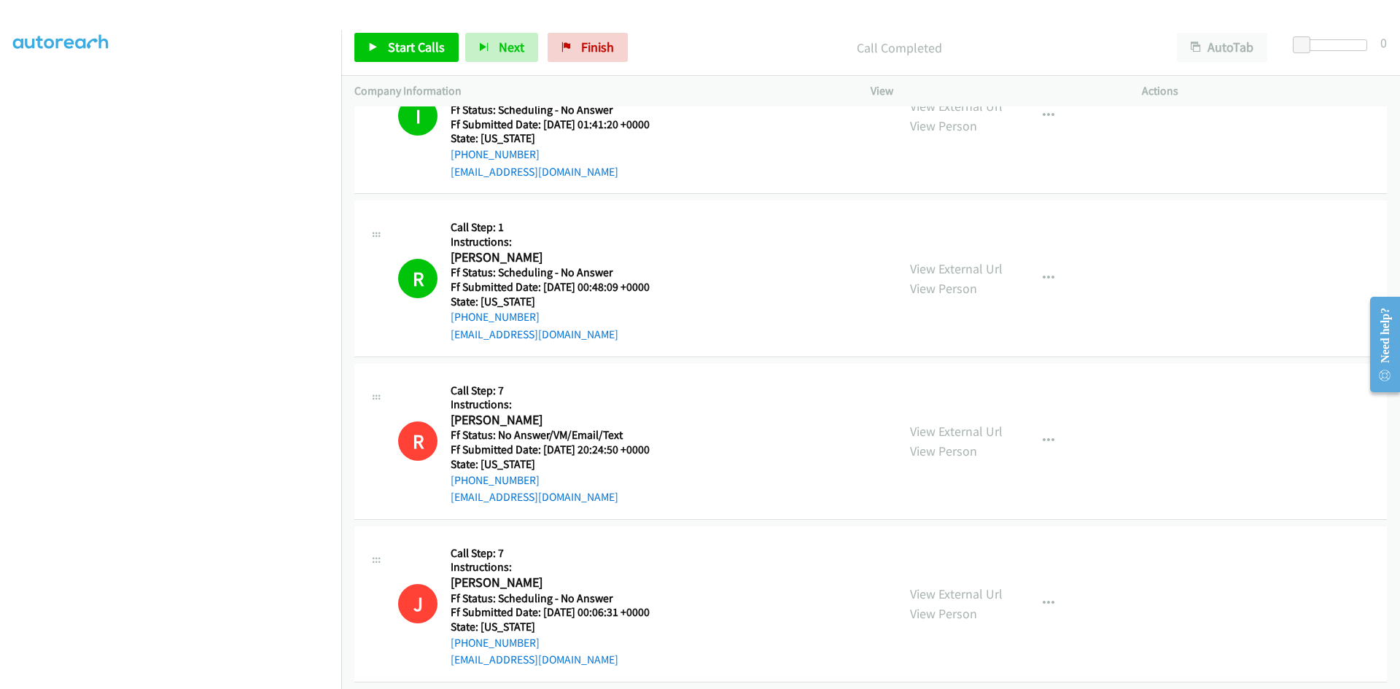
scroll to position [1532, 0]
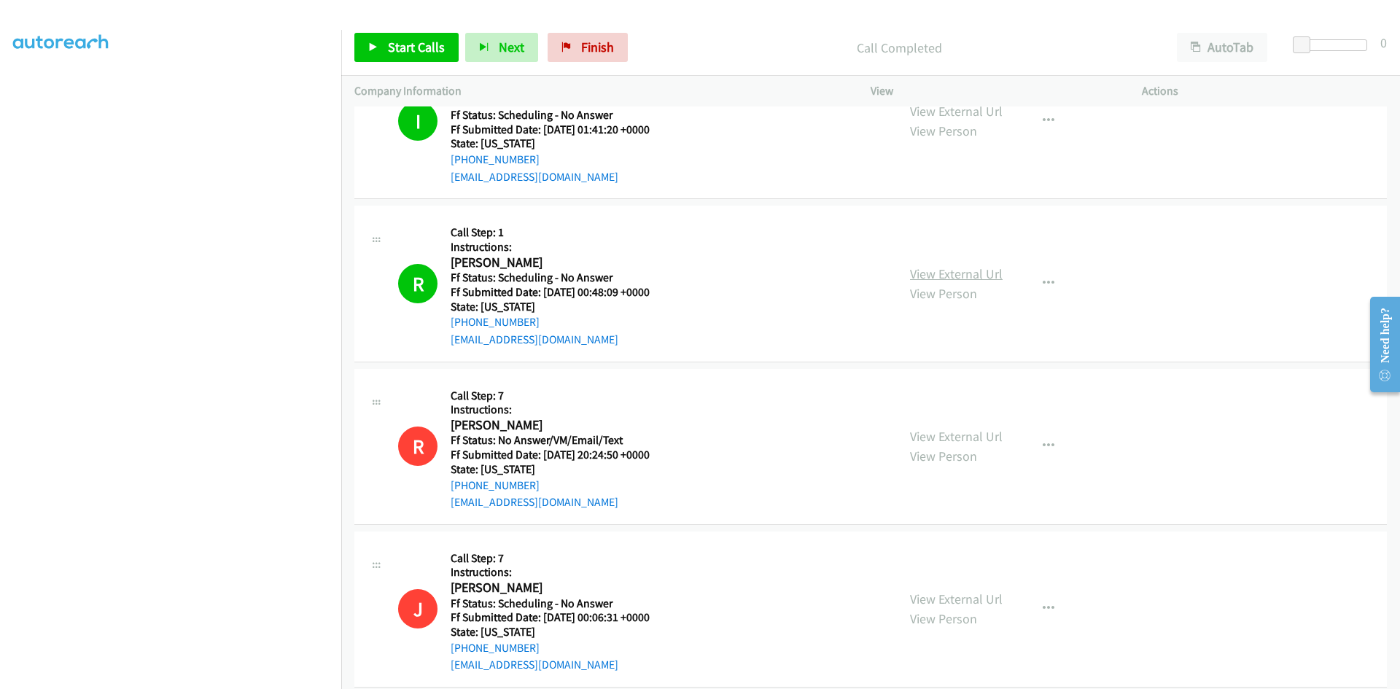
click at [931, 271] on link "View External Url" at bounding box center [956, 274] width 93 height 17
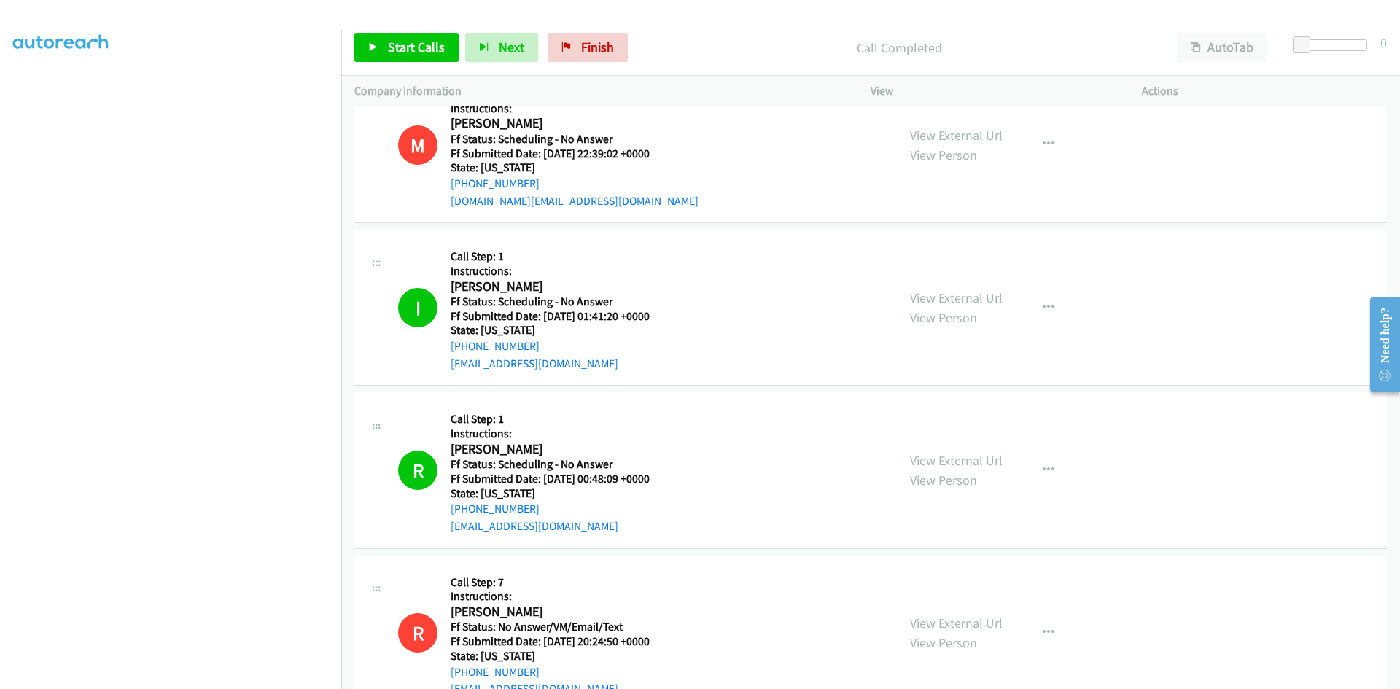
scroll to position [1313, 0]
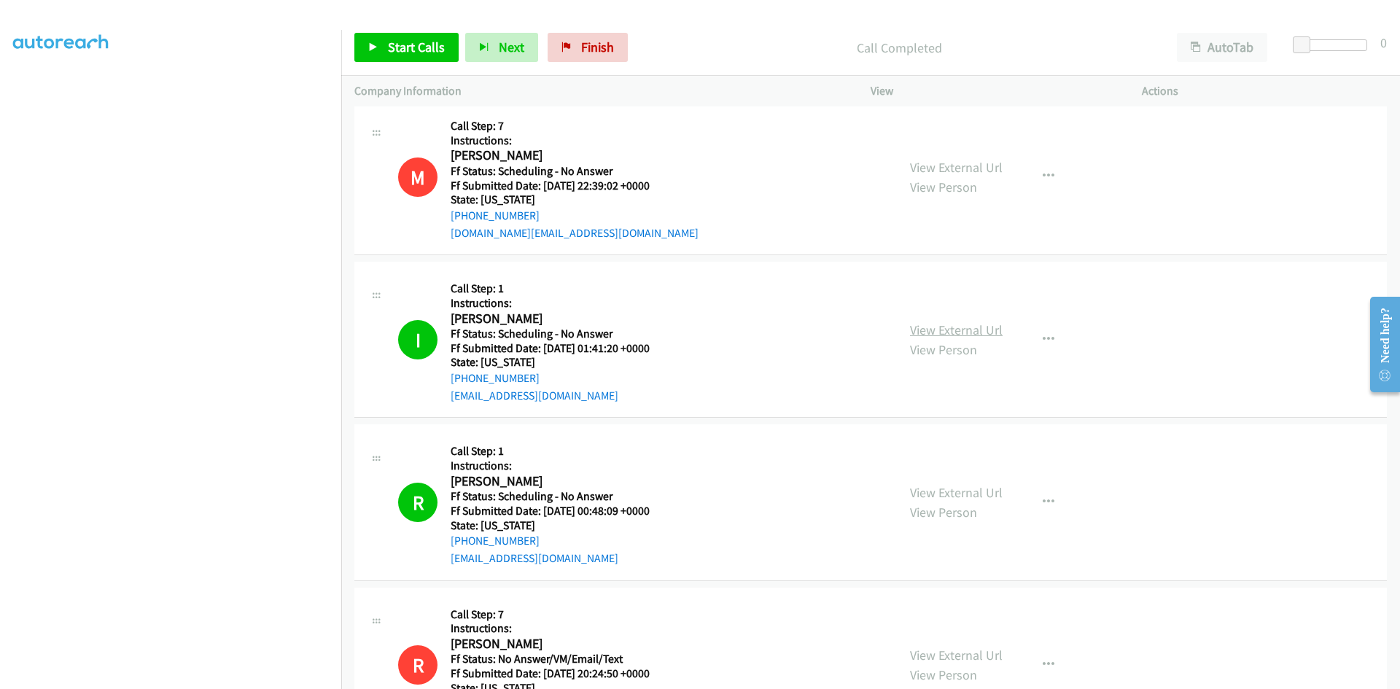
click at [986, 330] on link "View External Url" at bounding box center [956, 330] width 93 height 17
drag, startPoint x: 617, startPoint y: 47, endPoint x: 752, endPoint y: 73, distance: 137.5
click at [617, 47] on link "Finish" at bounding box center [588, 47] width 80 height 29
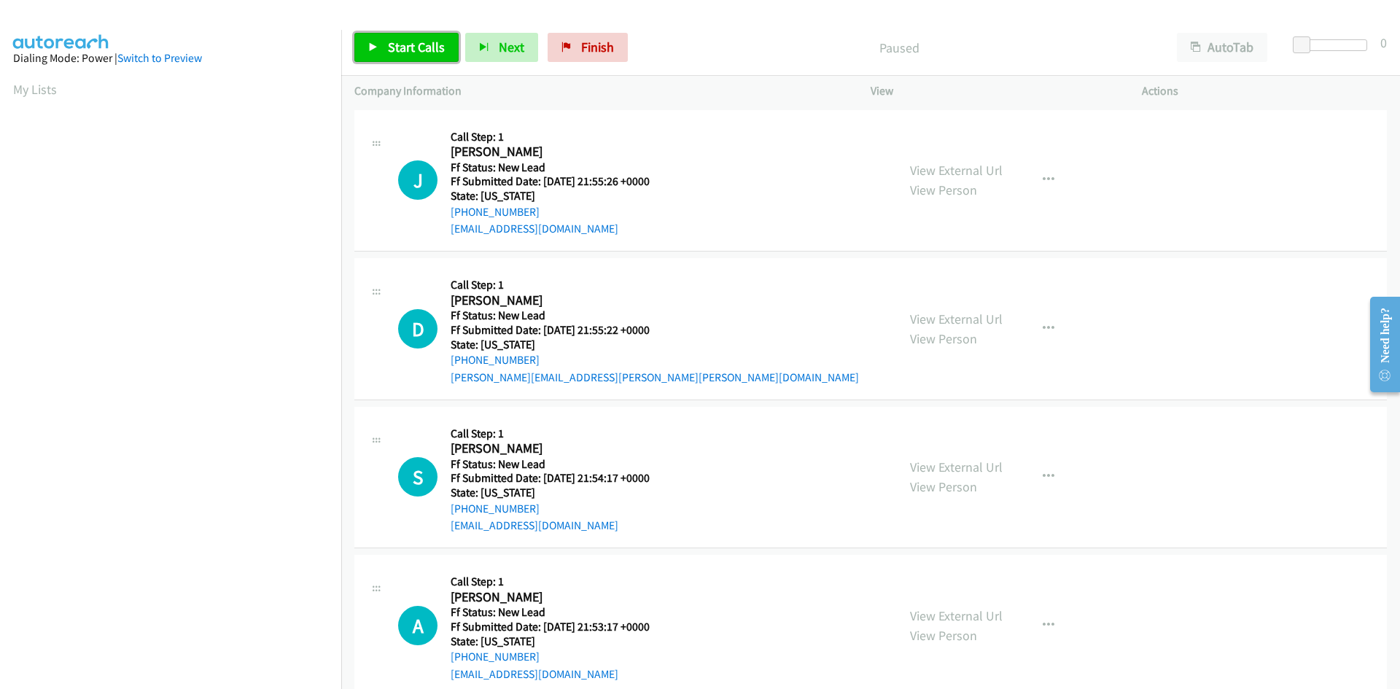
click at [413, 43] on span "Start Calls" at bounding box center [416, 47] width 57 height 17
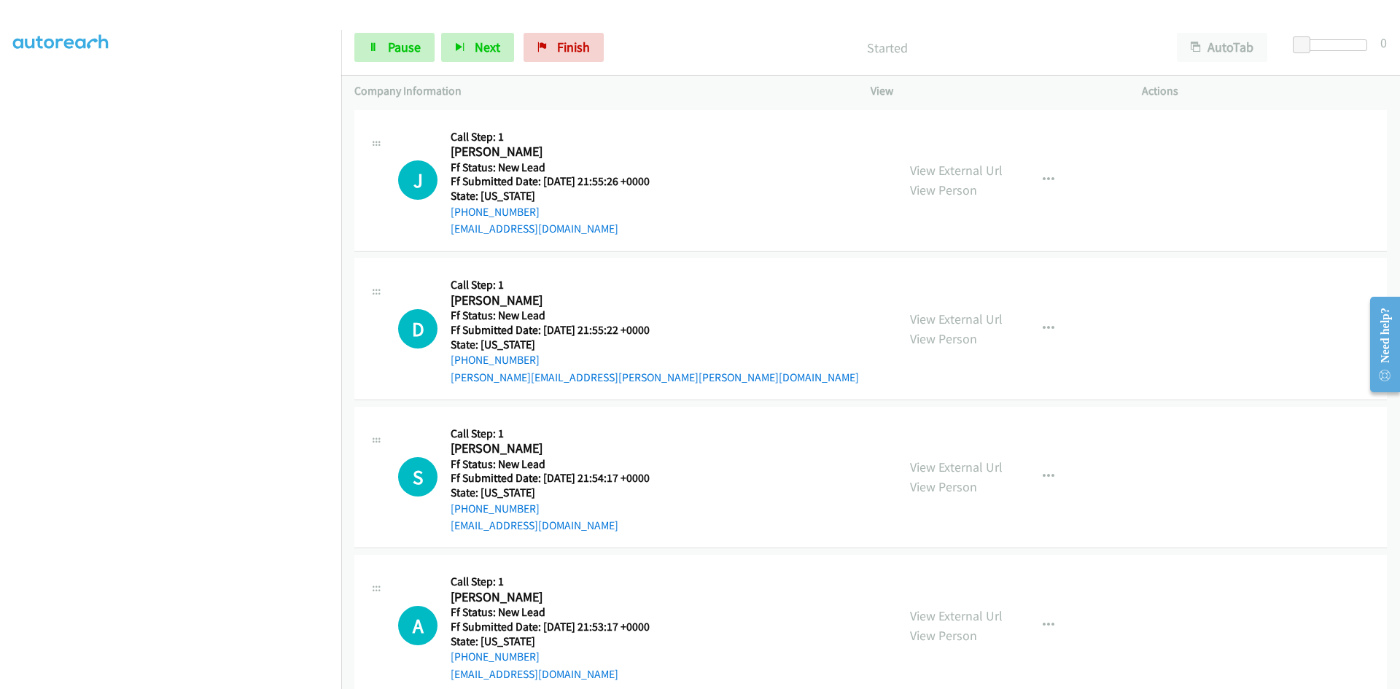
scroll to position [128, 0]
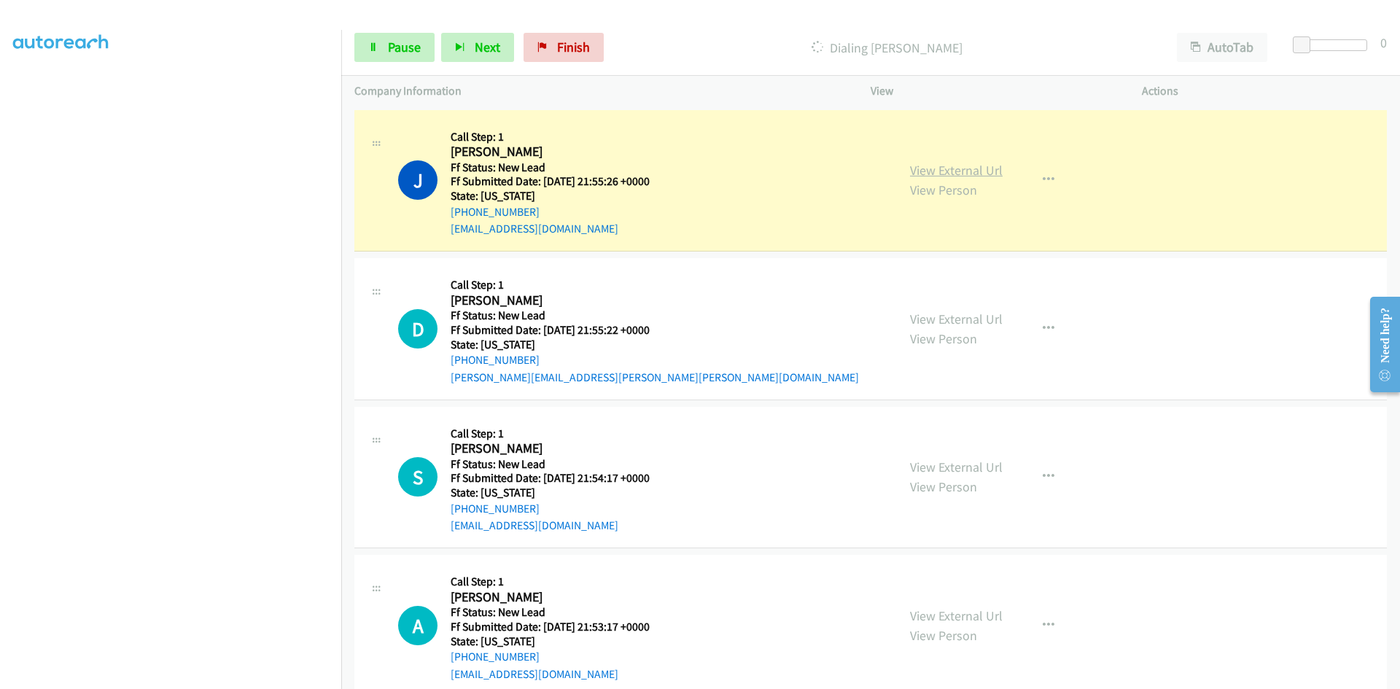
click at [974, 171] on link "View External Url" at bounding box center [956, 170] width 93 height 17
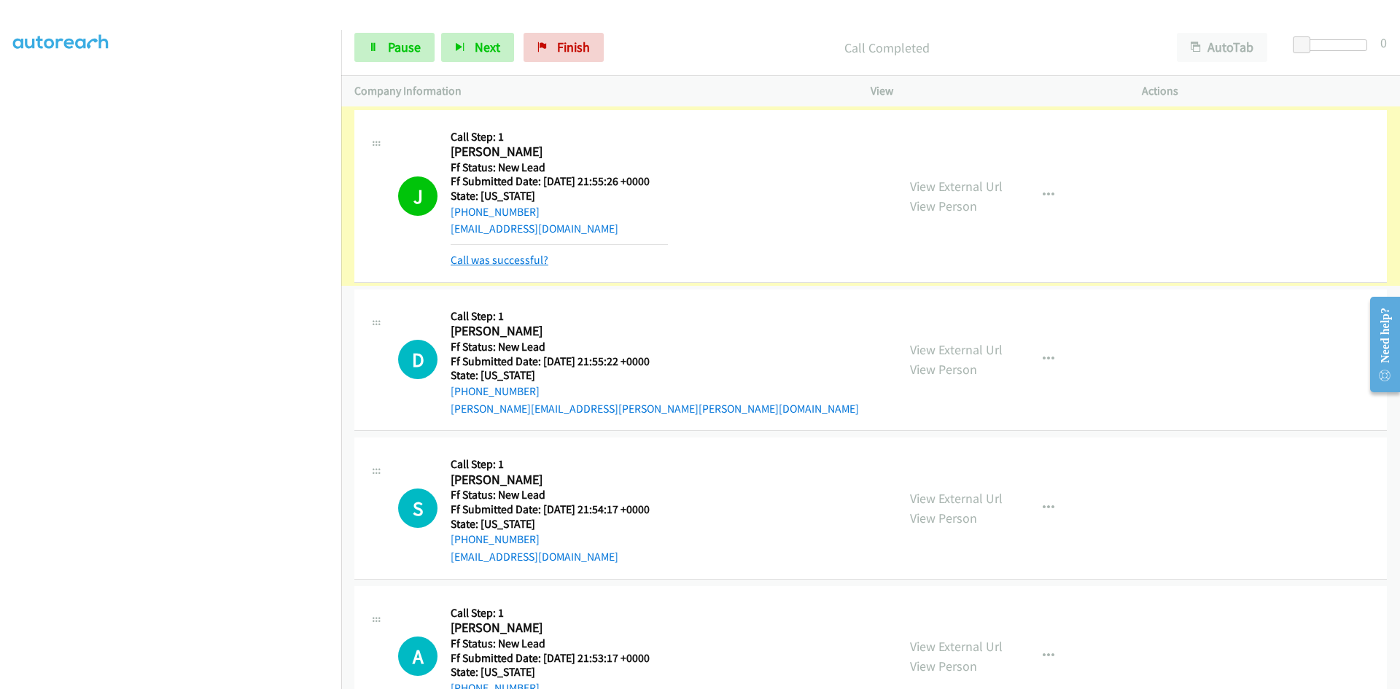
click at [531, 260] on link "Call was successful?" at bounding box center [500, 260] width 98 height 14
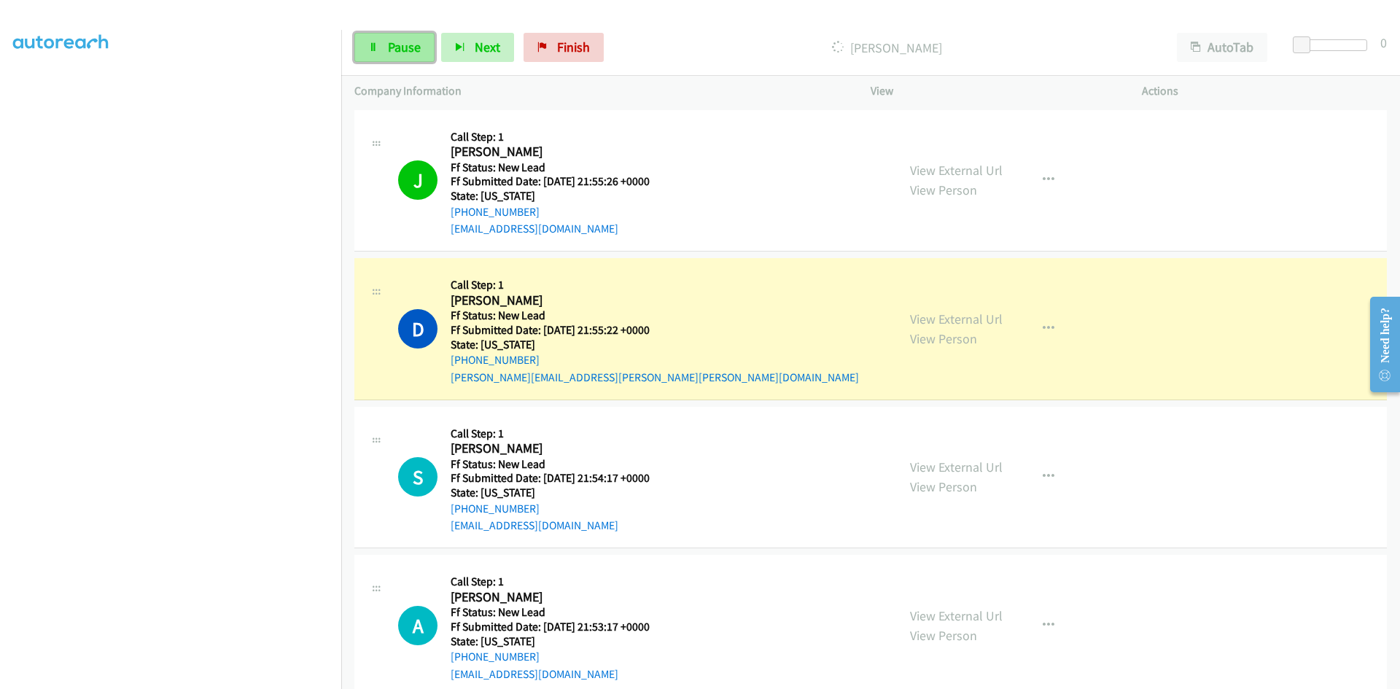
click at [390, 47] on span "Pause" at bounding box center [404, 47] width 33 height 17
click at [918, 317] on link "View External Url" at bounding box center [956, 319] width 93 height 17
click at [974, 317] on div "View External Url View Person View External Url Email Schedule/Manage Callback …" at bounding box center [1039, 328] width 284 height 115
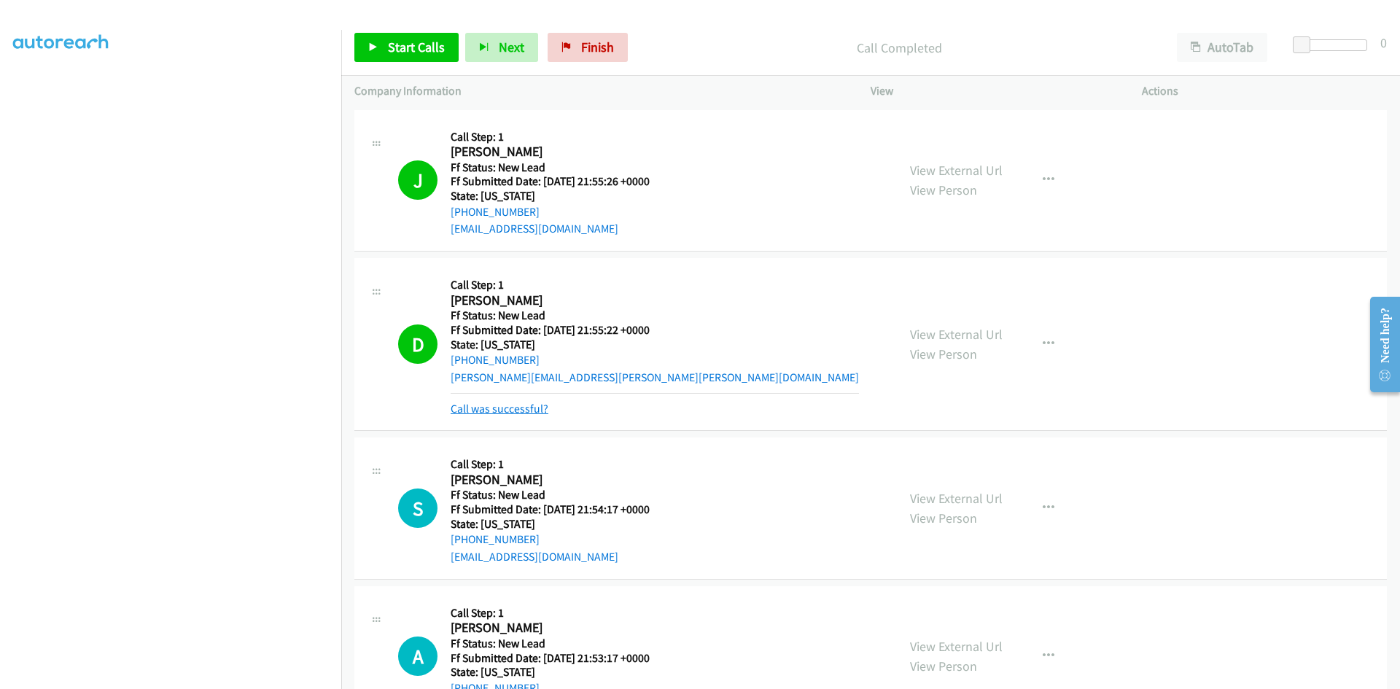
click at [476, 408] on link "Call was successful?" at bounding box center [500, 409] width 98 height 14
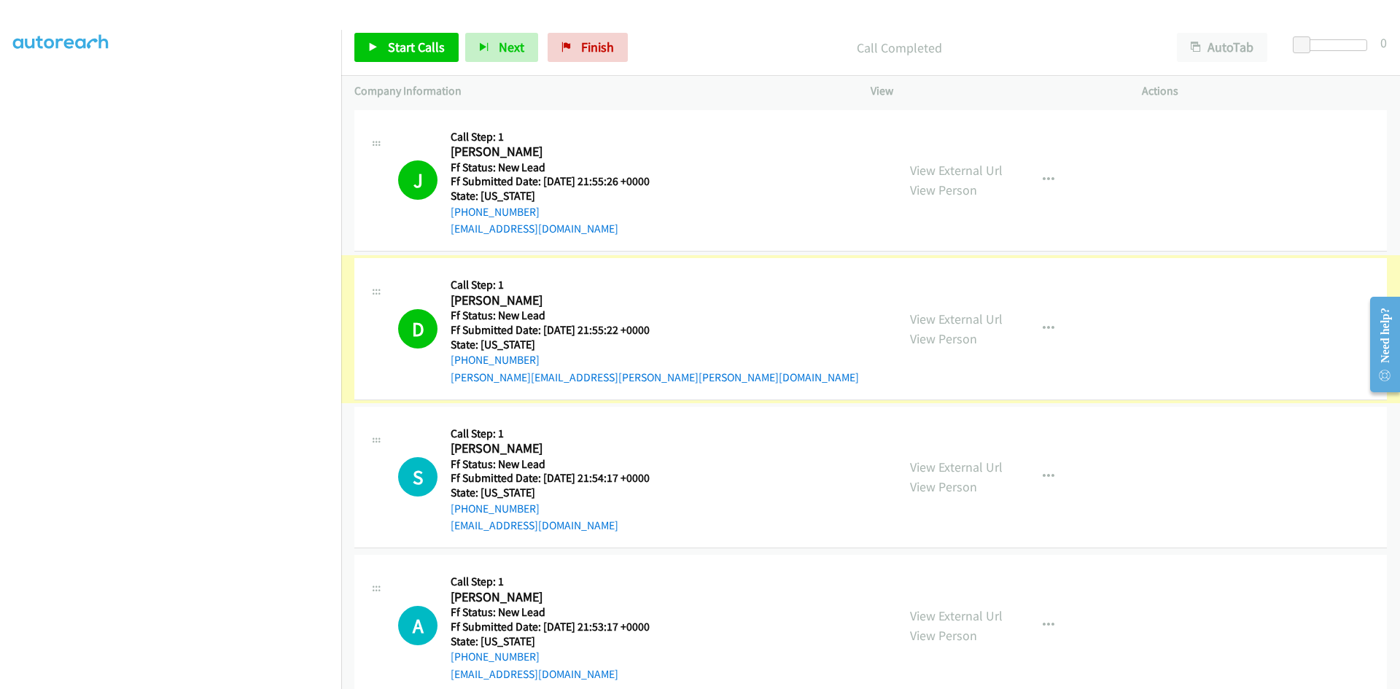
click at [942, 320] on link "View External Url" at bounding box center [956, 319] width 93 height 17
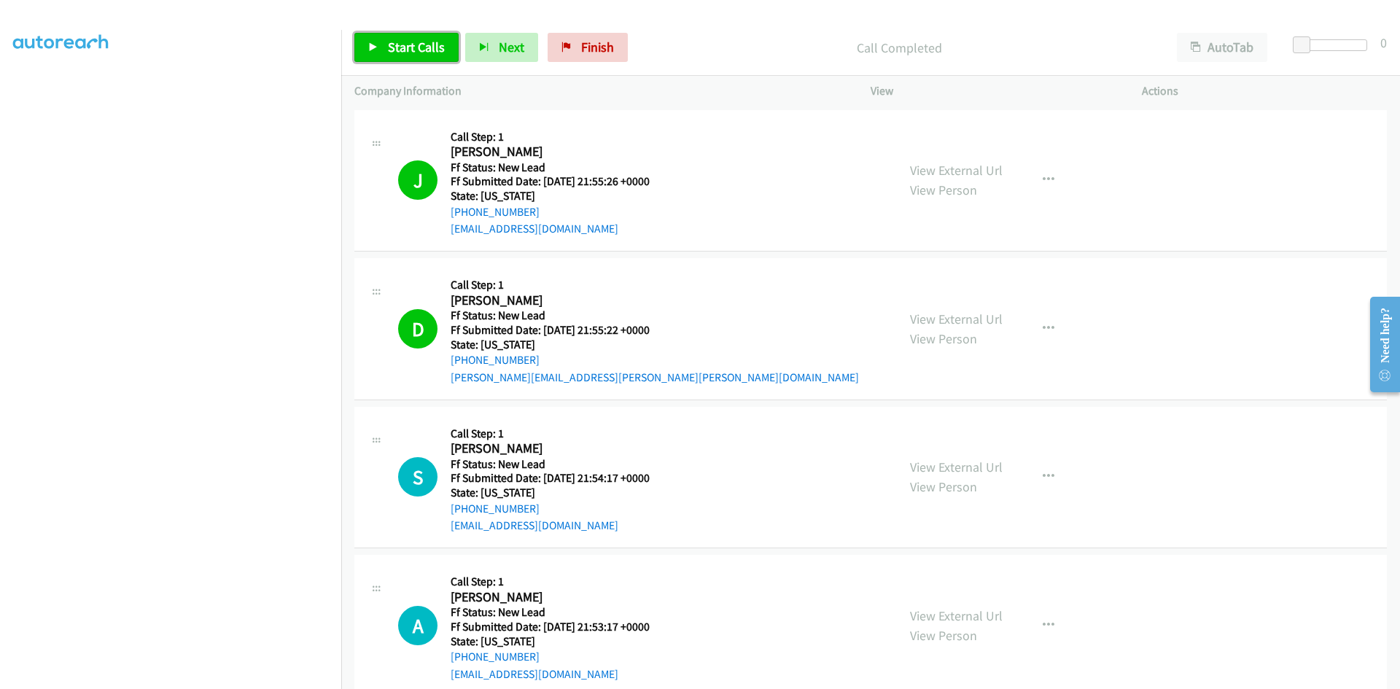
click at [424, 43] on span "Start Calls" at bounding box center [416, 47] width 57 height 17
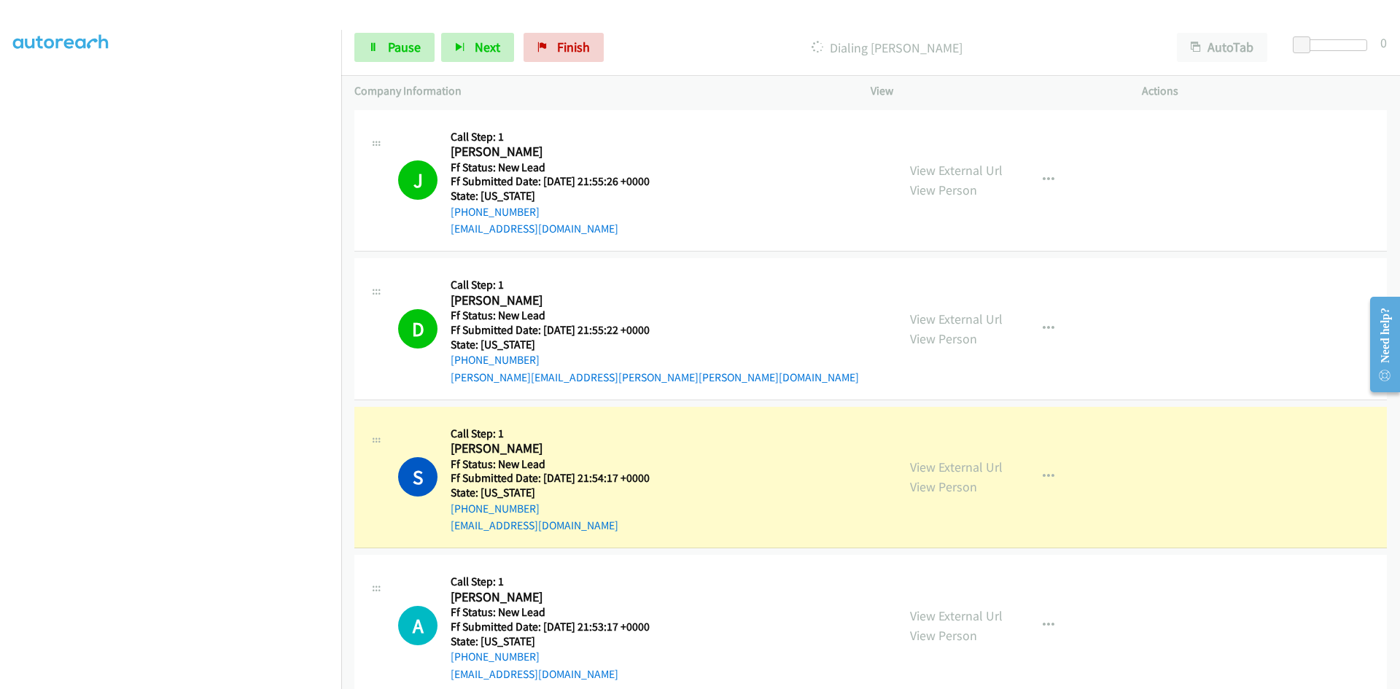
click at [929, 471] on link "View External Url" at bounding box center [956, 467] width 93 height 17
click at [404, 51] on span "Pause" at bounding box center [404, 47] width 33 height 17
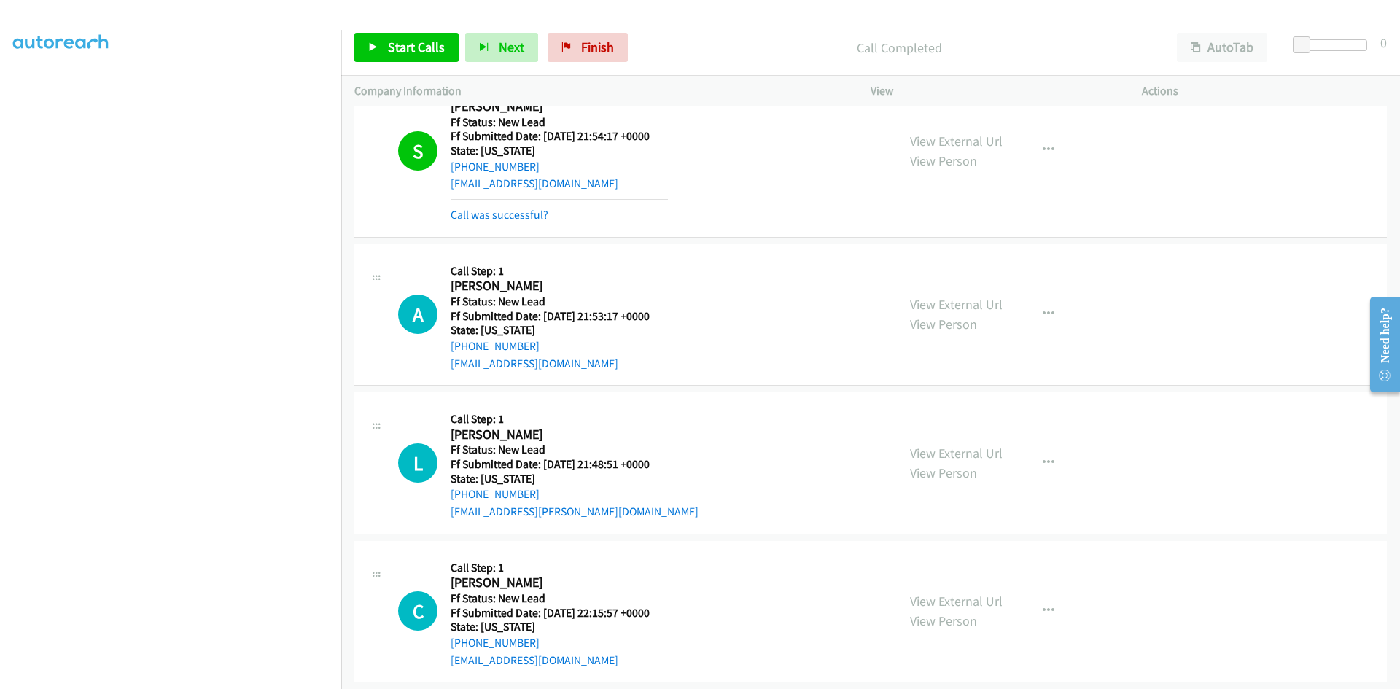
scroll to position [365, 0]
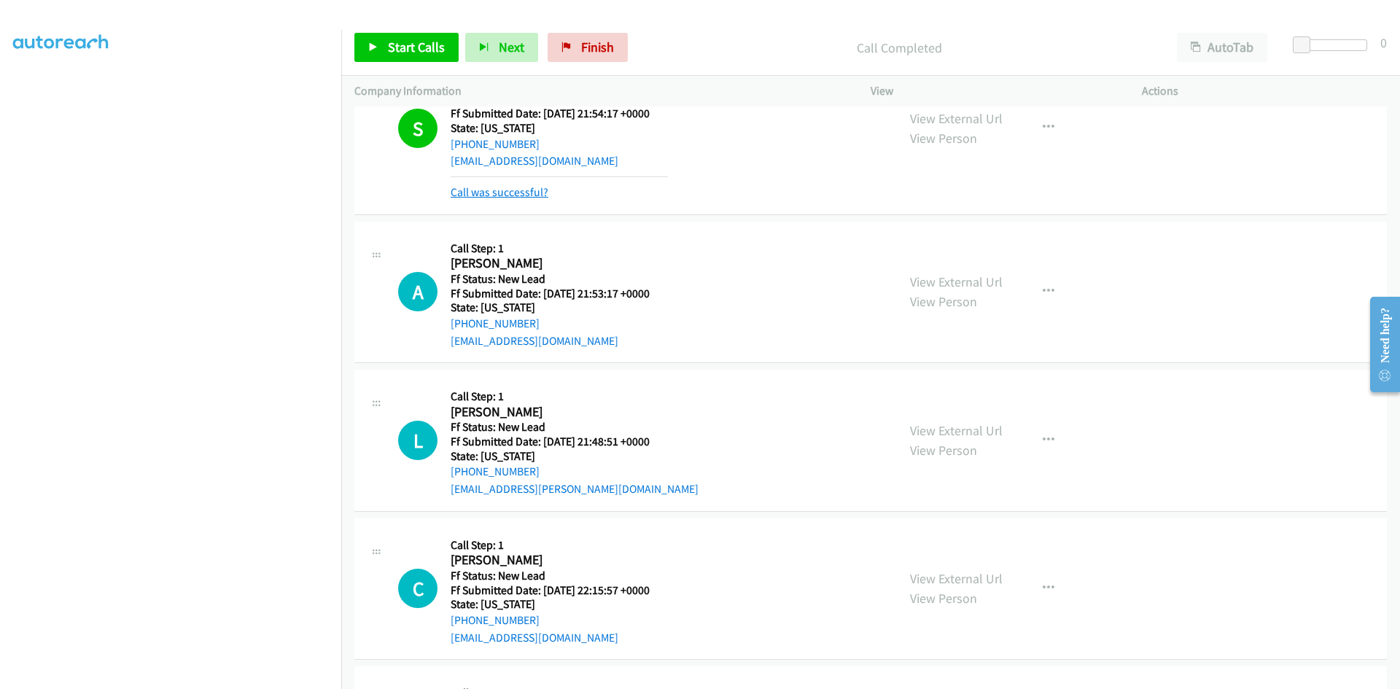
click at [535, 195] on link "Call was successful?" at bounding box center [500, 192] width 98 height 14
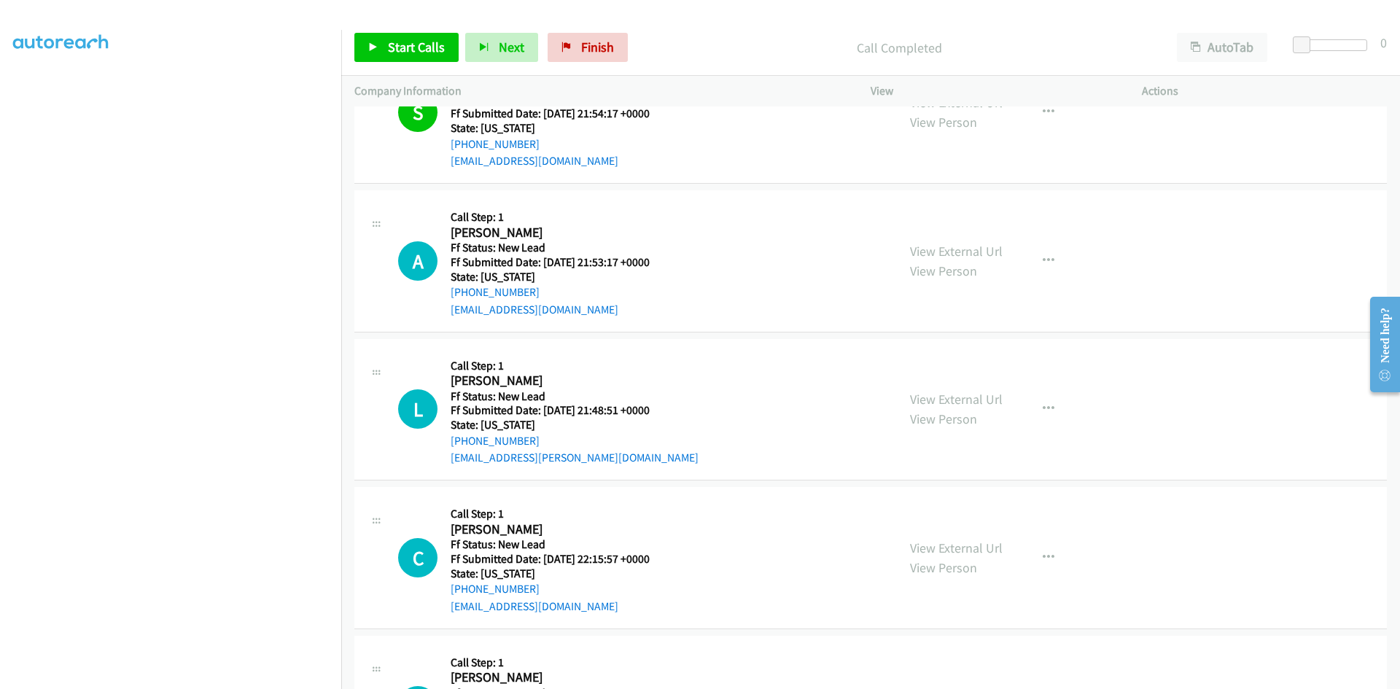
scroll to position [349, 0]
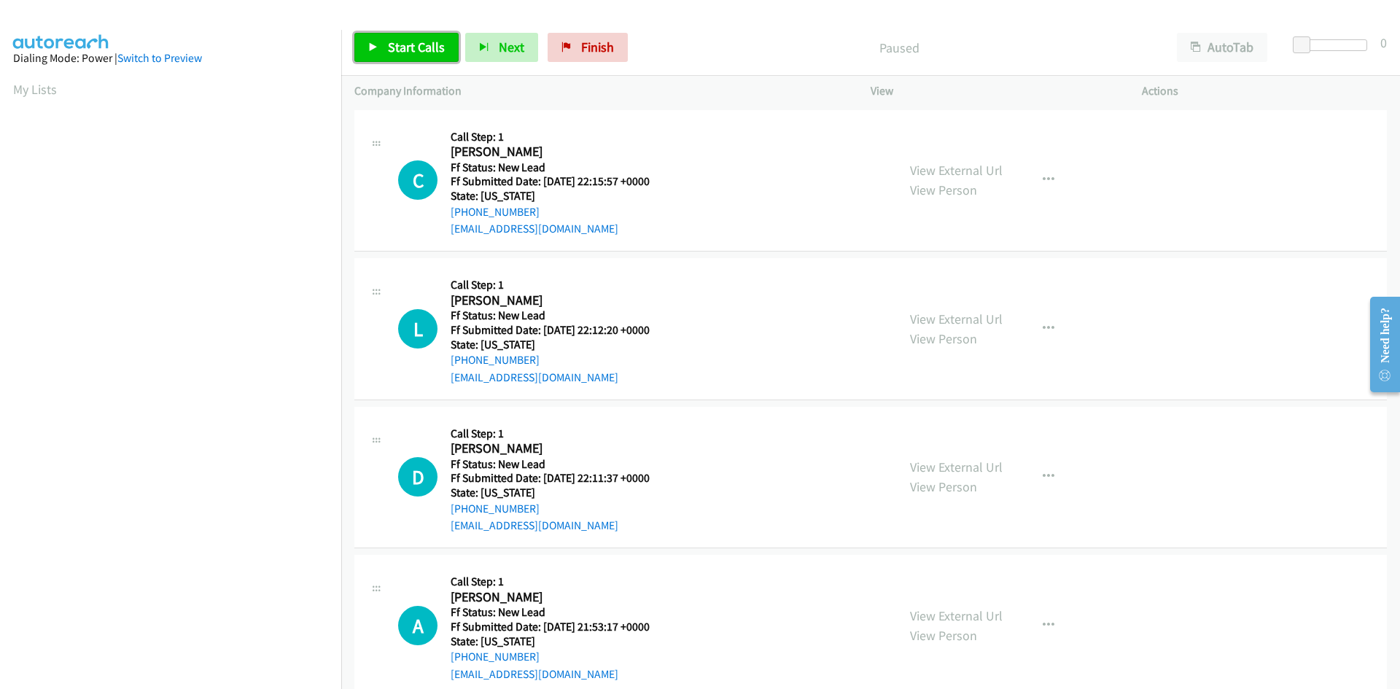
click at [393, 44] on span "Start Calls" at bounding box center [416, 47] width 57 height 17
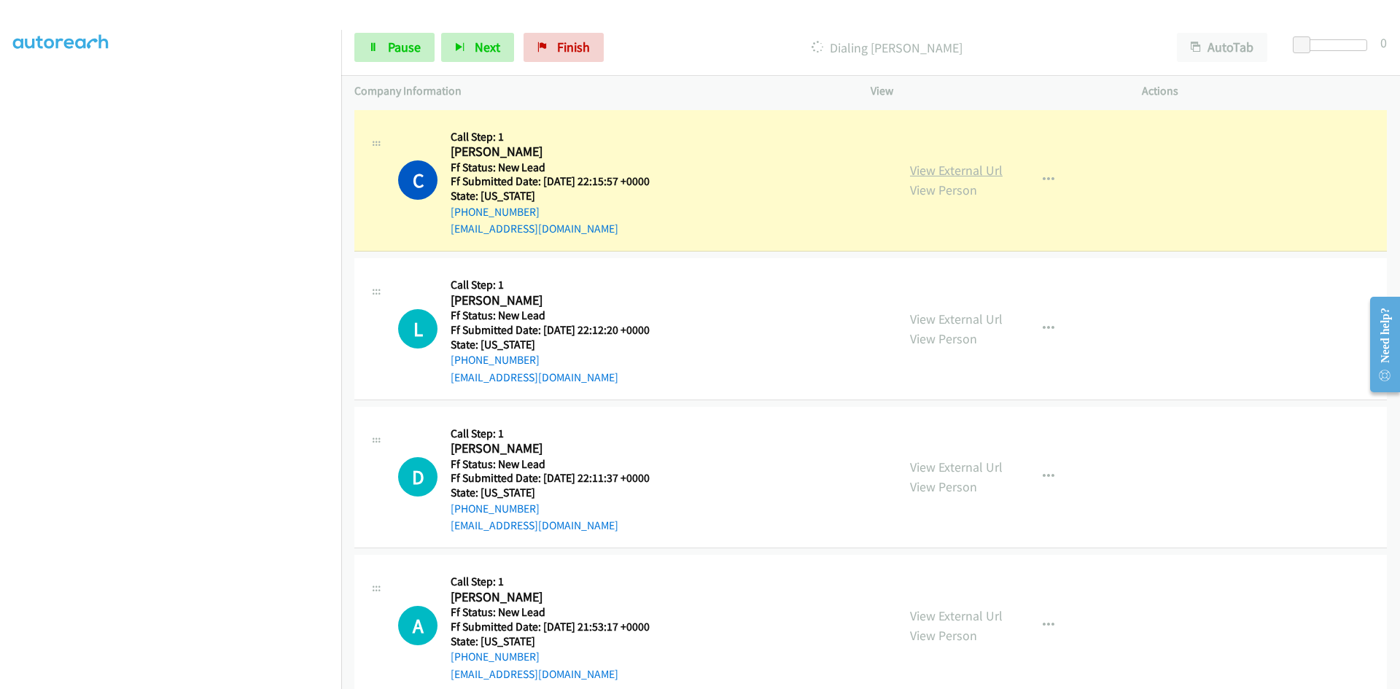
click at [958, 171] on link "View External Url" at bounding box center [956, 170] width 93 height 17
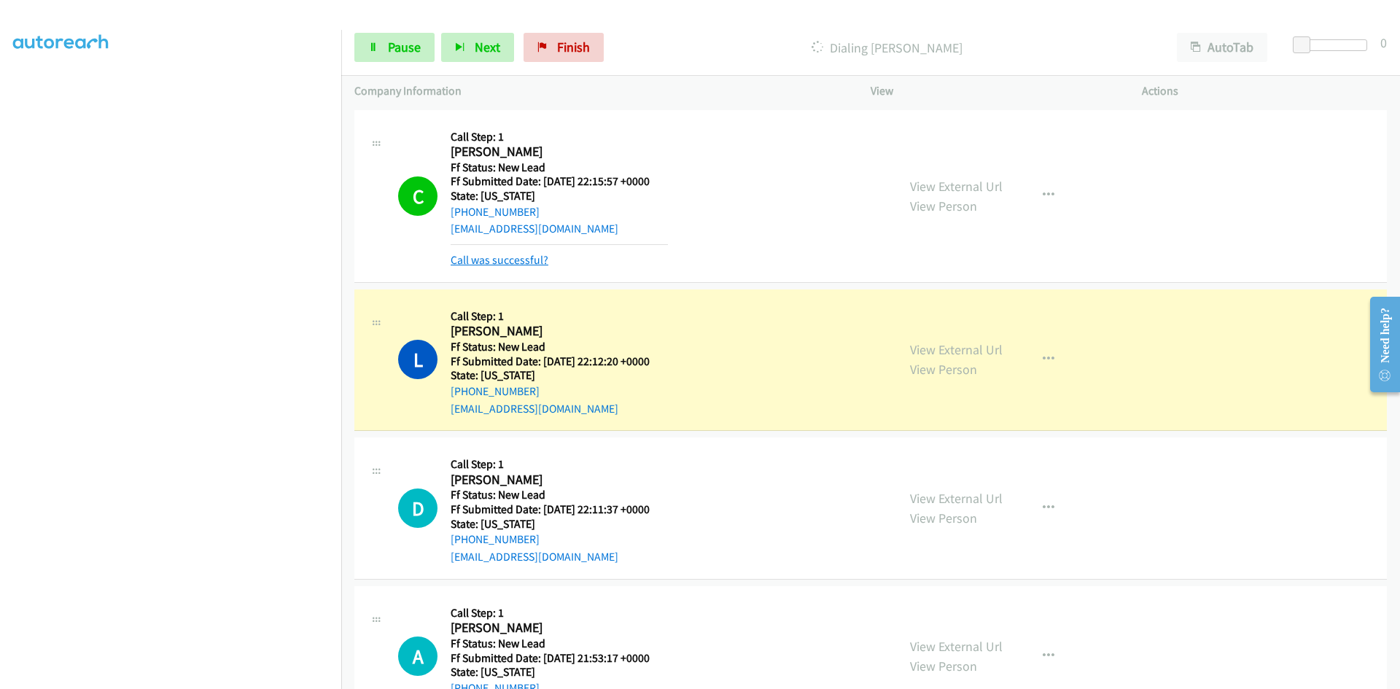
click at [526, 257] on link "Call was successful?" at bounding box center [500, 260] width 98 height 14
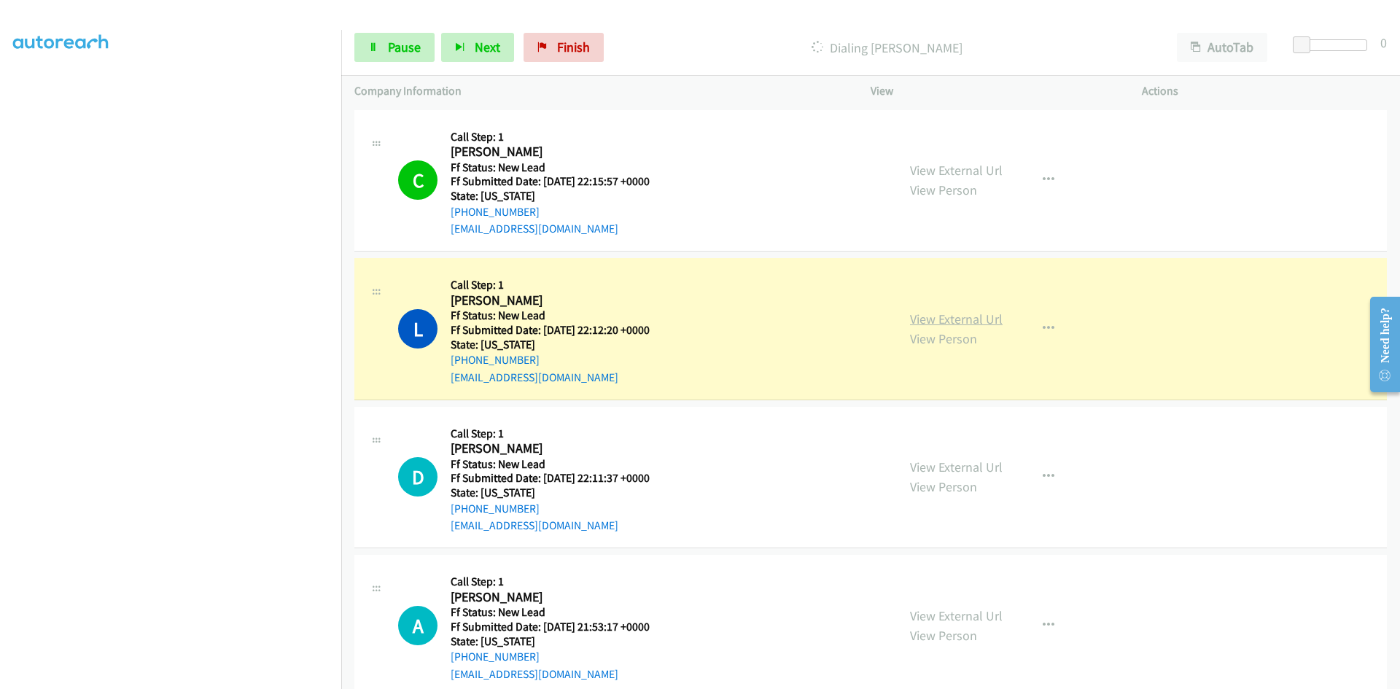
click at [990, 322] on link "View External Url" at bounding box center [956, 319] width 93 height 17
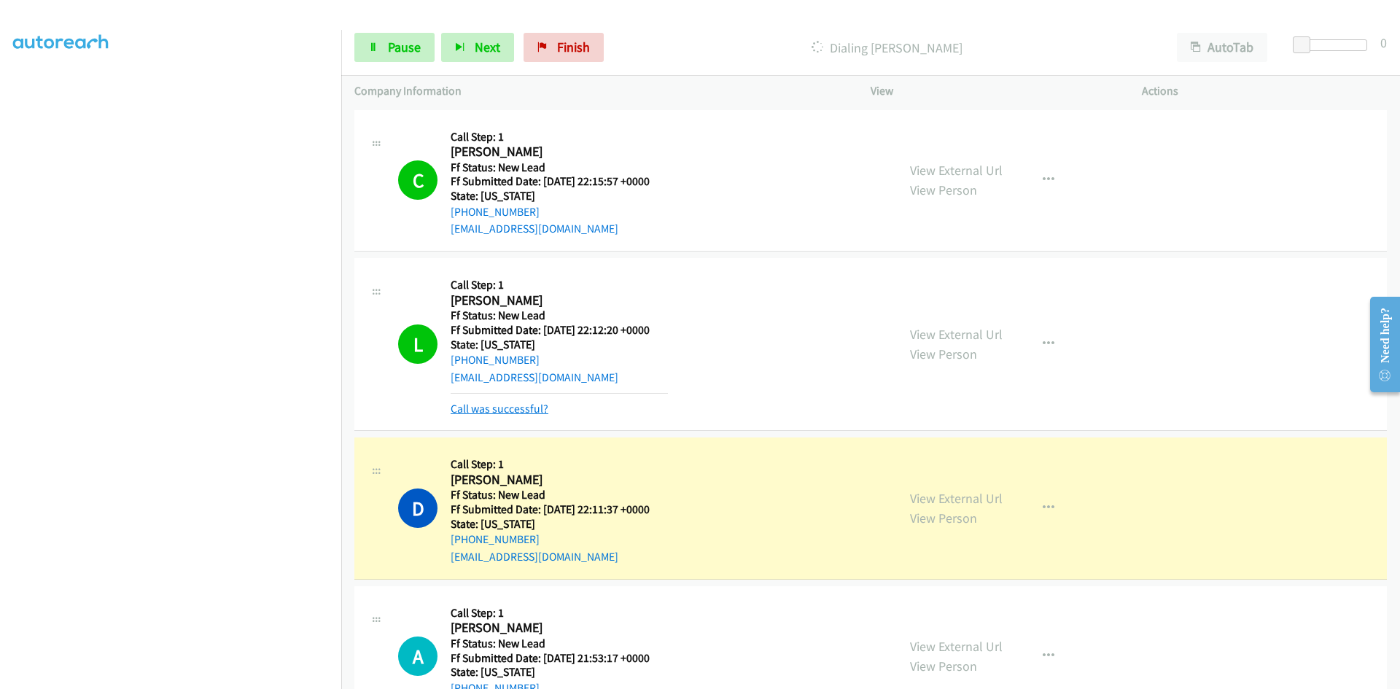
click at [532, 414] on link "Call was successful?" at bounding box center [500, 409] width 98 height 14
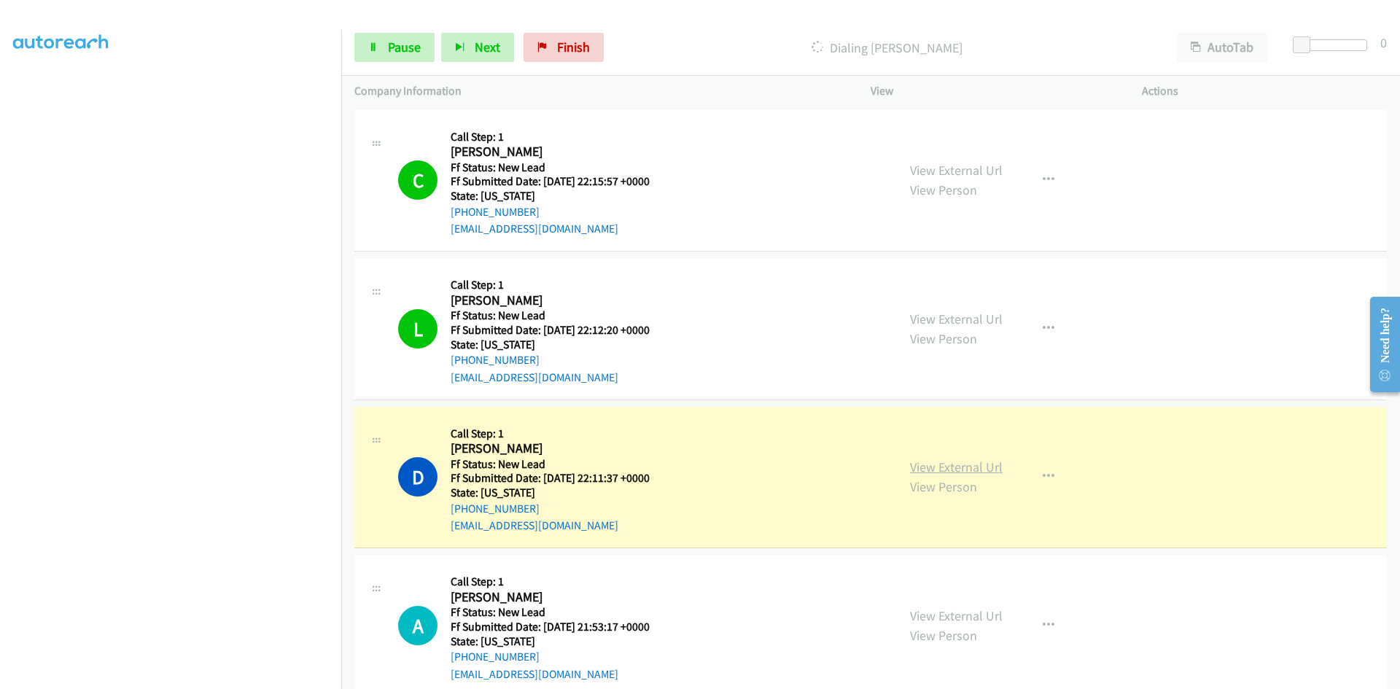
click at [980, 465] on link "View External Url" at bounding box center [956, 467] width 93 height 17
click at [384, 50] on link "Pause" at bounding box center [394, 47] width 80 height 29
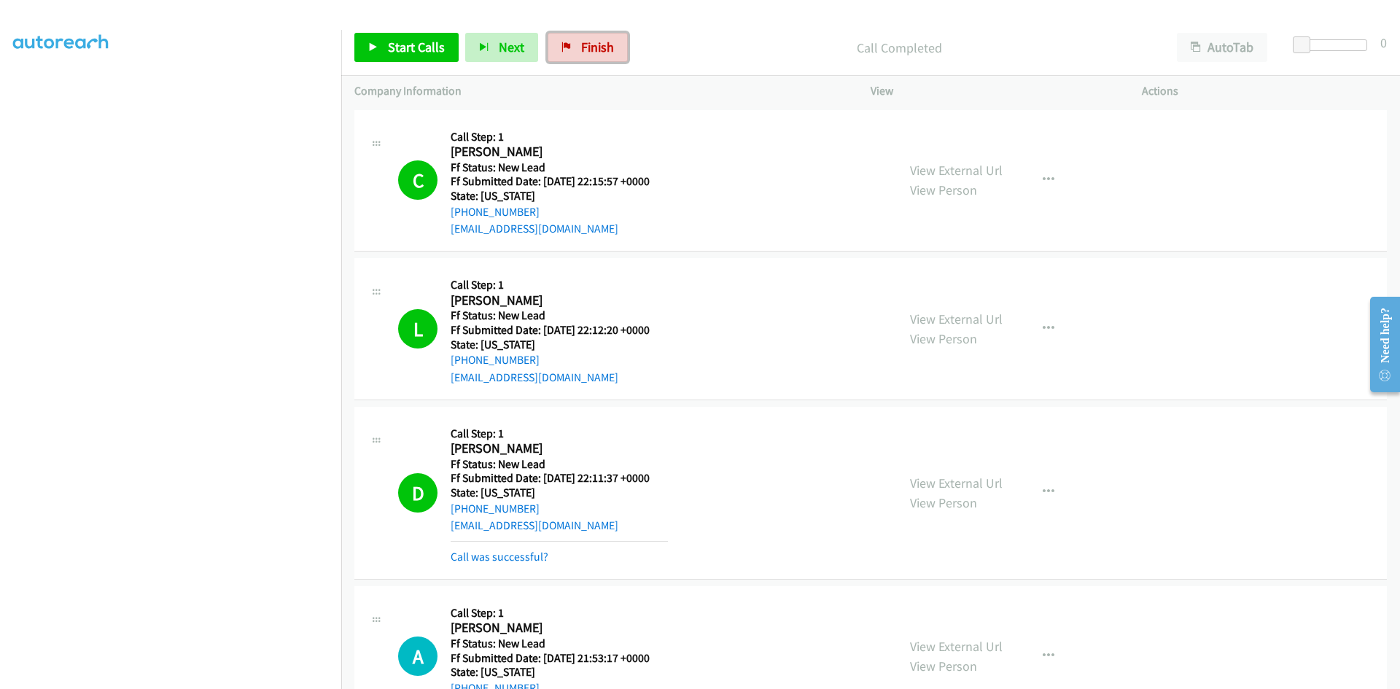
drag, startPoint x: 594, startPoint y: 52, endPoint x: 766, endPoint y: 77, distance: 173.2
click at [594, 52] on span "Finish" at bounding box center [597, 47] width 33 height 17
